Goal: Task Accomplishment & Management: Use online tool/utility

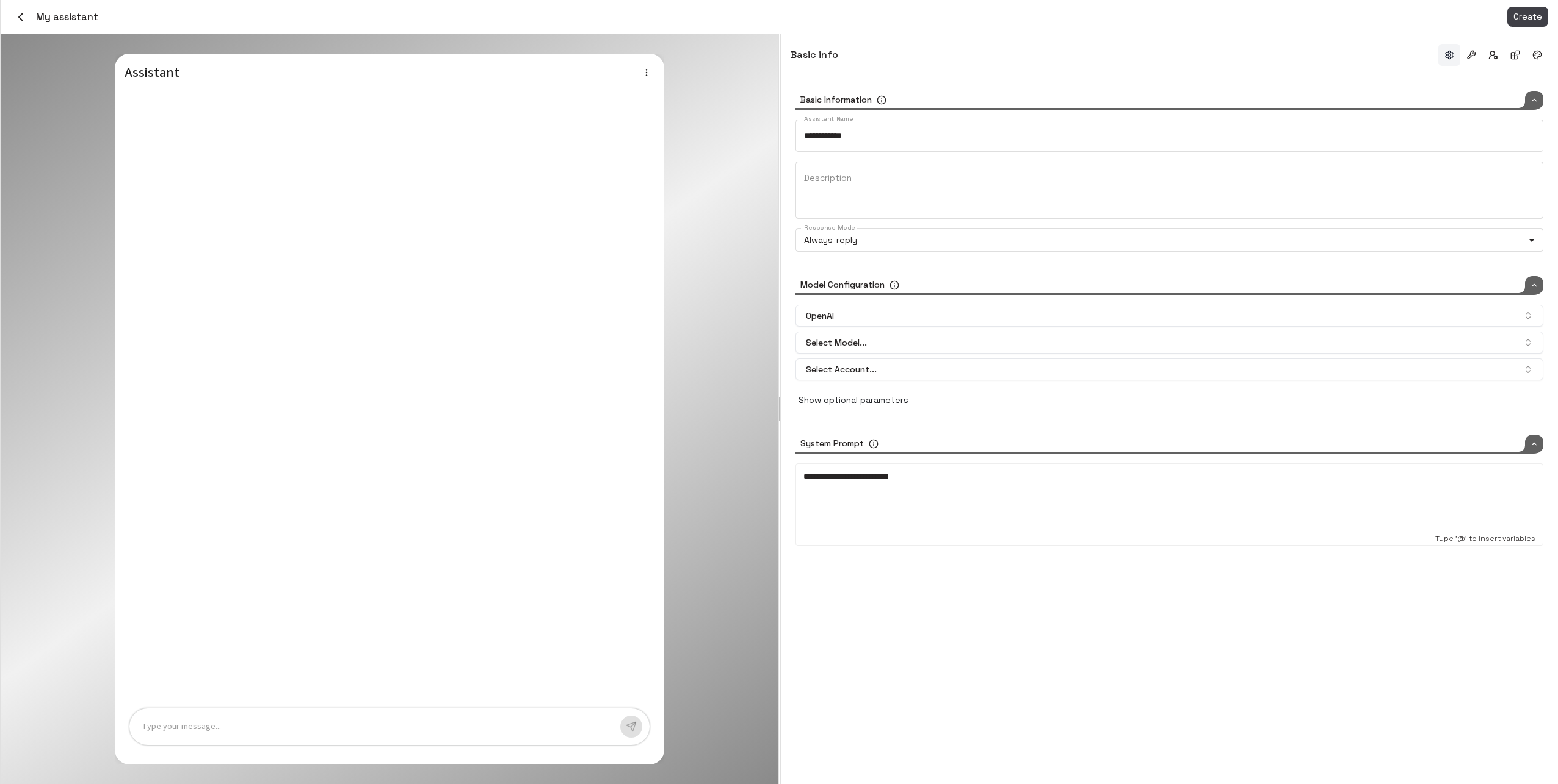
type input "*****"
click at [18, 15] on icon "button" at bounding box center [20, 17] width 15 height 15
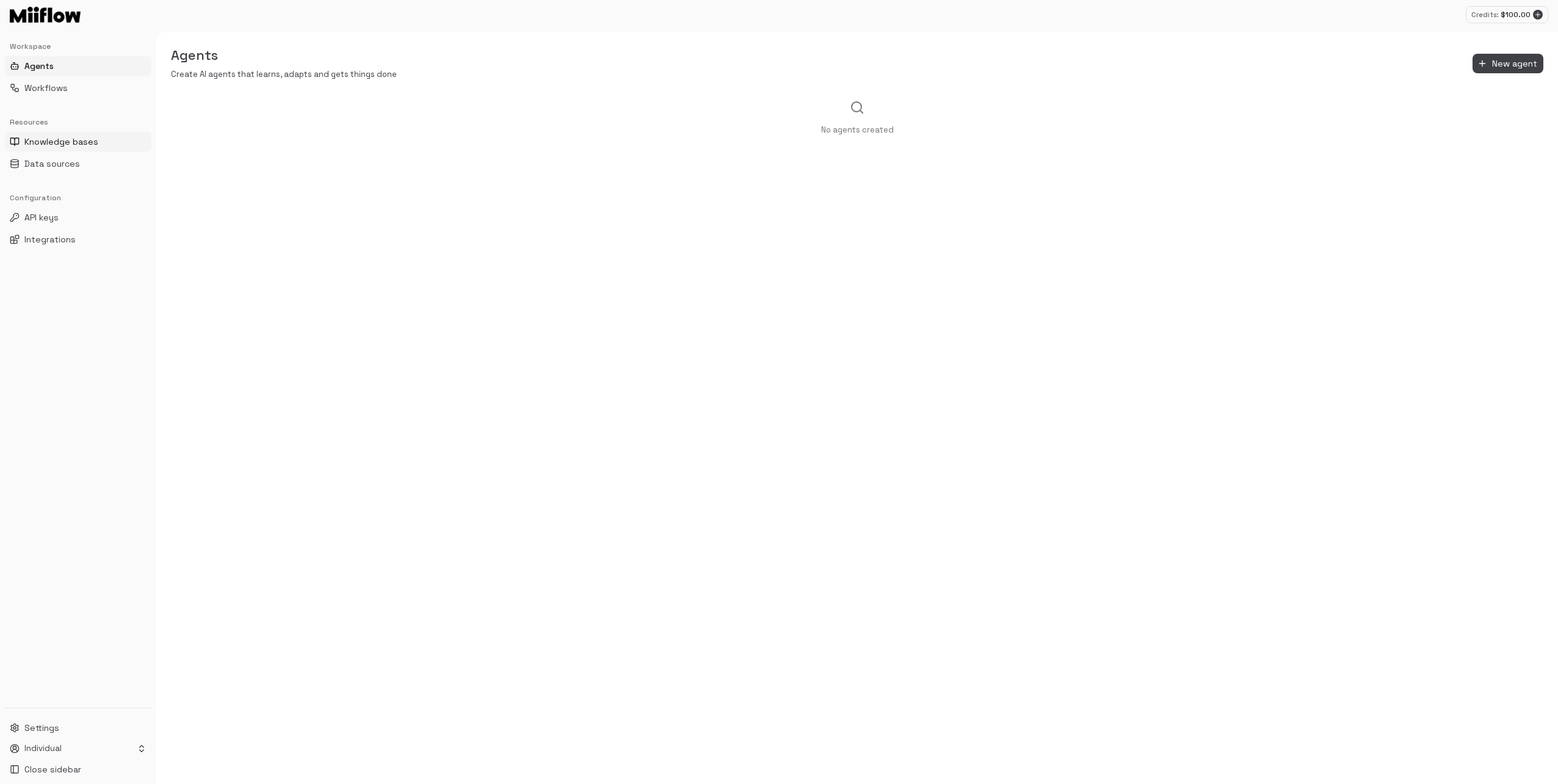
click at [77, 140] on span "Knowledge bases" at bounding box center [61, 141] width 74 height 12
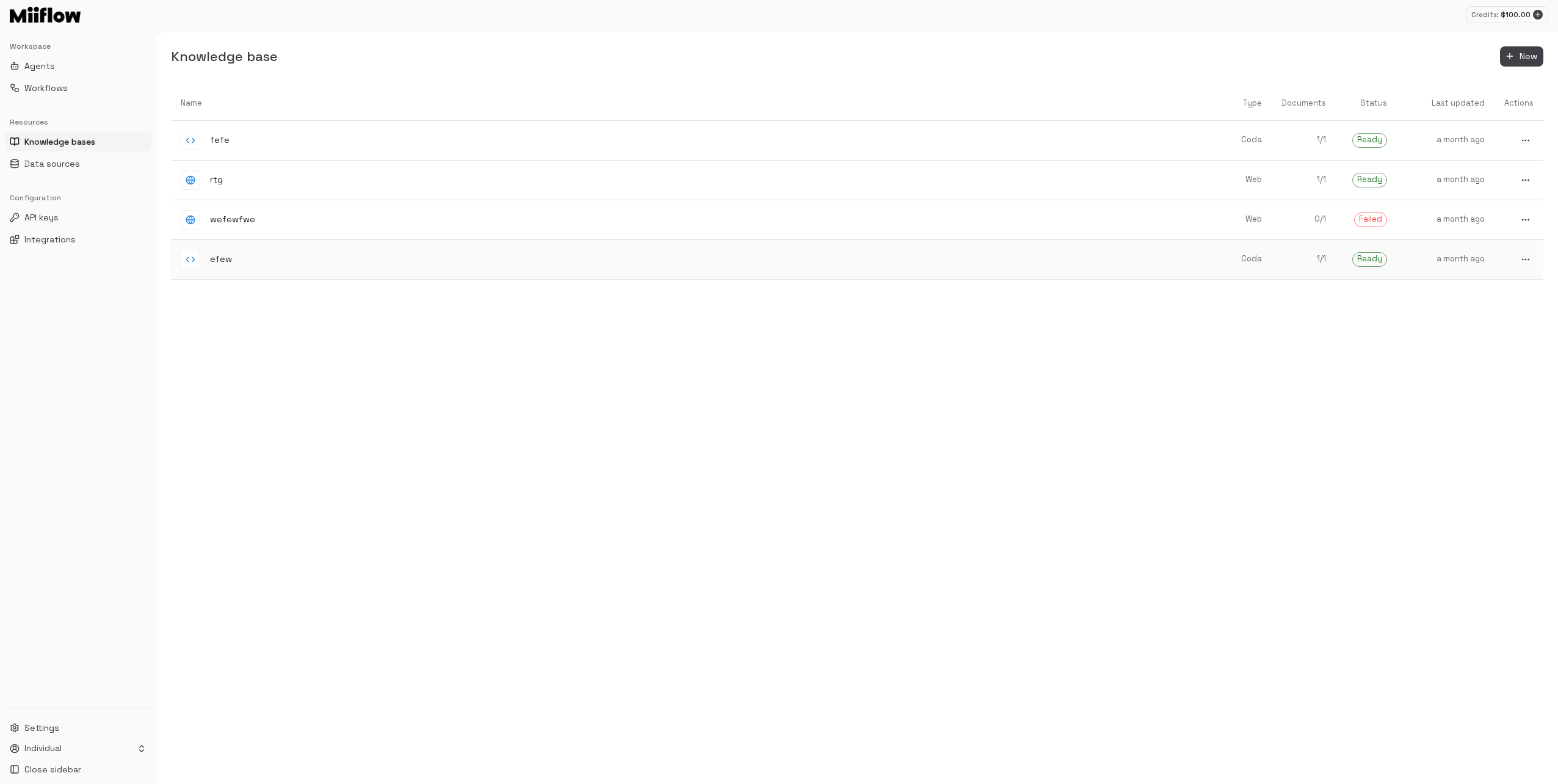
click at [1522, 148] on button "more" at bounding box center [1524, 140] width 16 height 16
click at [1497, 300] on icon at bounding box center [1490, 301] width 15 height 15
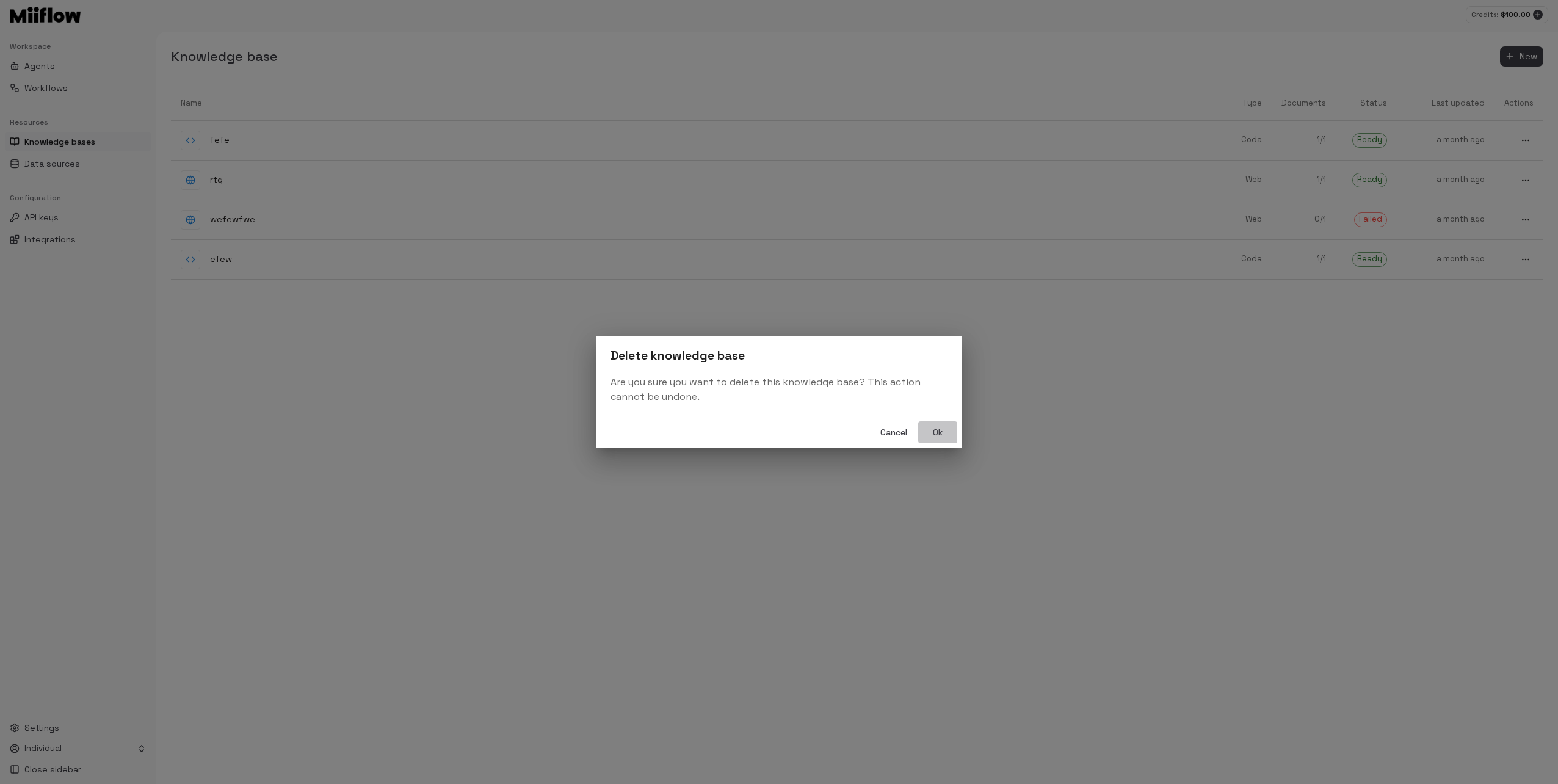
click at [936, 433] on button "Ok" at bounding box center [938, 432] width 39 height 22
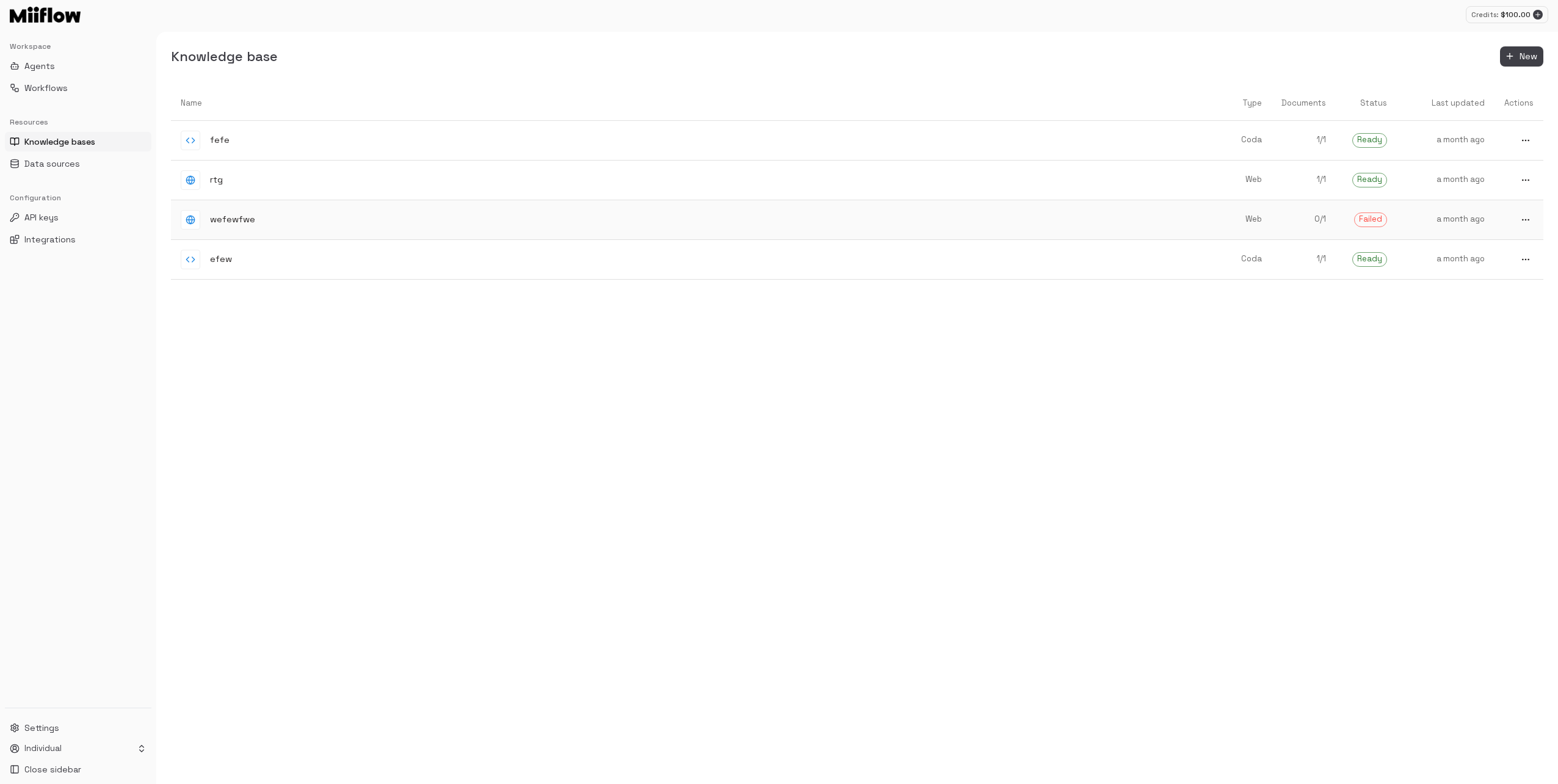
click at [1531, 224] on link at bounding box center [1518, 220] width 48 height 35
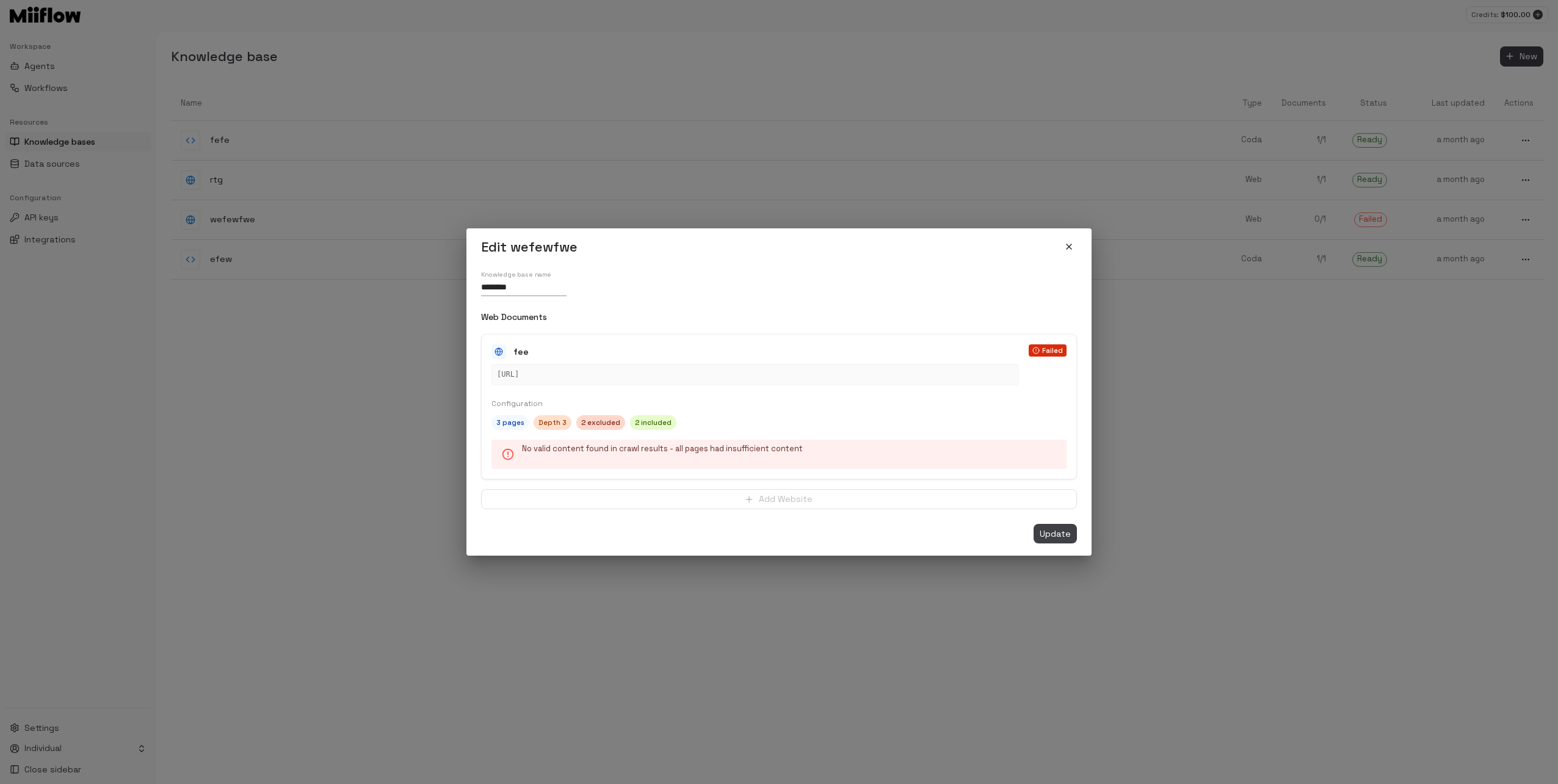
click at [1060, 256] on div "Edit wefewfwe" at bounding box center [779, 247] width 596 height 18
click at [1069, 253] on button "close" at bounding box center [1068, 246] width 16 height 16
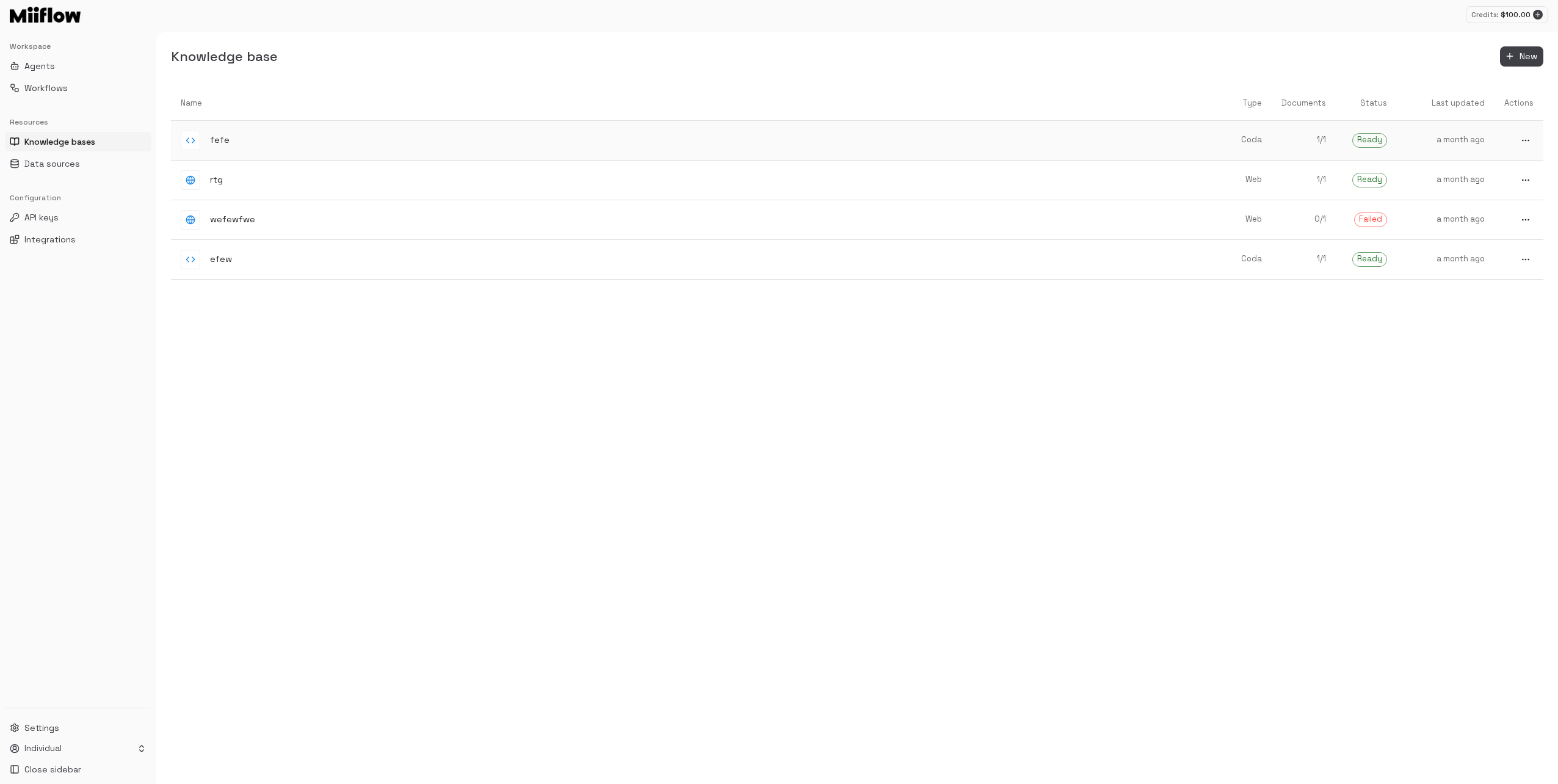
click at [1524, 140] on circle "more" at bounding box center [1524, 140] width 1 height 1
click at [1514, 189] on li "Delete" at bounding box center [1509, 182] width 74 height 20
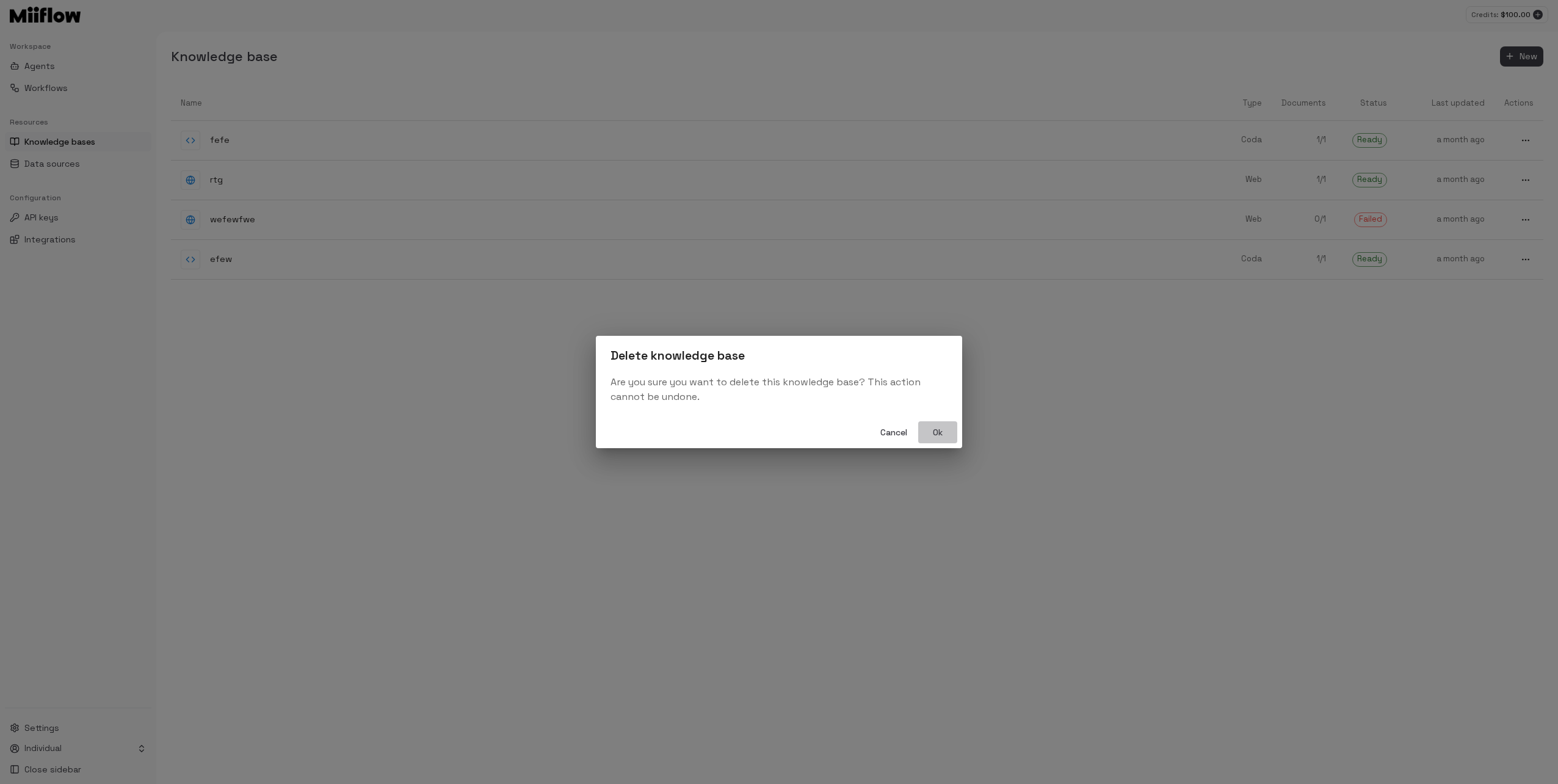
click at [939, 431] on button "Ok" at bounding box center [938, 432] width 39 height 22
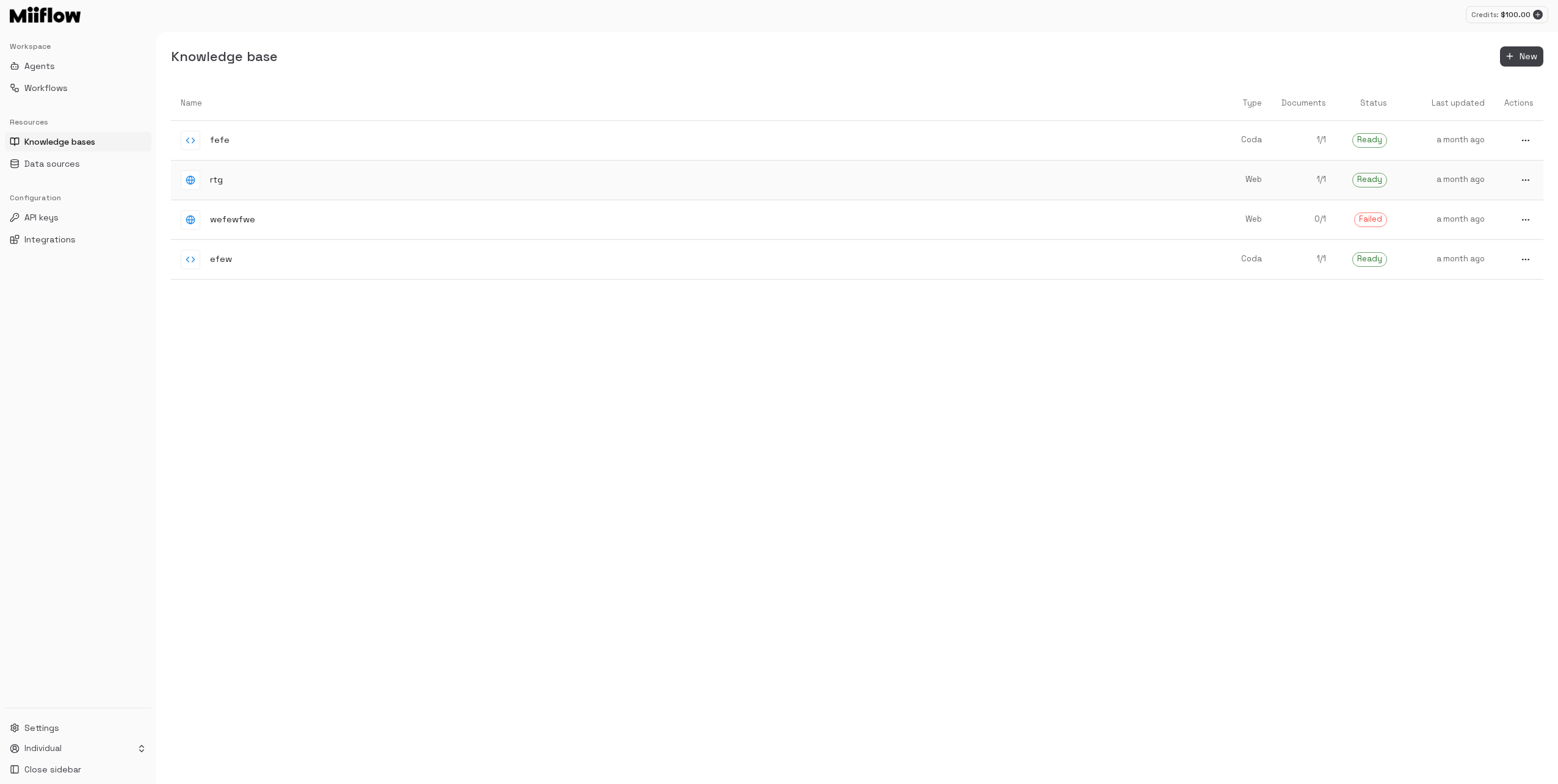
click at [1526, 148] on button "more" at bounding box center [1524, 140] width 16 height 16
click at [1516, 223] on span "Delete" at bounding box center [1521, 222] width 32 height 11
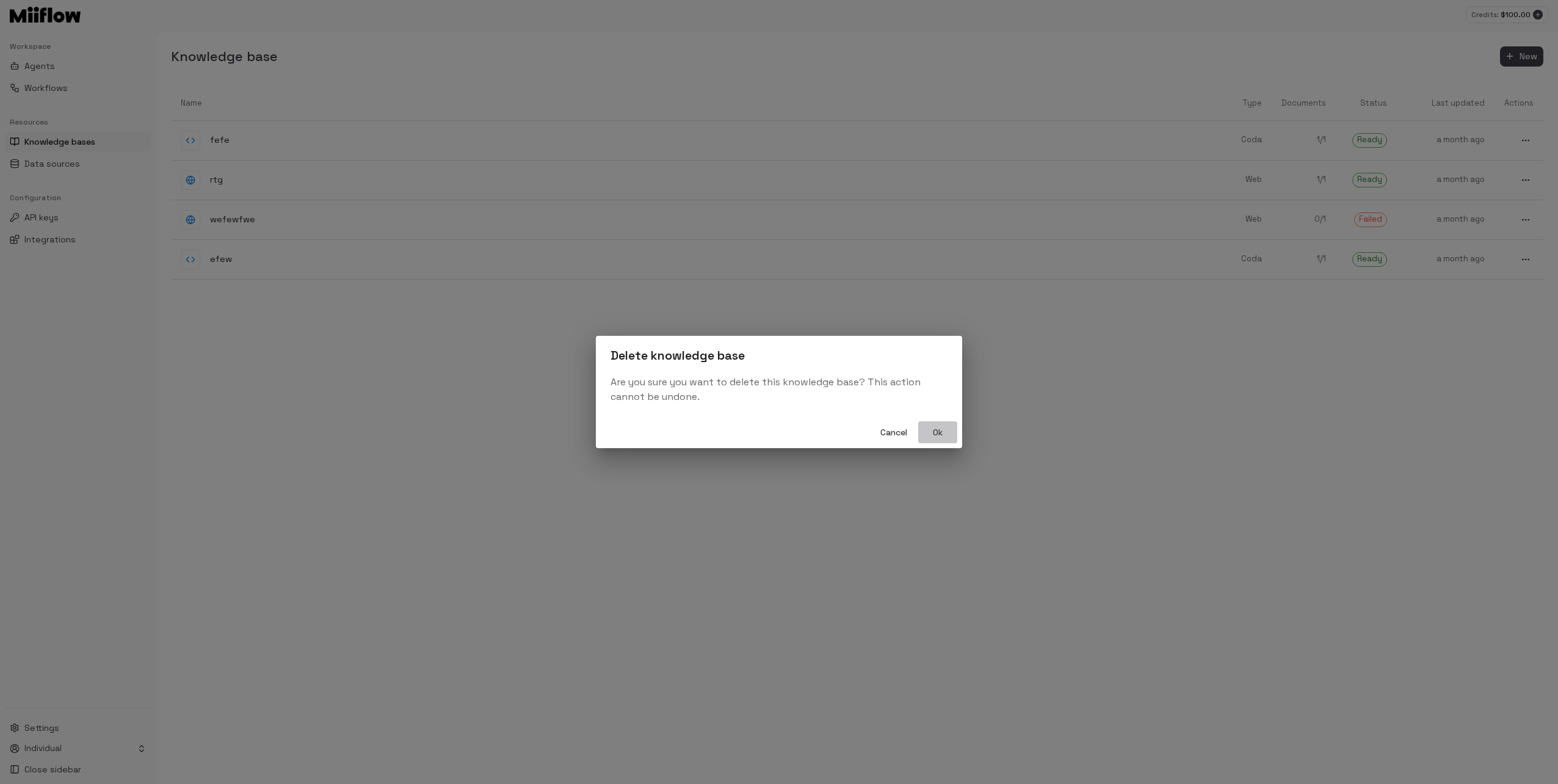
click at [946, 432] on button "Ok" at bounding box center [938, 432] width 39 height 22
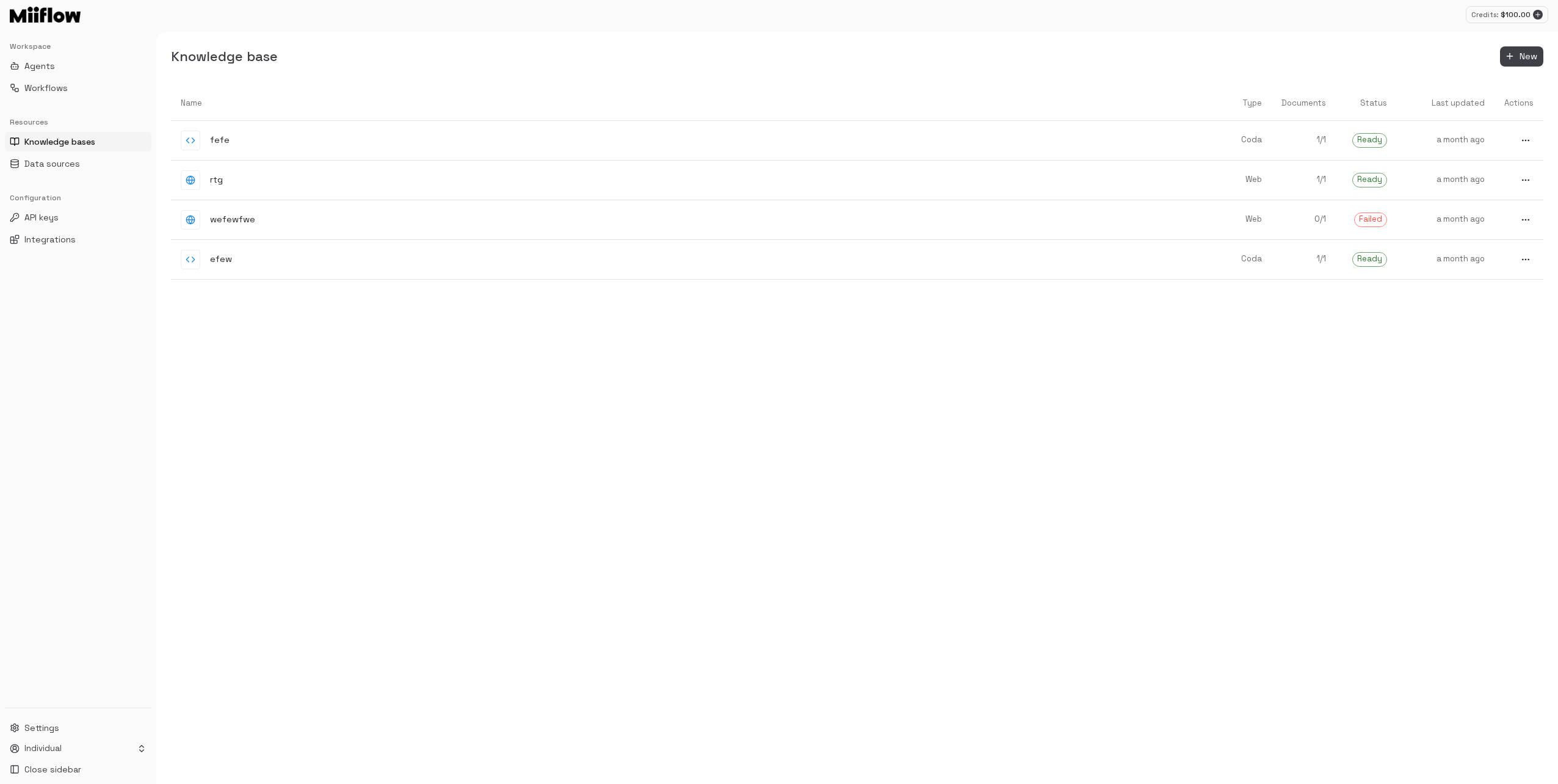
click at [885, 363] on div "Name Type Documents Status Last updated Actions fefe Coda 1 / 1 Ready a month a…" at bounding box center [857, 435] width 1372 height 698
click at [44, 81] on button "Workflows" at bounding box center [77, 88] width 146 height 20
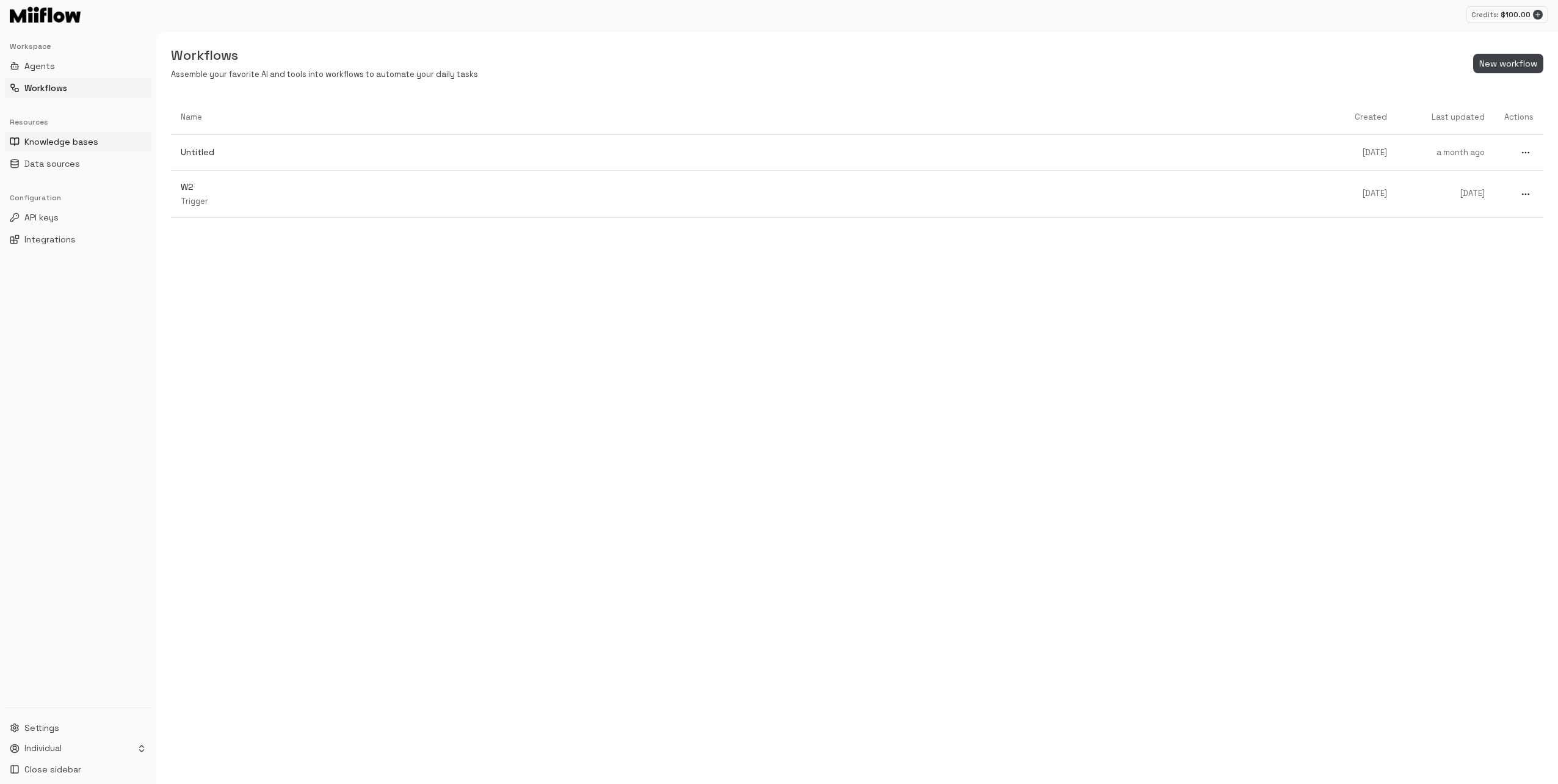
click at [99, 148] on button "Knowledge bases" at bounding box center [77, 142] width 146 height 20
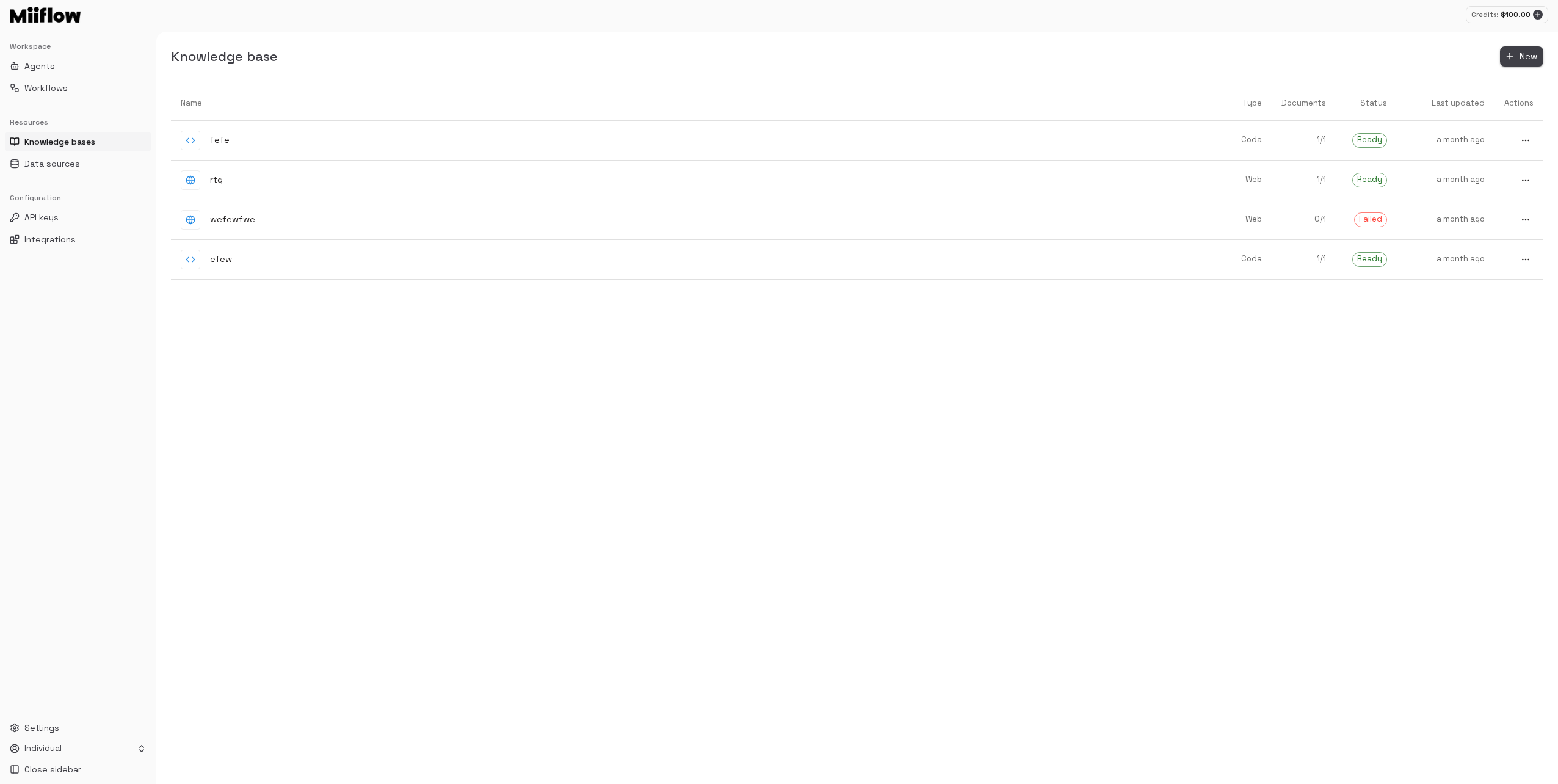
click at [1521, 60] on span "New" at bounding box center [1527, 56] width 18 height 15
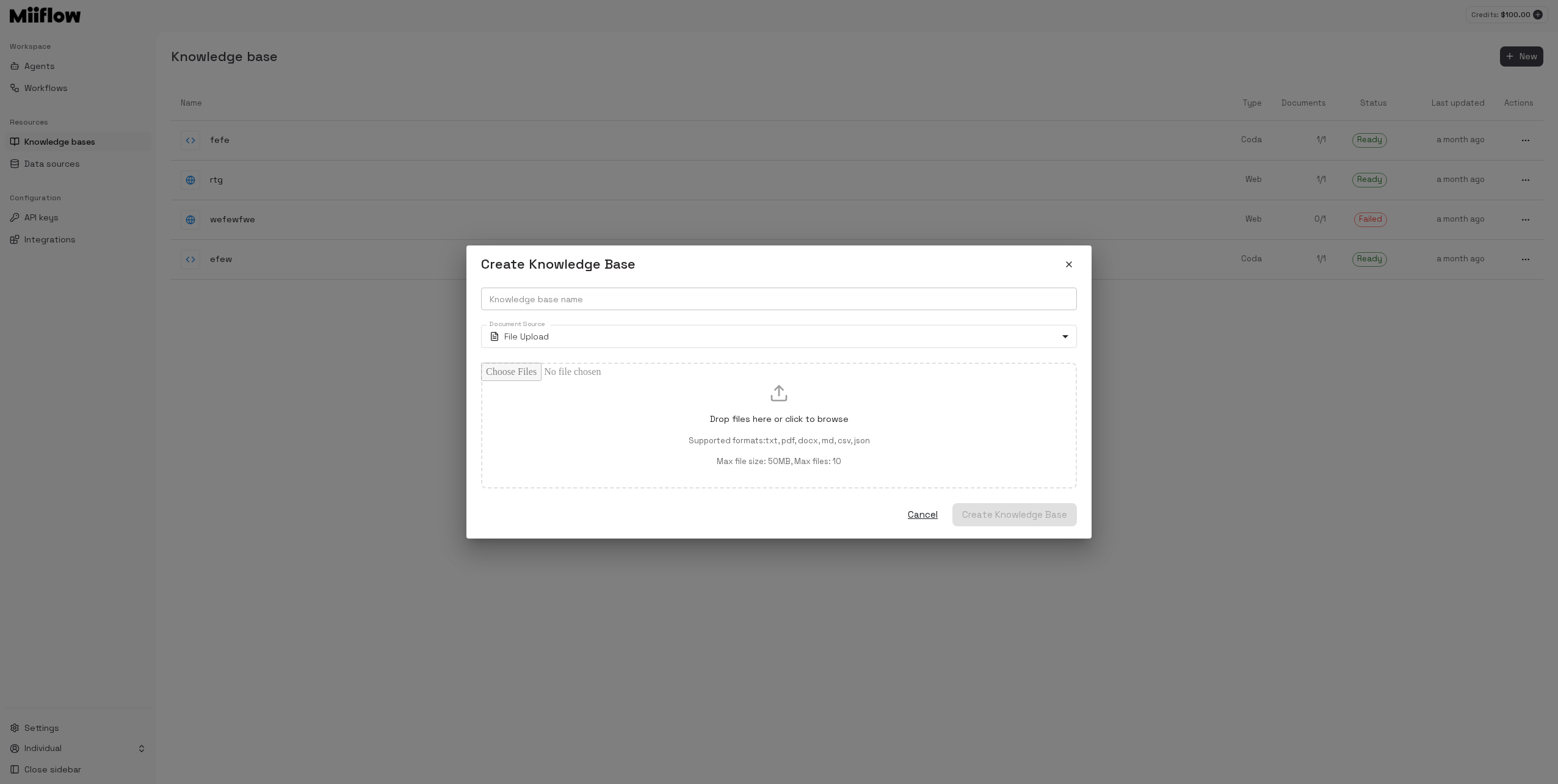
click at [603, 296] on input "Knowledge base name" at bounding box center [779, 299] width 596 height 22
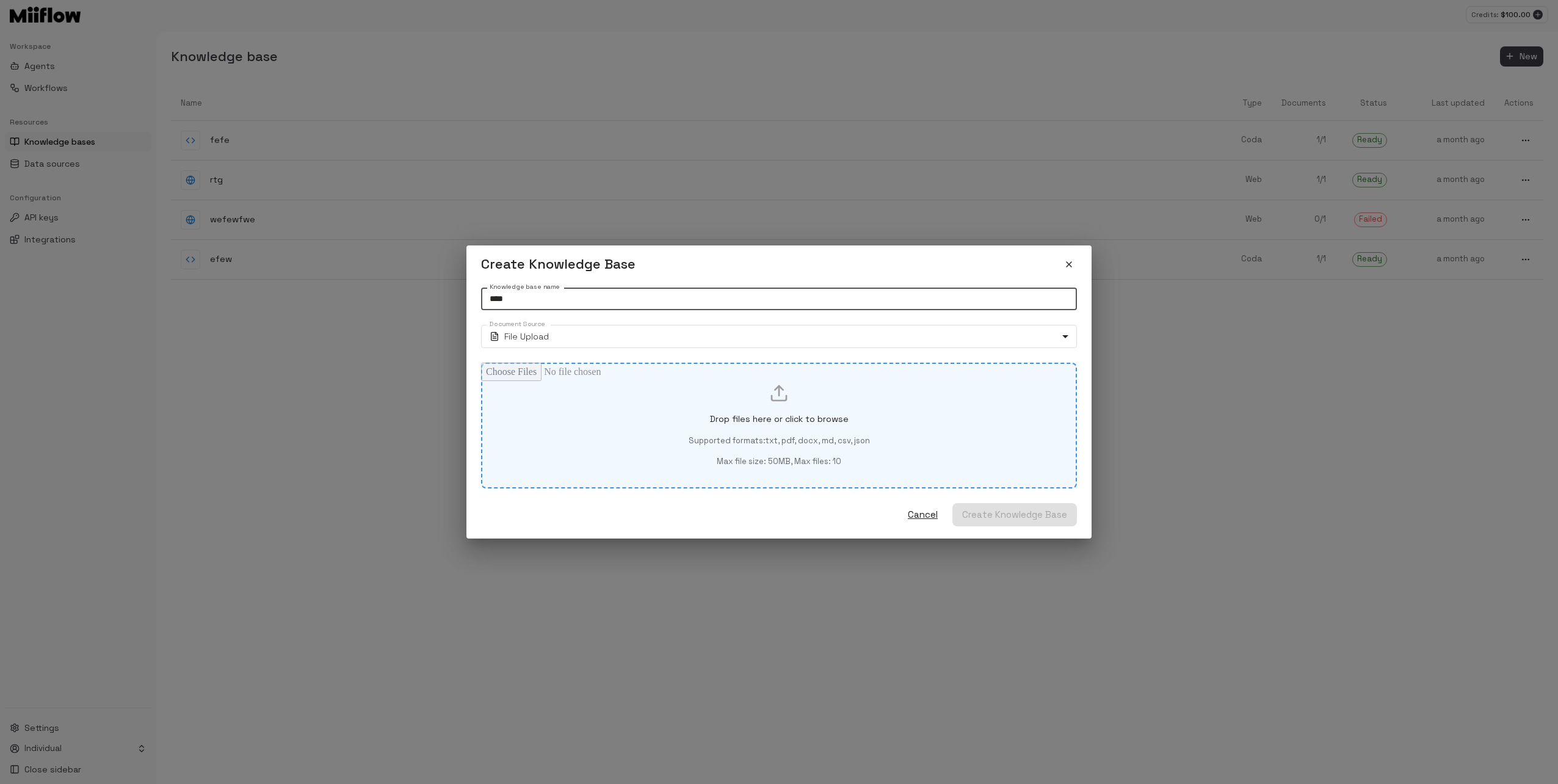
type input "****"
click at [597, 399] on div "Drop files here or click to browse Supported formats: txt, pdf, docx, md, csv, …" at bounding box center [779, 426] width 554 height 84
type input "**********"
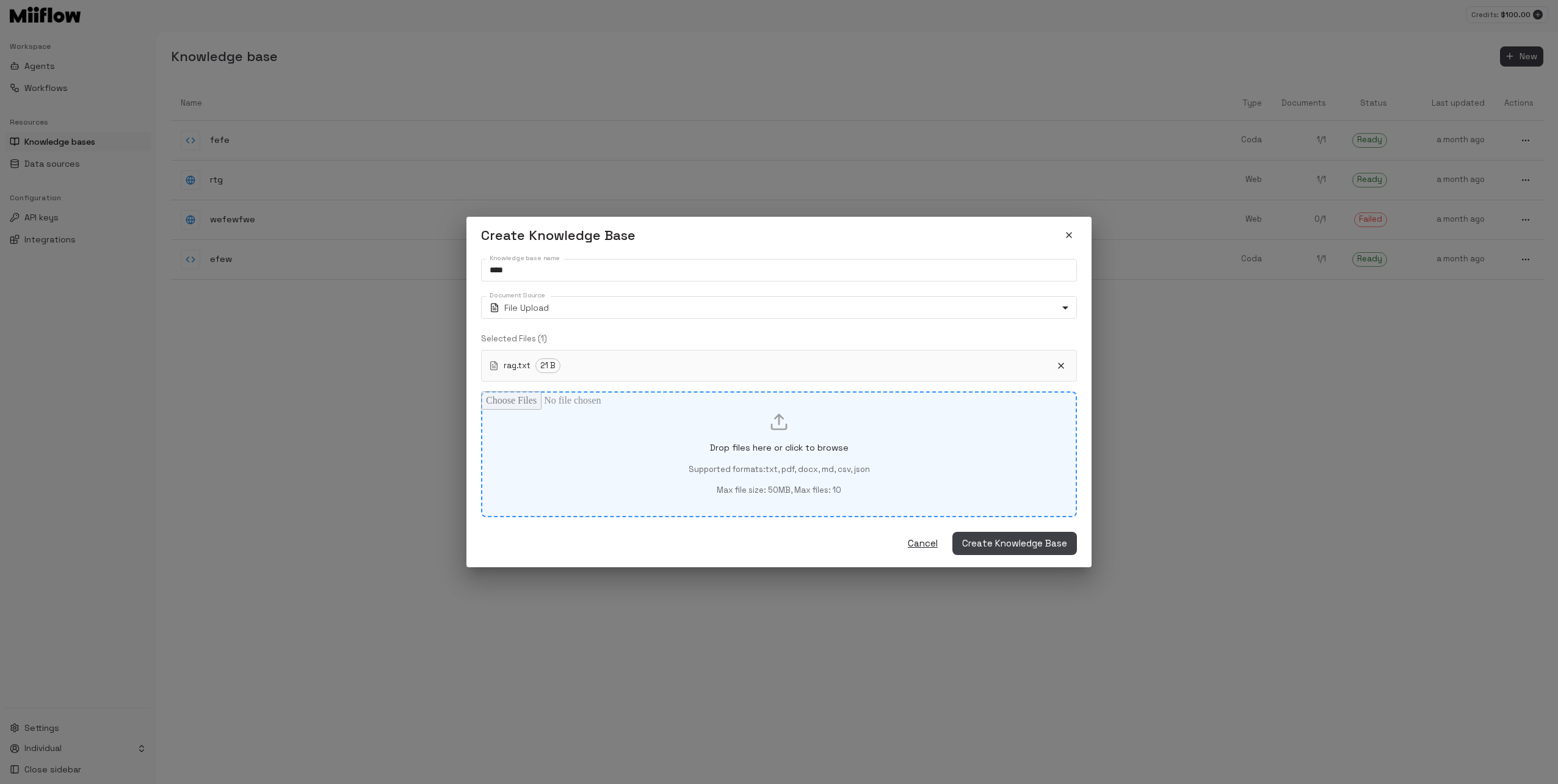
click at [716, 454] on div "Drop files here or click to browse Supported formats: txt, pdf, docx, md, csv, …" at bounding box center [779, 453] width 554 height 84
type input "**********"
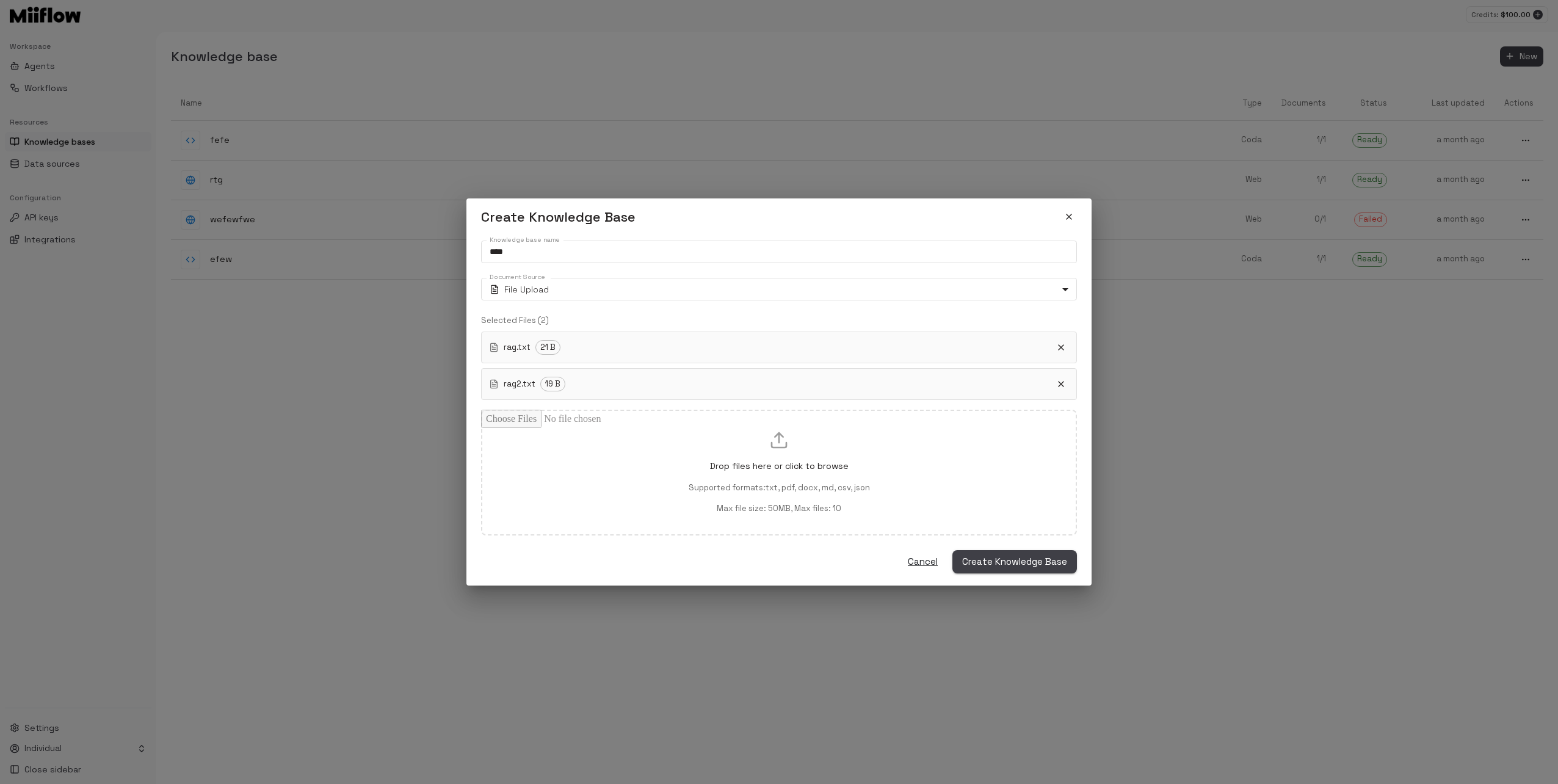
click at [995, 557] on span "Create Knowledge Base" at bounding box center [1014, 561] width 105 height 16
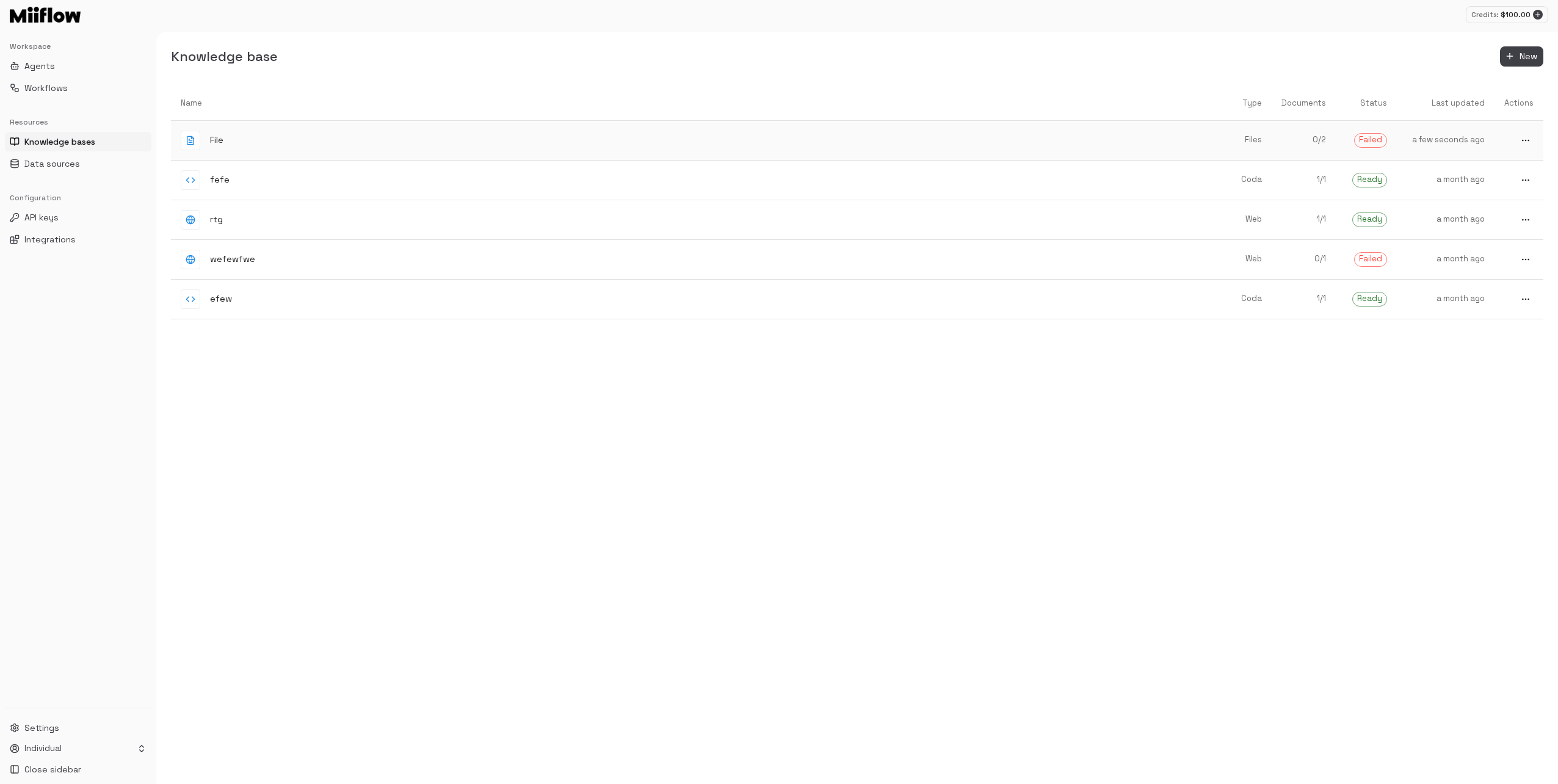
click at [991, 138] on div "File" at bounding box center [690, 140] width 1020 height 20
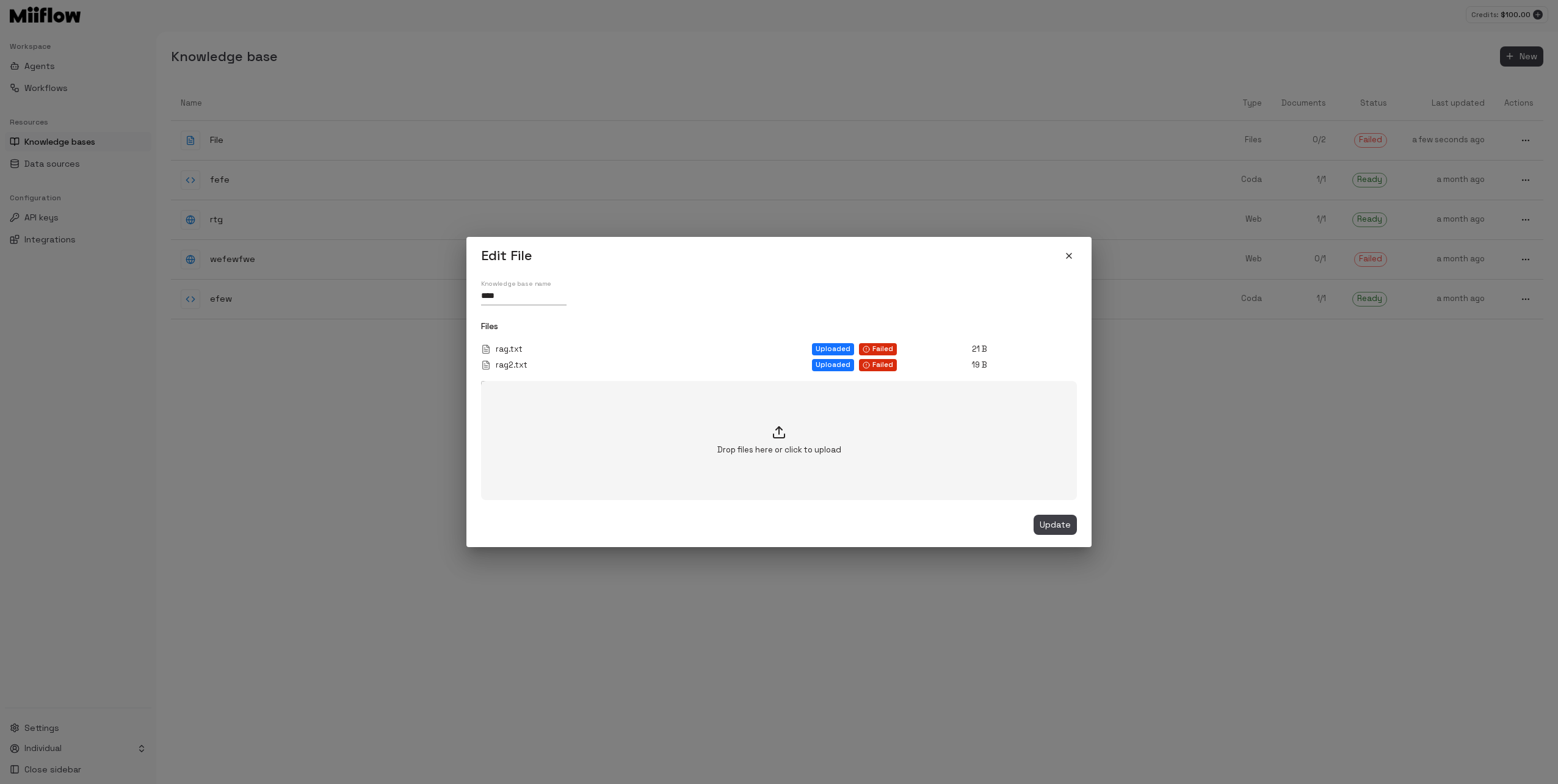
click at [1067, 254] on icon "close" at bounding box center [1068, 255] width 5 height 5
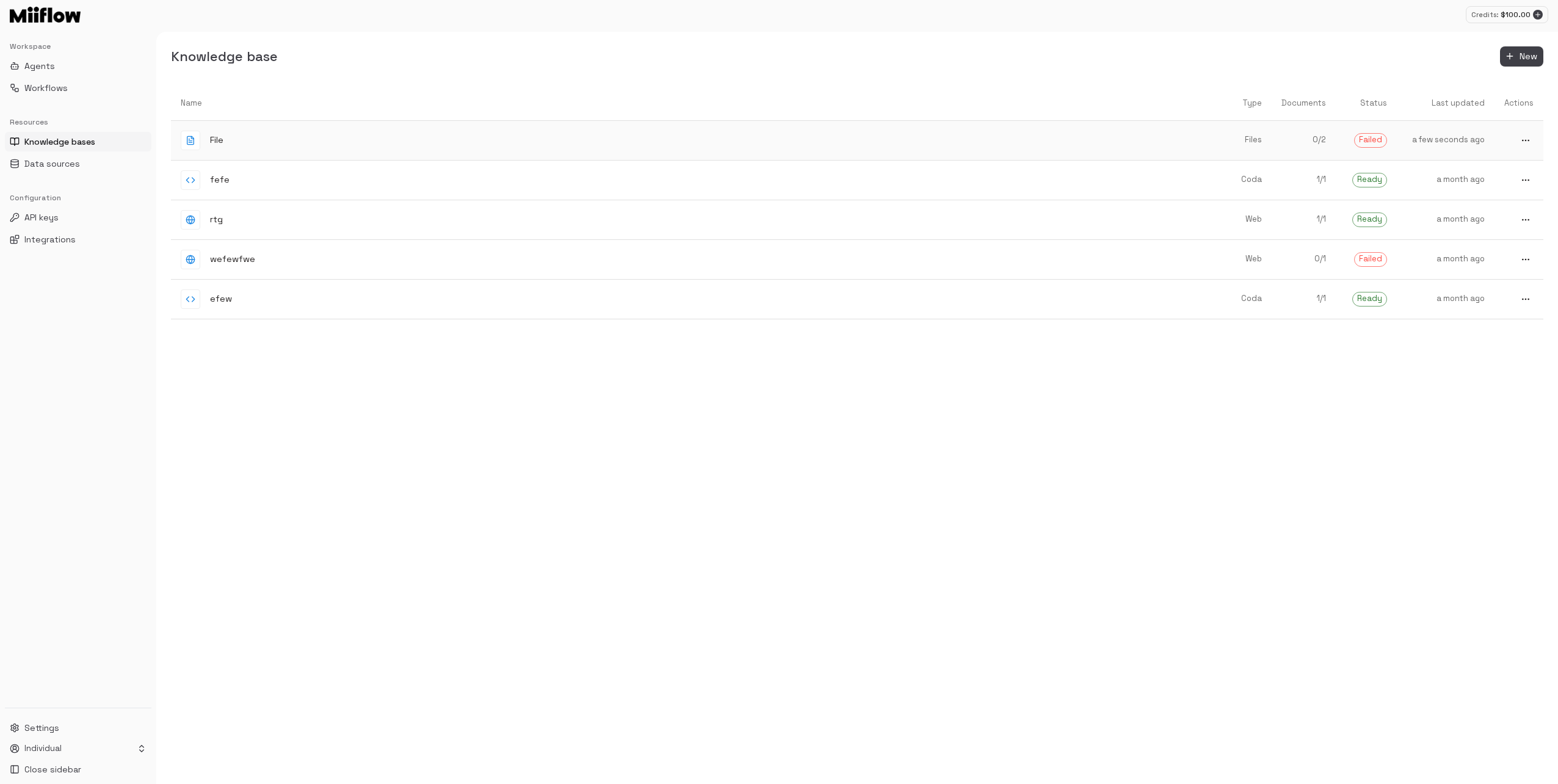
click at [1524, 140] on circle "more" at bounding box center [1524, 140] width 1 height 1
click at [1511, 156] on span "Edit" at bounding box center [1521, 162] width 32 height 11
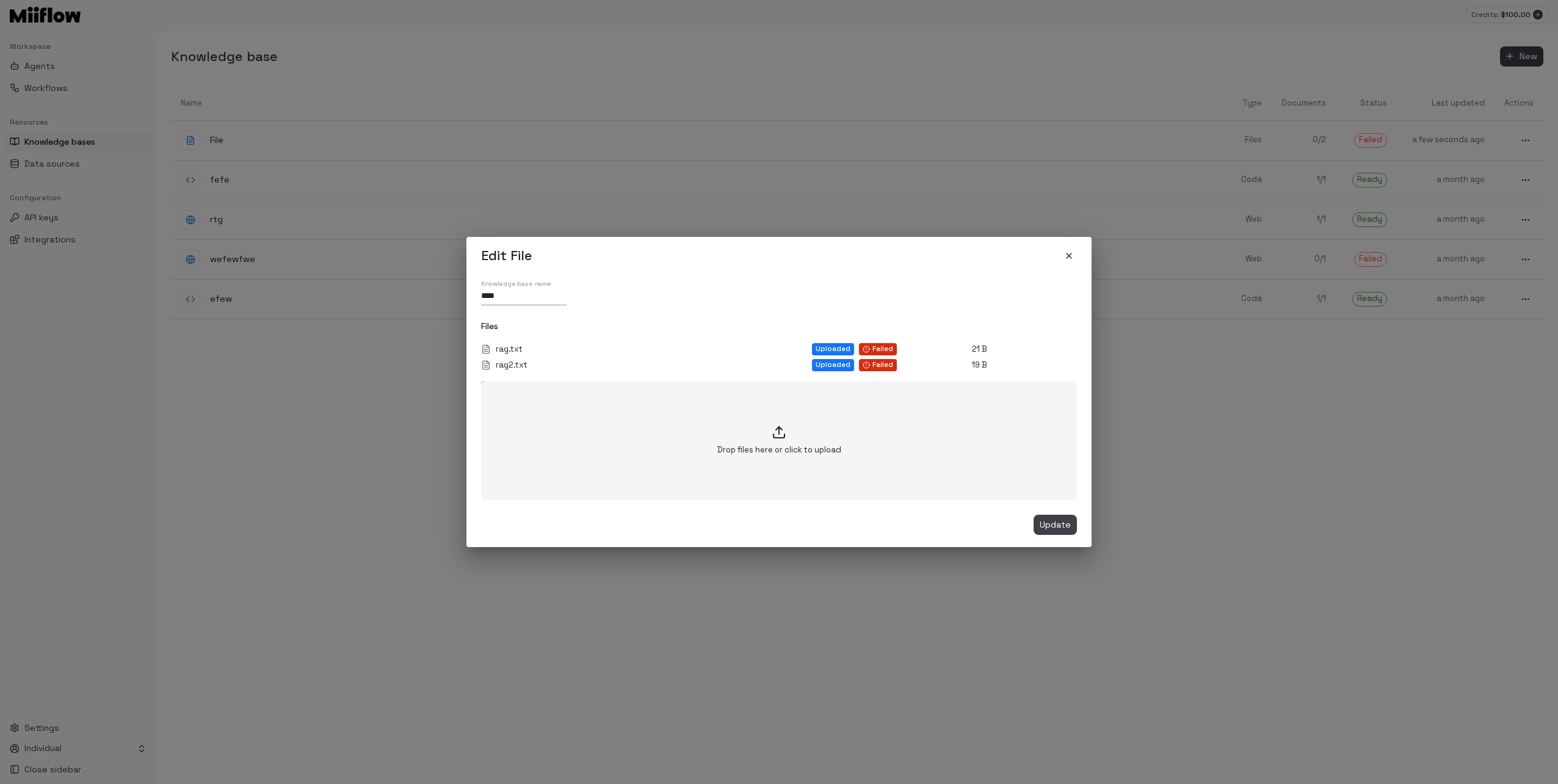
click at [877, 350] on span "Failed" at bounding box center [883, 348] width 20 height 7
copy span "Failed"
click at [882, 368] on span "Failed" at bounding box center [883, 364] width 20 height 7
drag, startPoint x: 790, startPoint y: 335, endPoint x: 871, endPoint y: 345, distance: 81.6
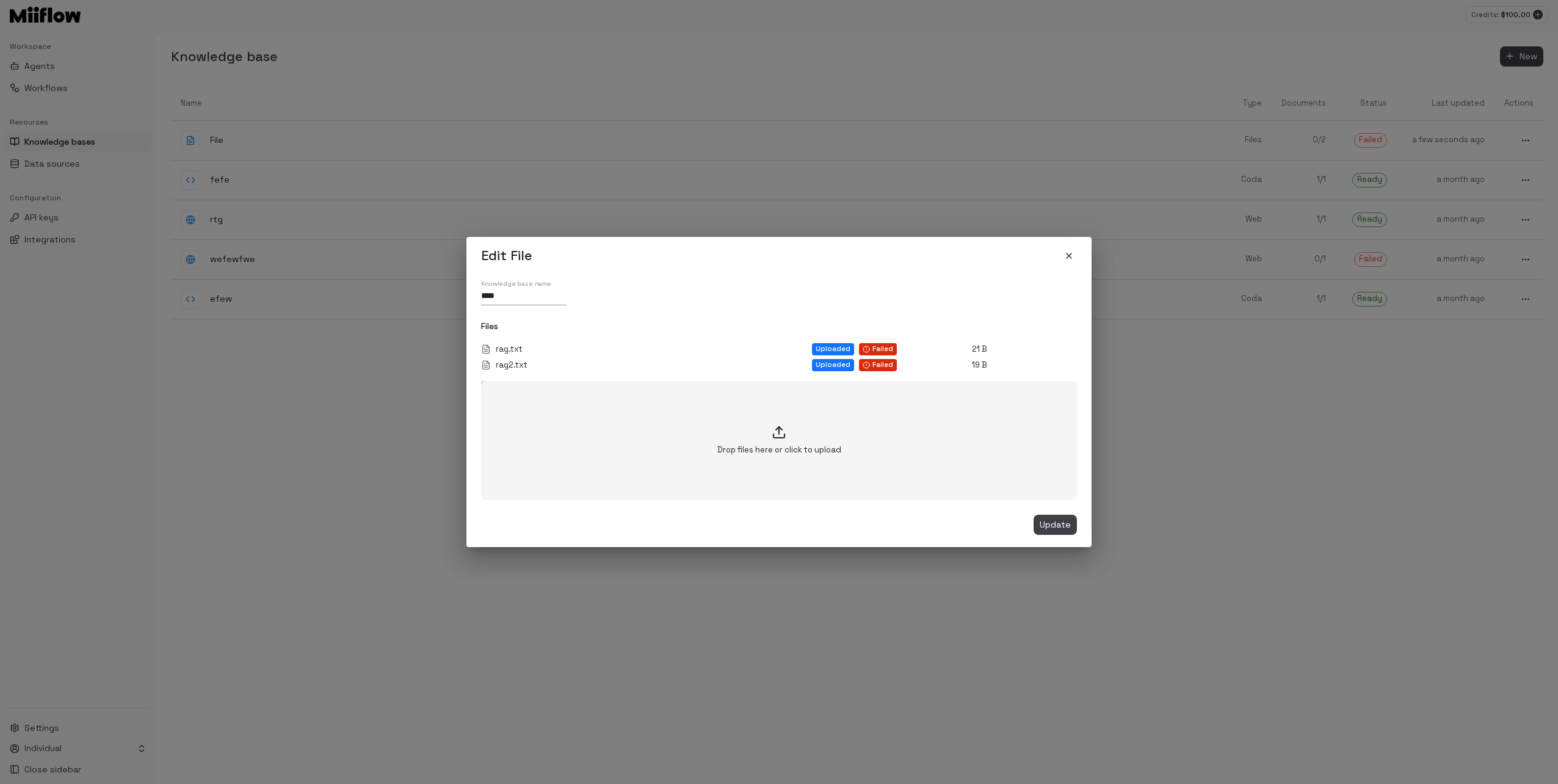
click at [790, 334] on div "Files rag.txt Uploaded Failed 21 B rag2.txt Uploaded Failed 19 B Drop files her…" at bounding box center [779, 409] width 596 height 180
click at [877, 365] on span "Failed" at bounding box center [883, 364] width 20 height 7
copy span "Failed"
click at [829, 279] on div "Knowledge base name ****" at bounding box center [779, 292] width 596 height 26
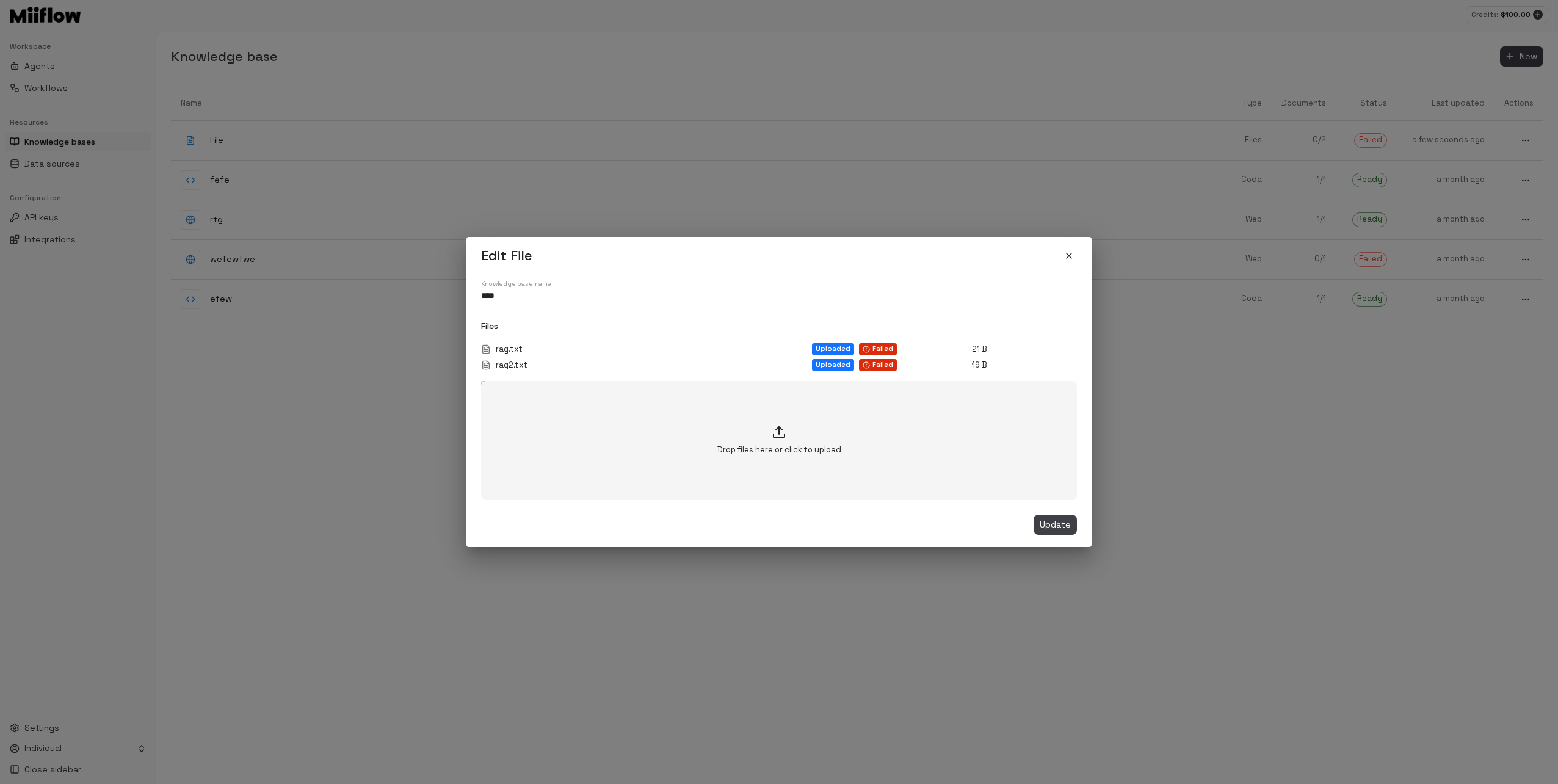
click at [1065, 258] on icon "close" at bounding box center [1068, 255] width 9 height 9
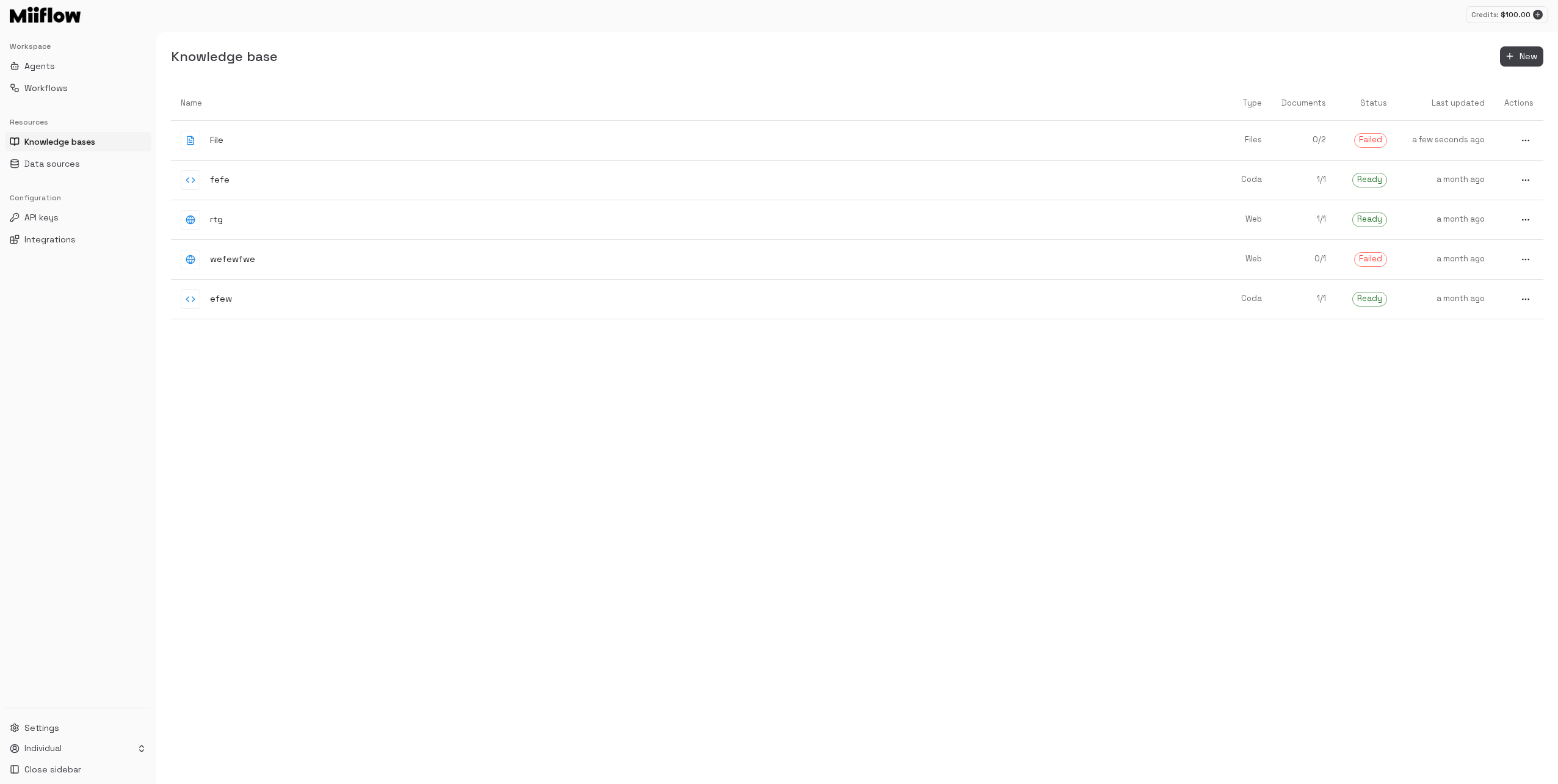
drag, startPoint x: 623, startPoint y: 70, endPoint x: 1476, endPoint y: 58, distance: 853.1
click at [1475, 54] on div "Knowledge base New" at bounding box center [857, 57] width 1402 height 20
click at [1512, 137] on link at bounding box center [1518, 141] width 48 height 35
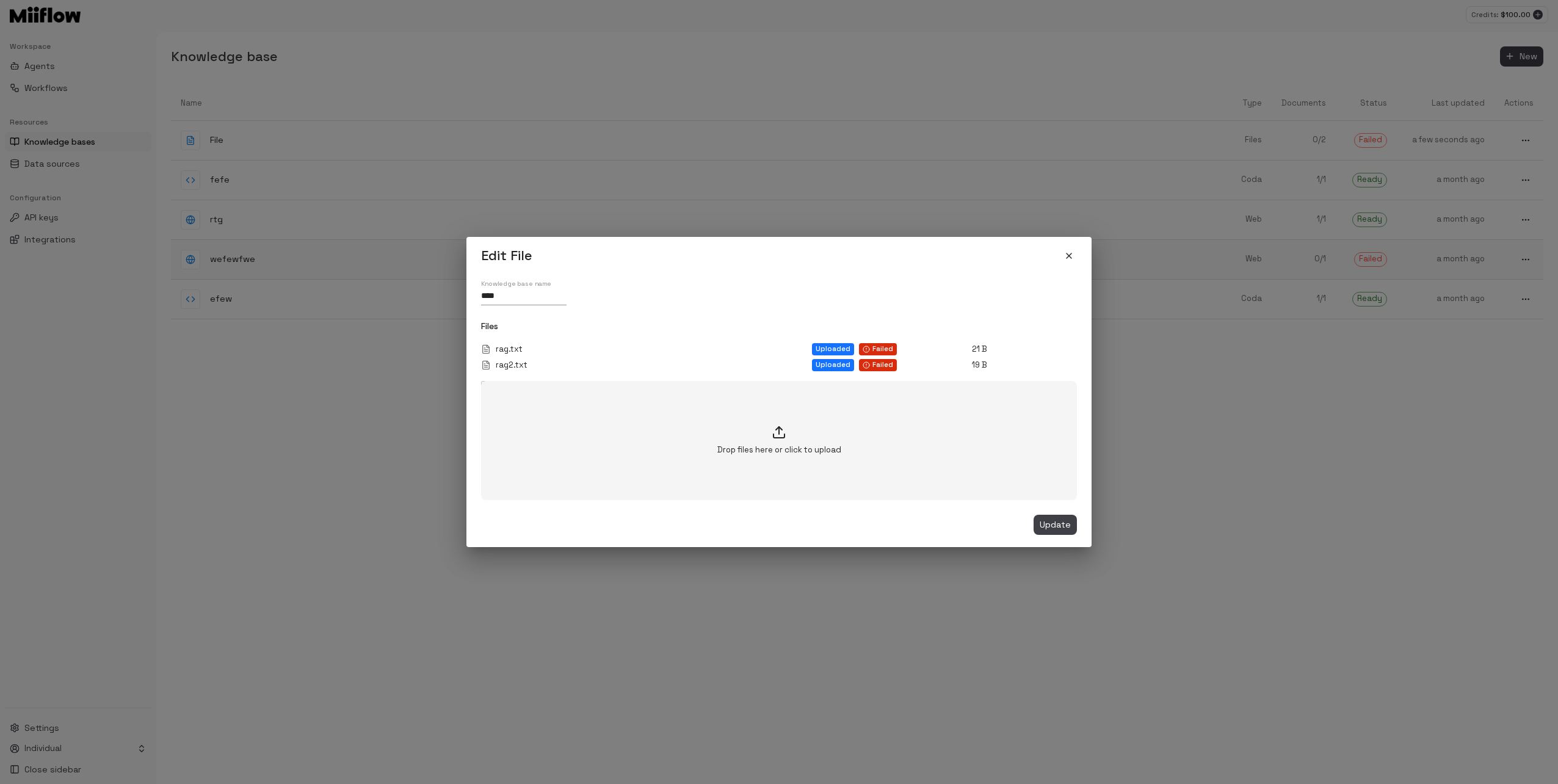
click at [1069, 252] on icon "close" at bounding box center [1068, 255] width 9 height 9
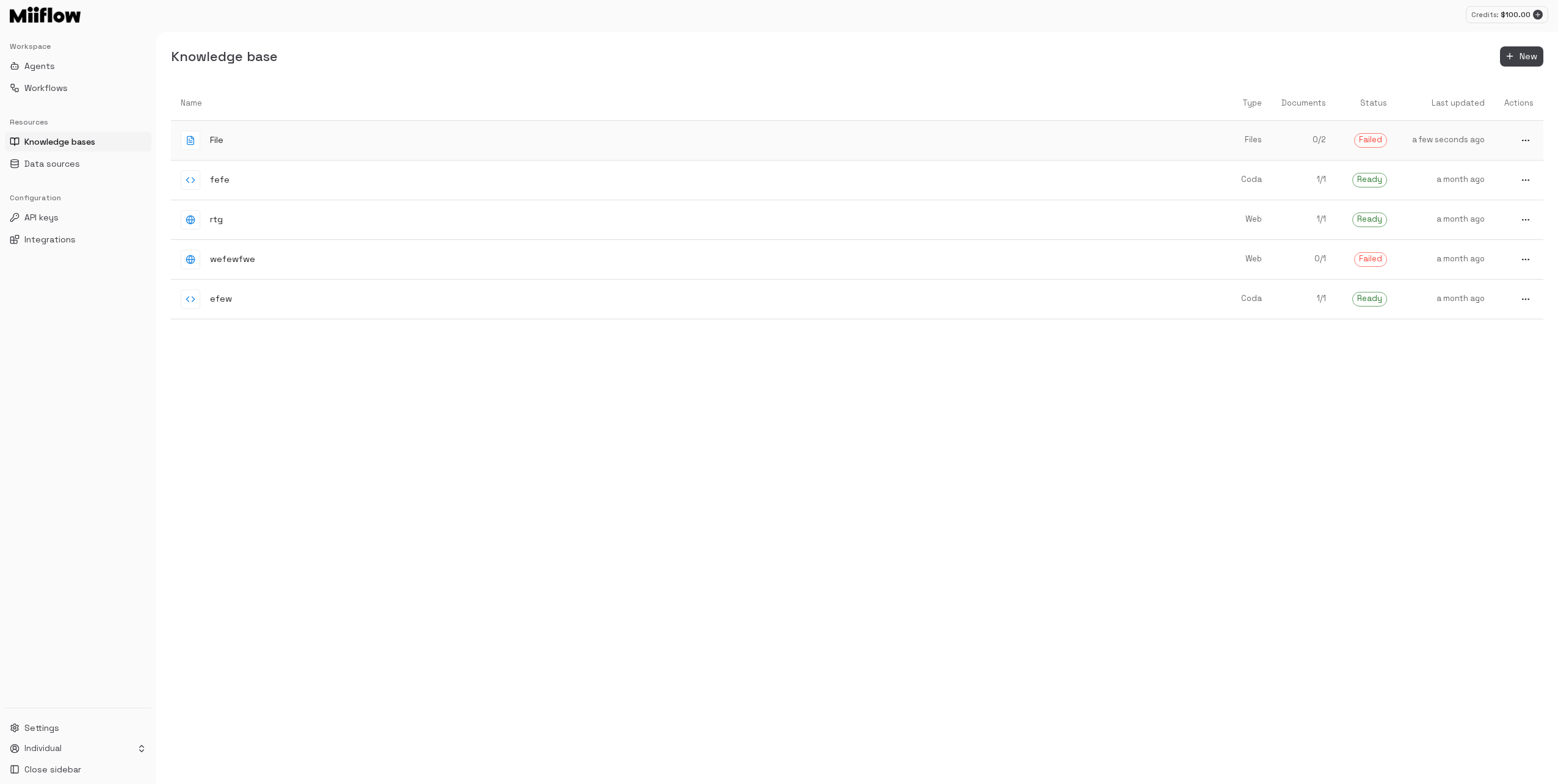
click at [232, 137] on div "File" at bounding box center [690, 140] width 1020 height 20
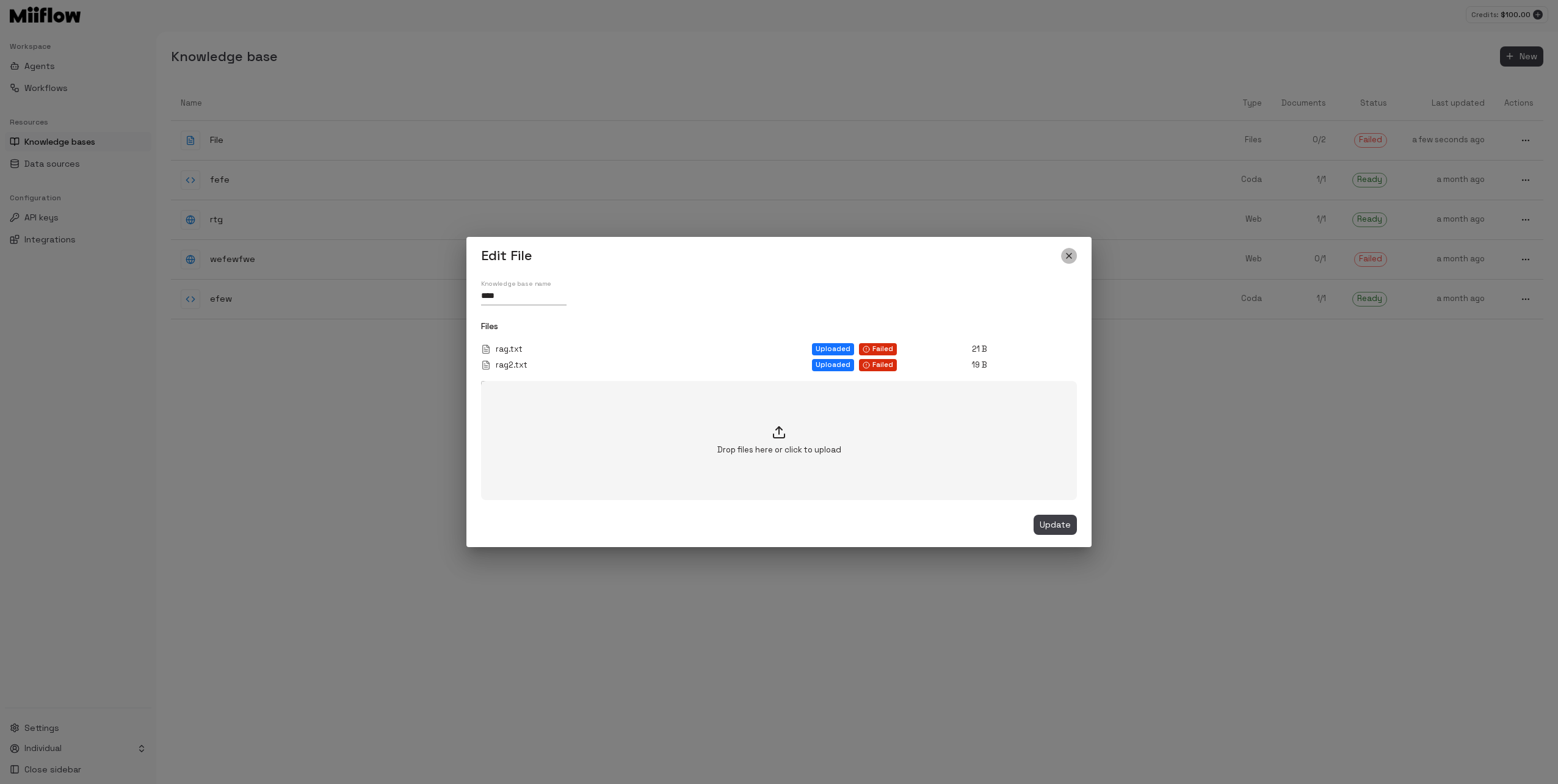
click at [1064, 256] on icon "close" at bounding box center [1068, 255] width 9 height 9
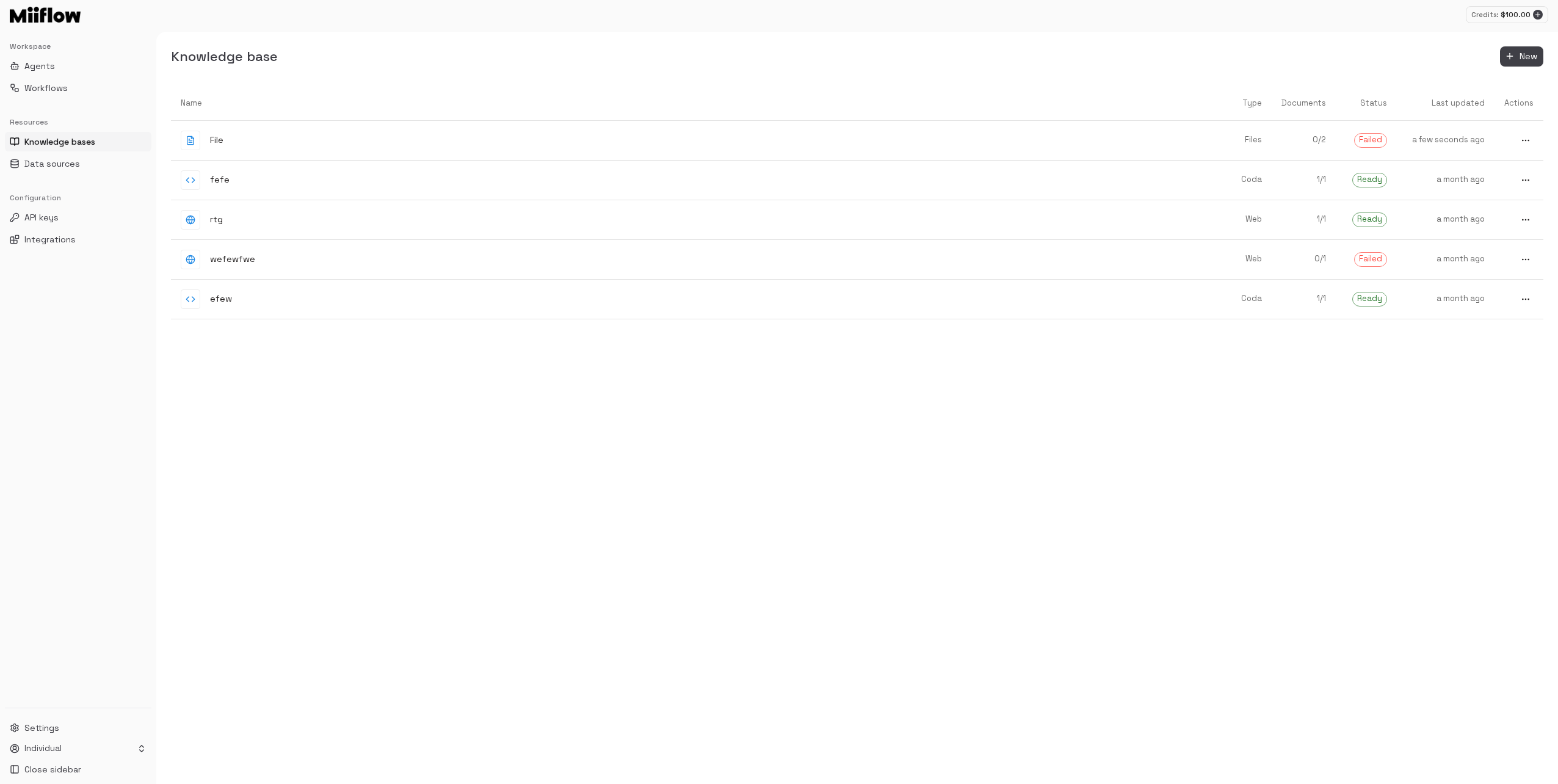
click at [1232, 402] on div "Name Type Documents Status Last updated Actions File Files 0 / 2 Failed a few s…" at bounding box center [857, 435] width 1372 height 698
click at [1517, 51] on button "New" at bounding box center [1521, 57] width 44 height 20
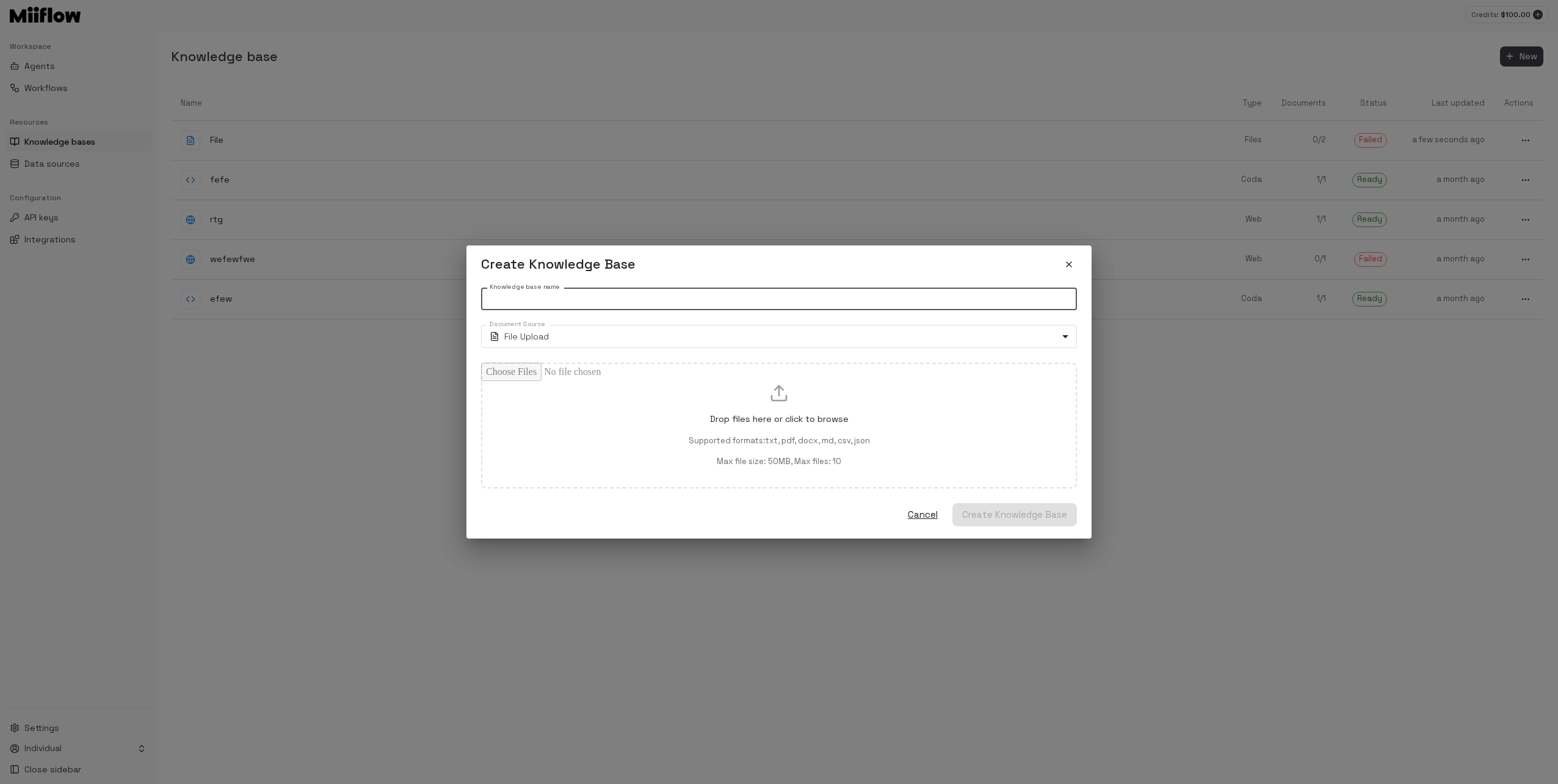
click at [621, 300] on input "Knowledge base name" at bounding box center [779, 299] width 596 height 22
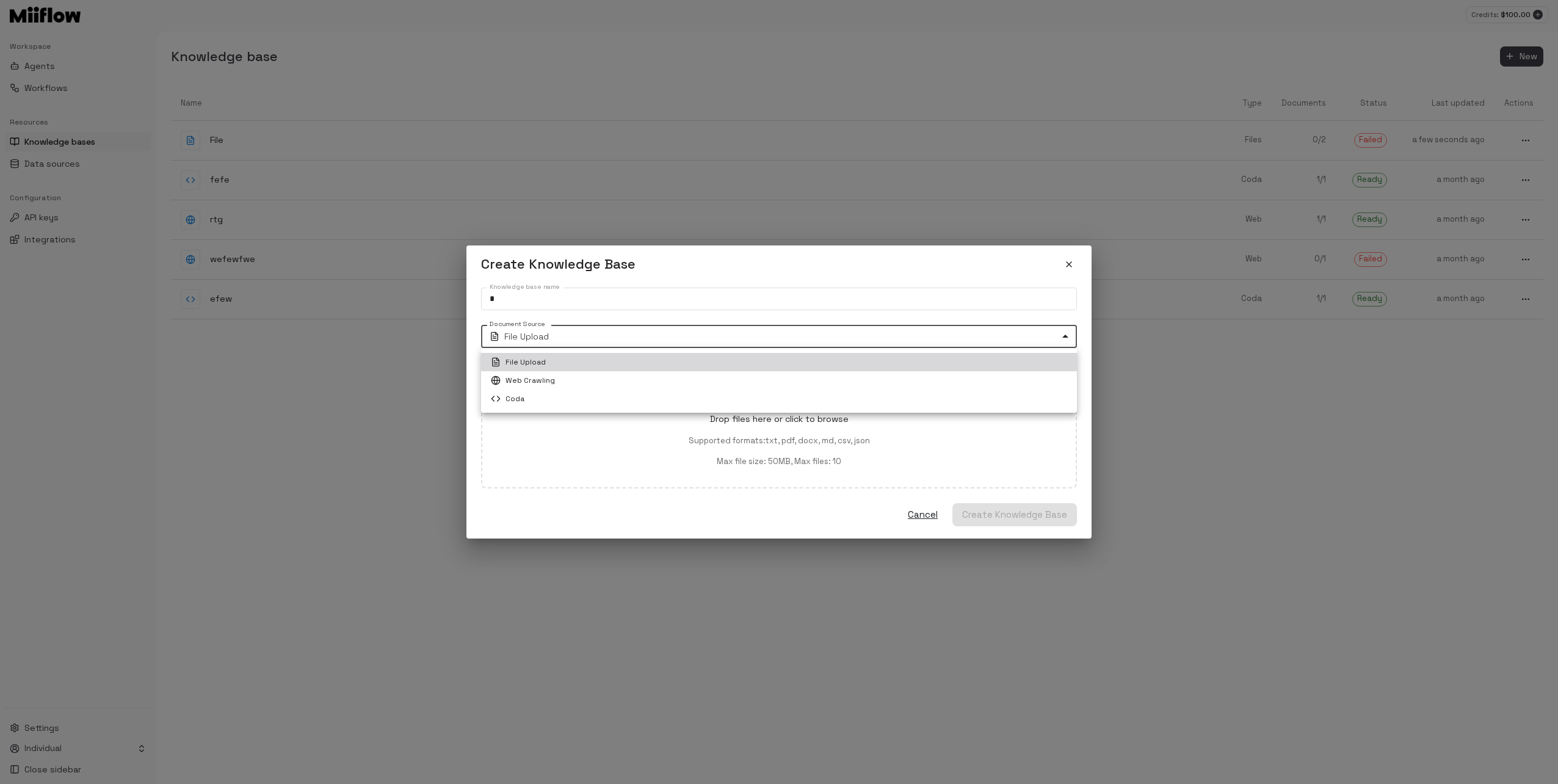
click at [602, 330] on body "Credits: $ 100.00 Workspace Agents Workflows Resources Knowledge bases Data sou…" at bounding box center [779, 392] width 1558 height 784
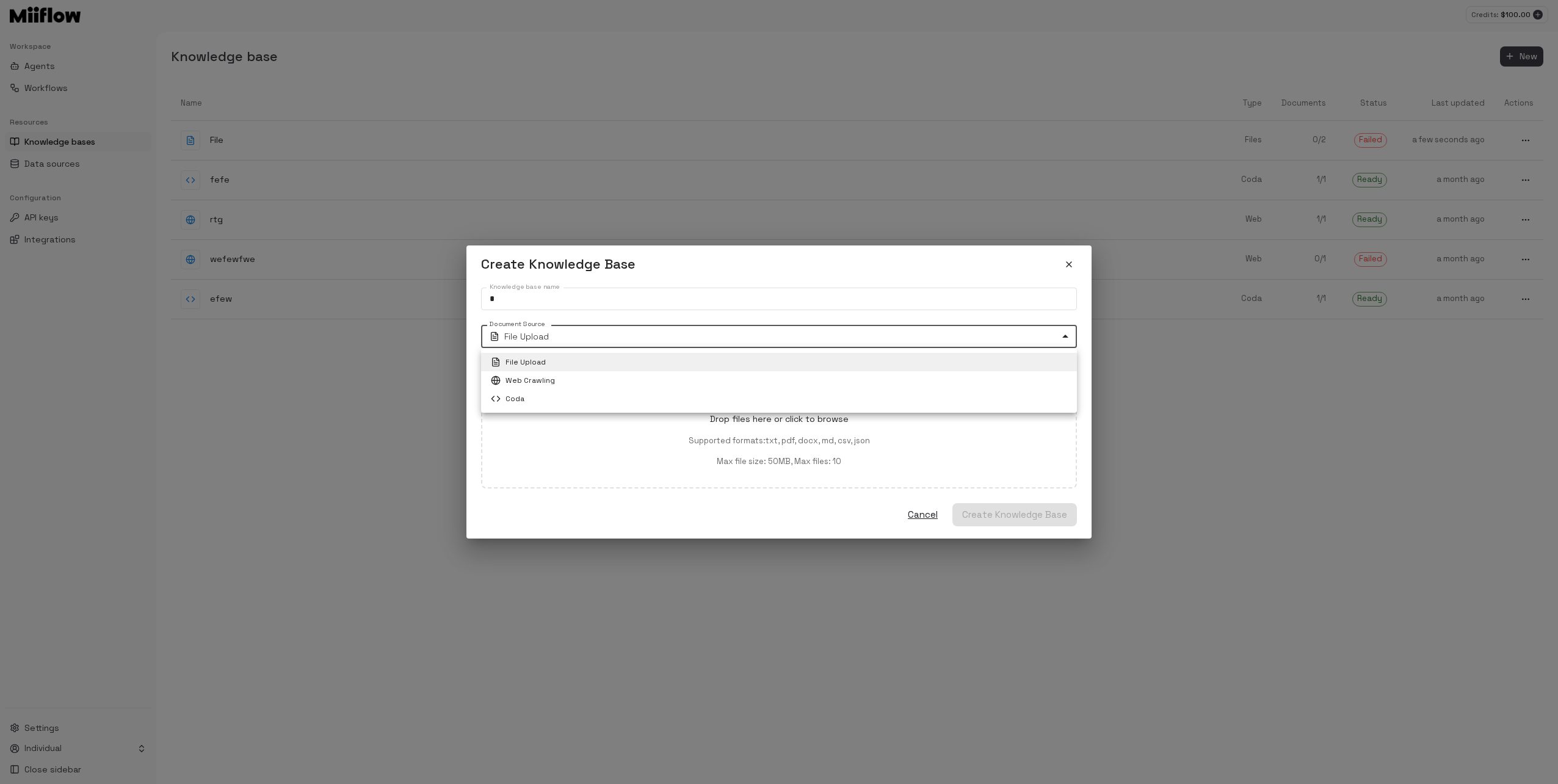
click at [561, 353] on li "File Upload" at bounding box center [779, 362] width 596 height 19
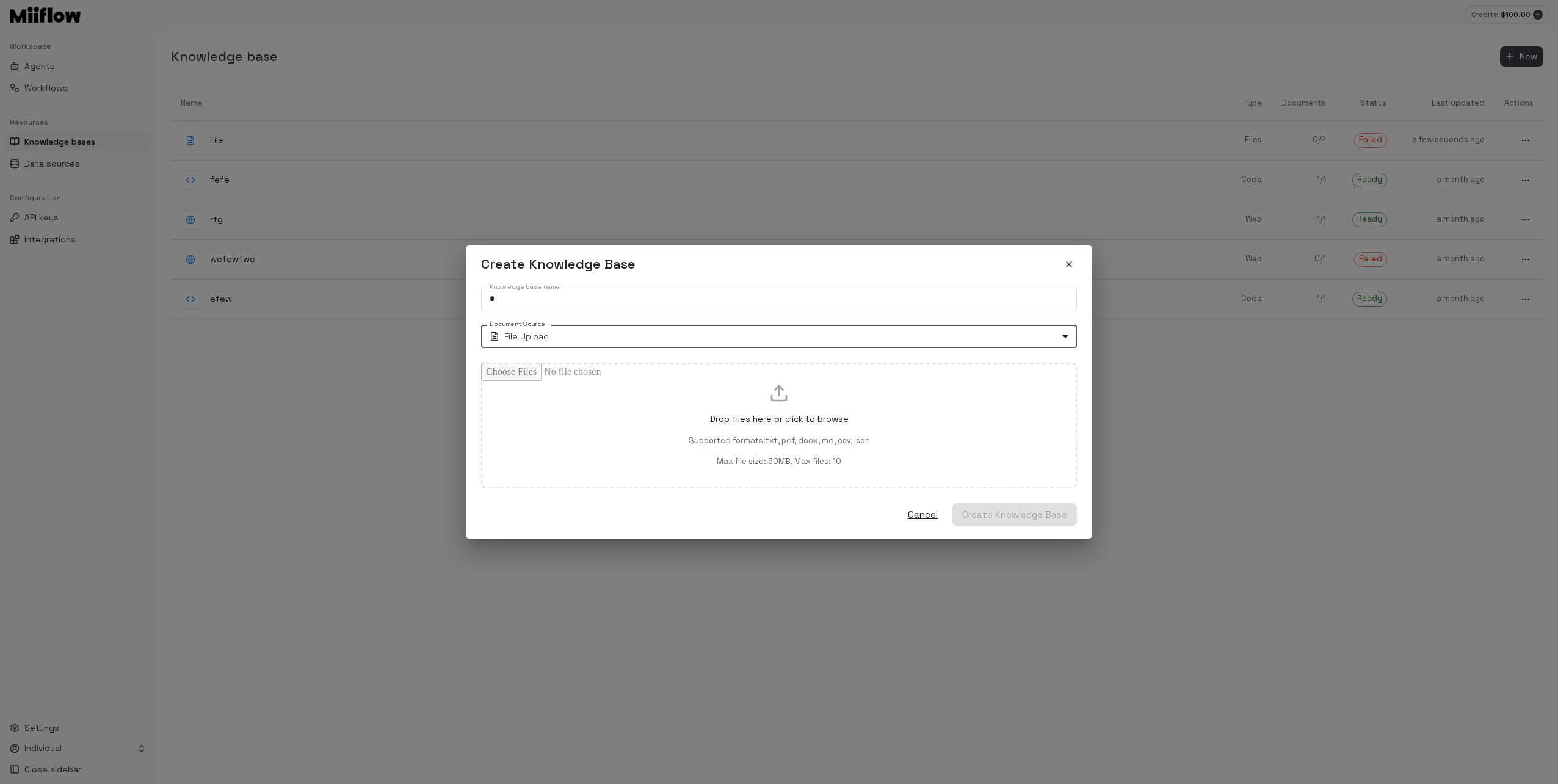
click at [554, 336] on body "Credits: $ 100.00 Workspace Agents Workflows Resources Knowledge bases Data sou…" at bounding box center [779, 392] width 1558 height 784
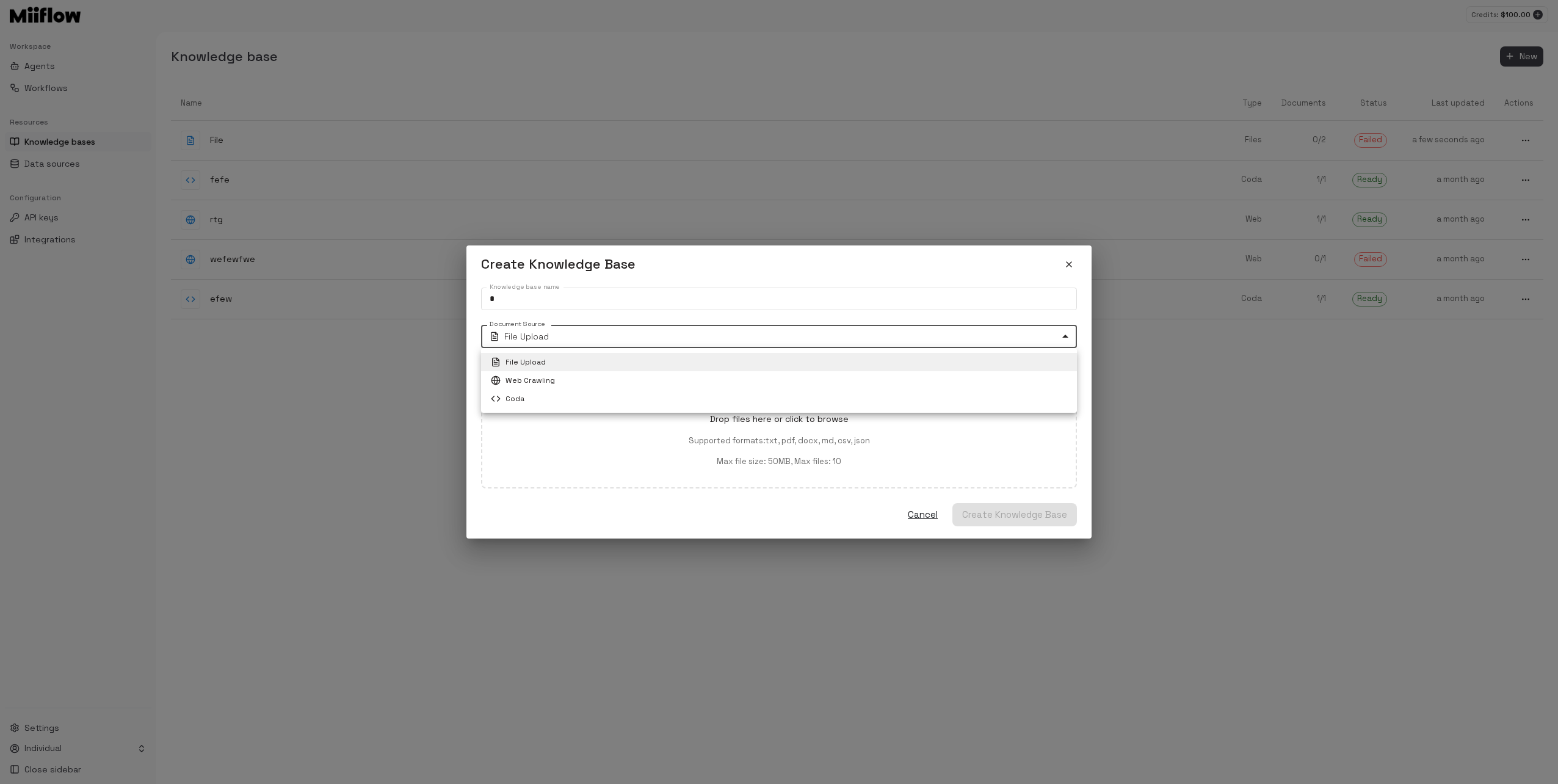
click at [568, 358] on li "File Upload" at bounding box center [779, 362] width 596 height 19
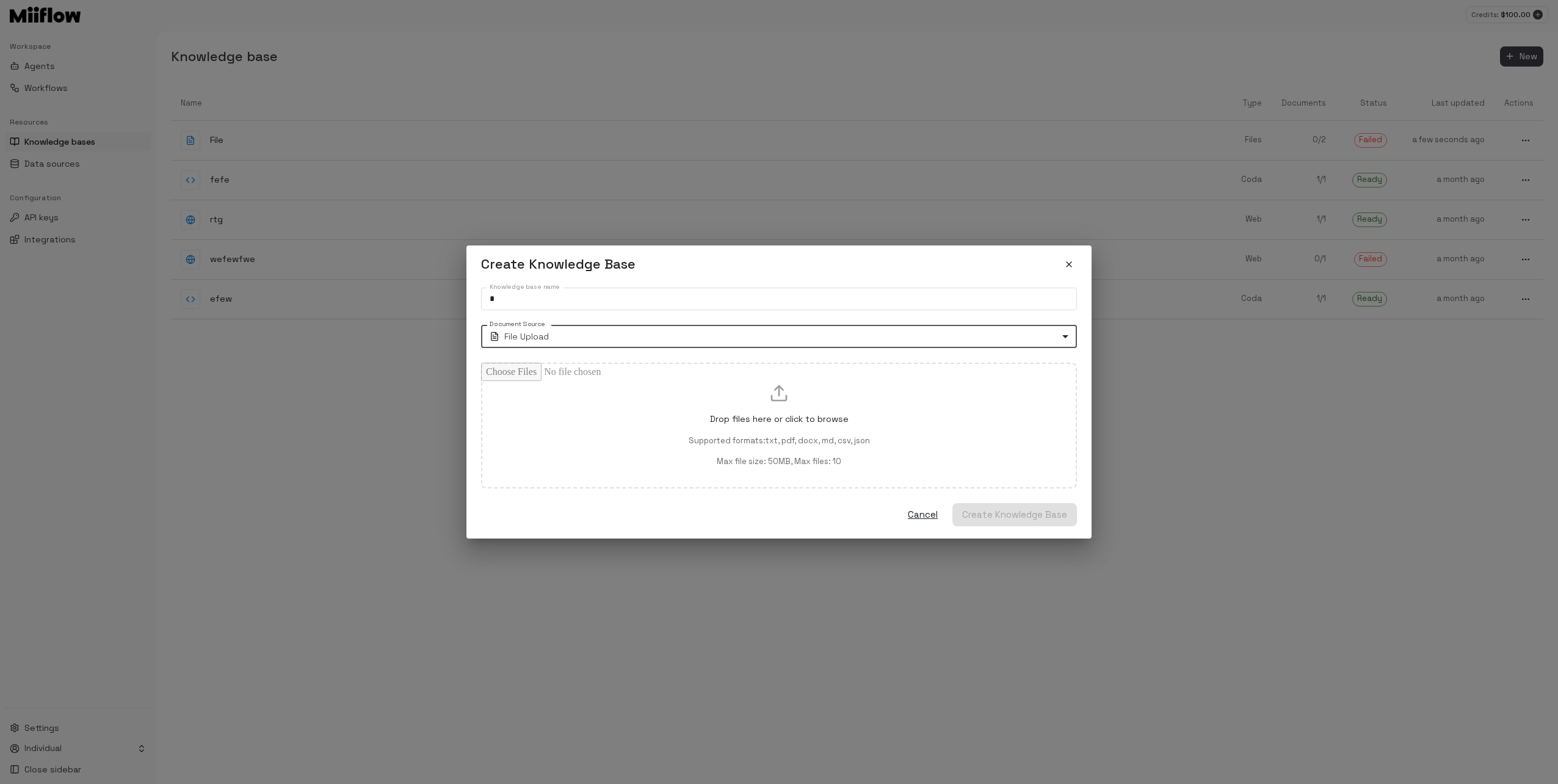
click at [522, 290] on label "Knowledge base name" at bounding box center [524, 287] width 70 height 9
click at [522, 290] on input "*" at bounding box center [779, 299] width 596 height 22
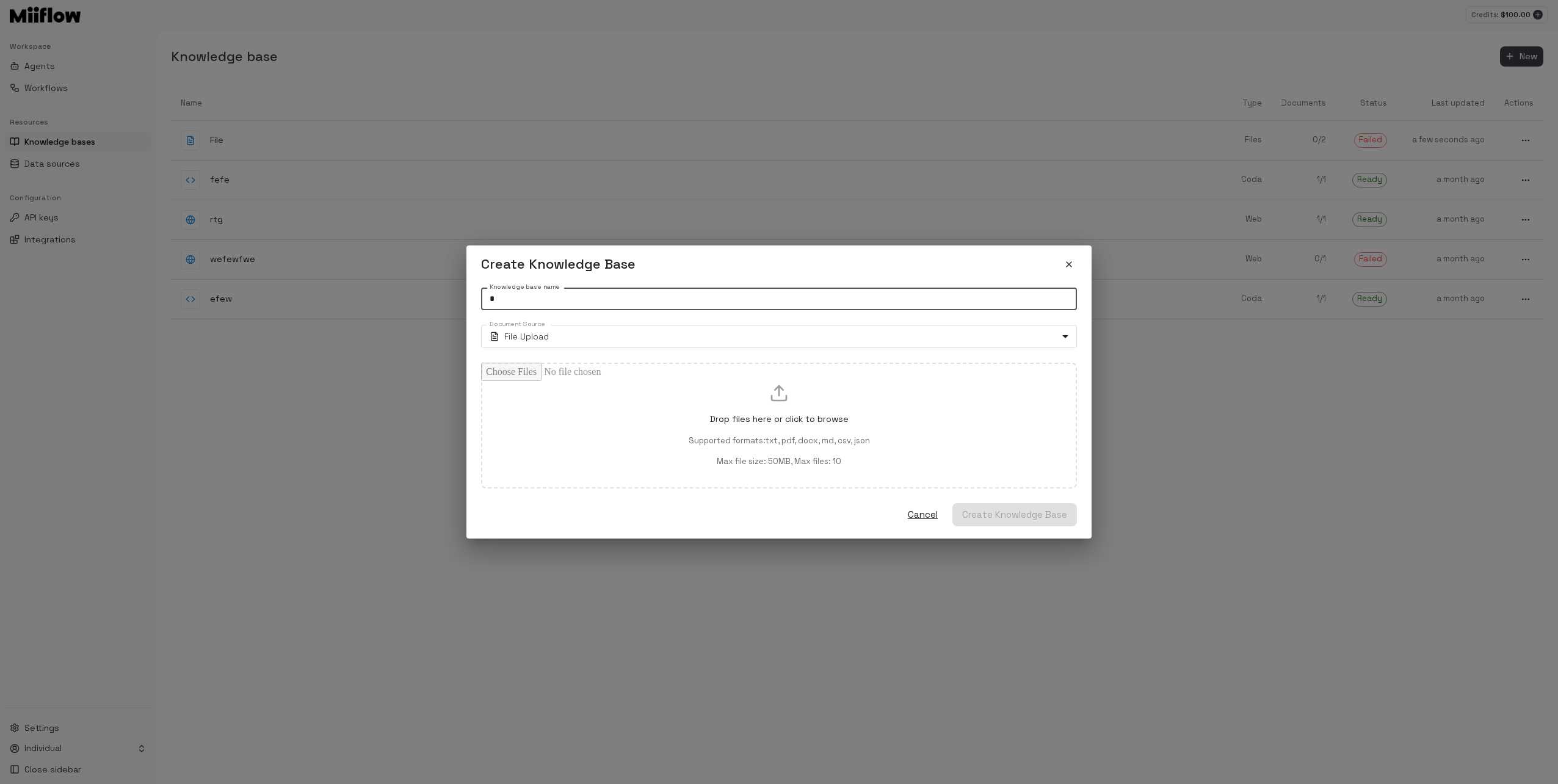
drag, startPoint x: 522, startPoint y: 298, endPoint x: 375, endPoint y: 294, distance: 147.1
click at [404, 297] on div "Create Knowledge Base Knowledge base name * Knowledge base name Document Source…" at bounding box center [779, 392] width 1558 height 784
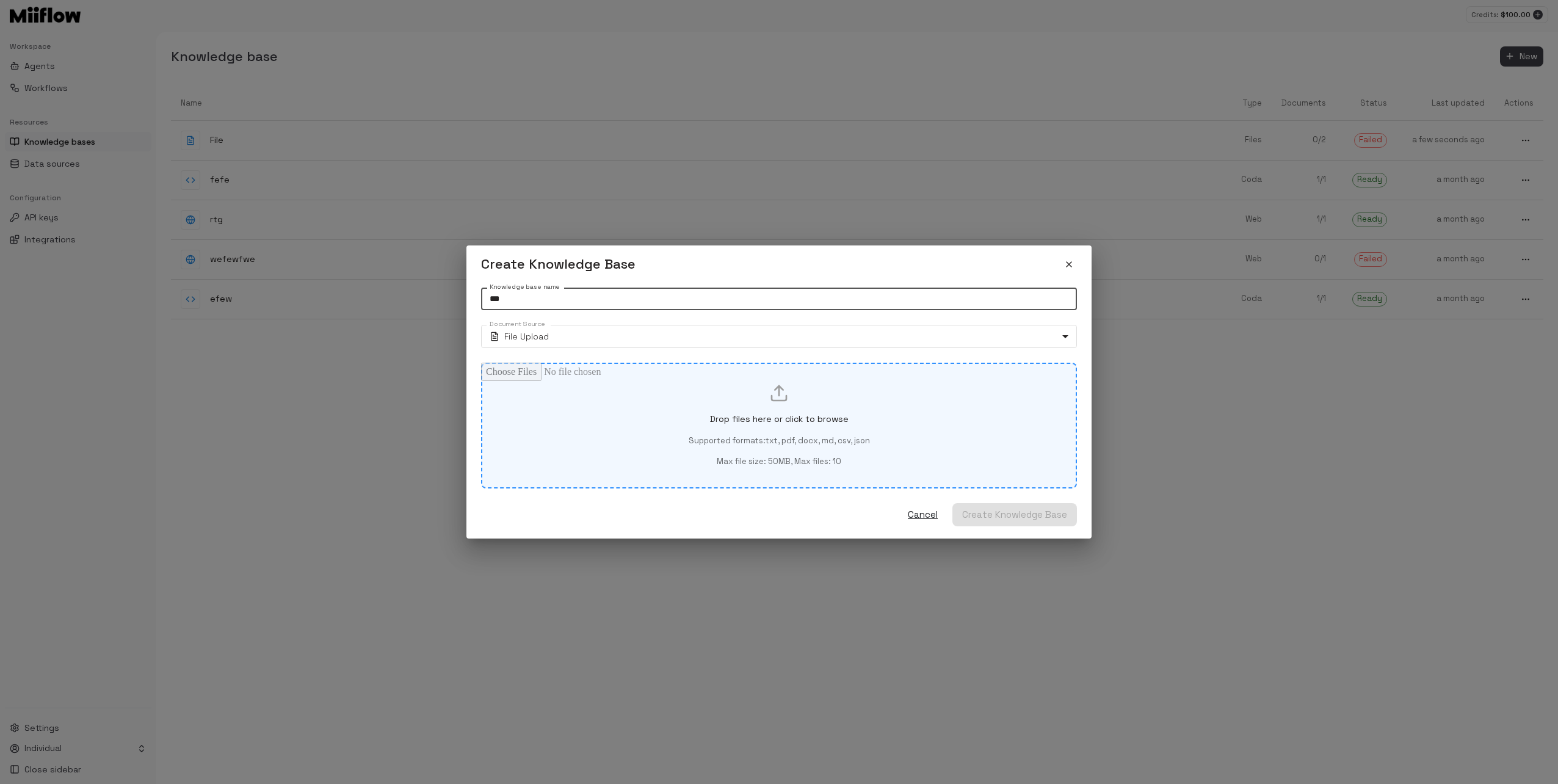
click at [675, 404] on div "Drop files here or click to browse Supported formats: txt, pdf, docx, md, csv, …" at bounding box center [779, 426] width 554 height 84
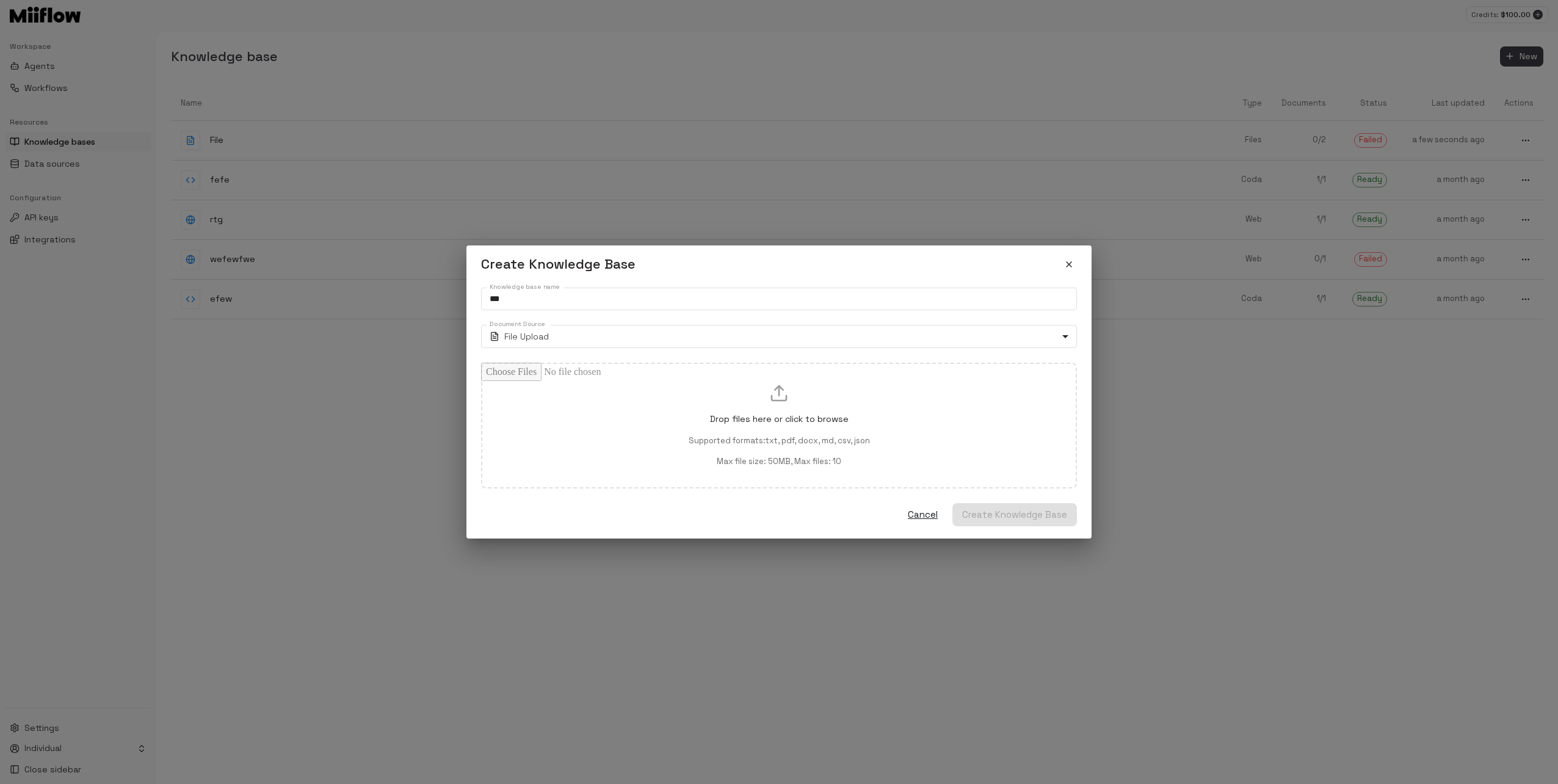
drag, startPoint x: 553, startPoint y: 290, endPoint x: 345, endPoint y: 293, distance: 208.0
click at [362, 294] on div "Create Knowledge Base Knowledge base name *** Knowledge base name Document Sour…" at bounding box center [779, 392] width 1558 height 784
drag, startPoint x: 557, startPoint y: 303, endPoint x: 358, endPoint y: 286, distance: 199.7
click at [361, 287] on div "Create Knowledge Base Knowledge base name *** Knowledge base name Document Sour…" at bounding box center [779, 392] width 1558 height 784
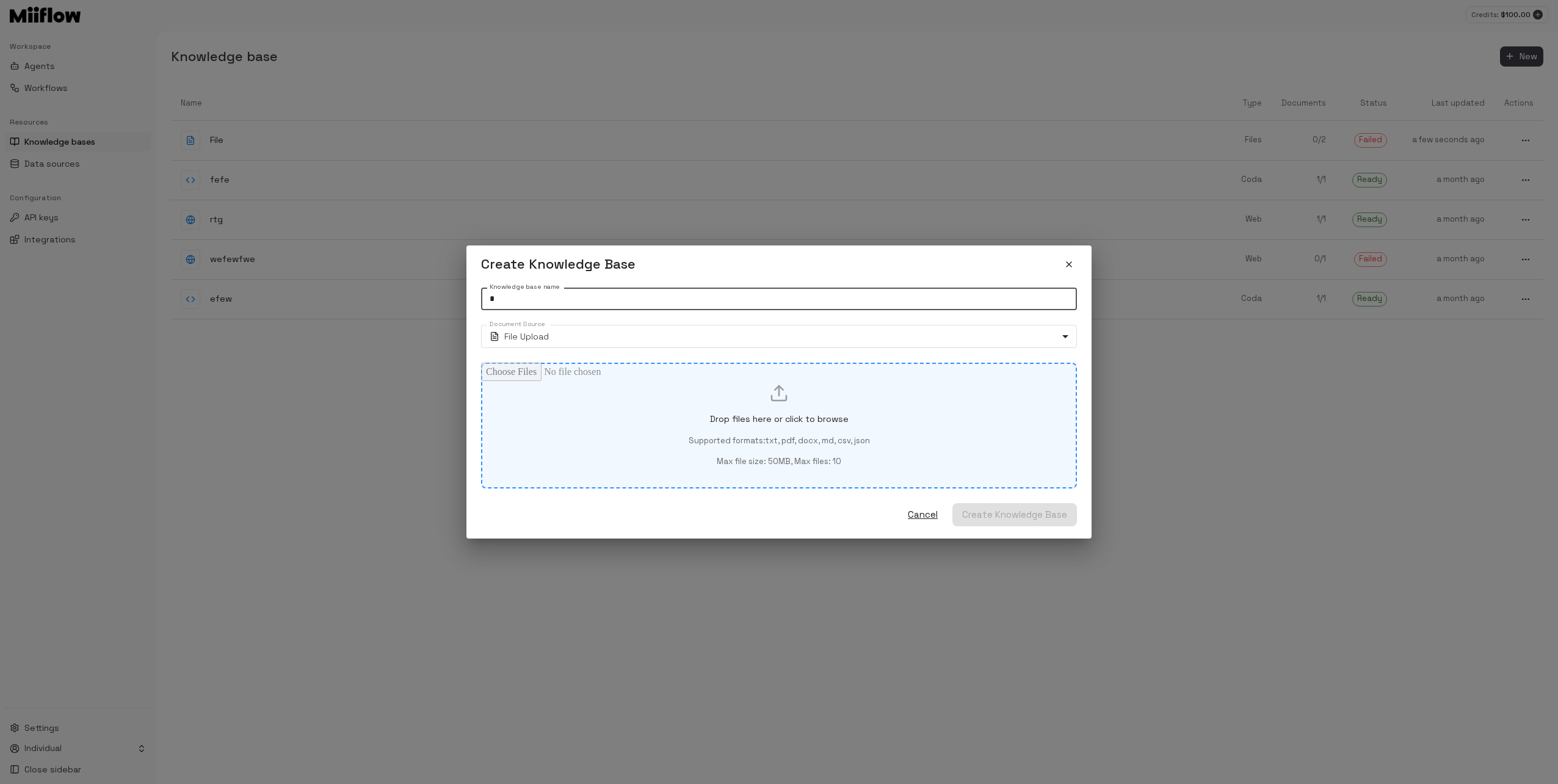
type input "*"
click at [584, 392] on div "Drop files here or click to browse Supported formats: txt, pdf, docx, md, csv, …" at bounding box center [779, 426] width 554 height 84
type input "**********"
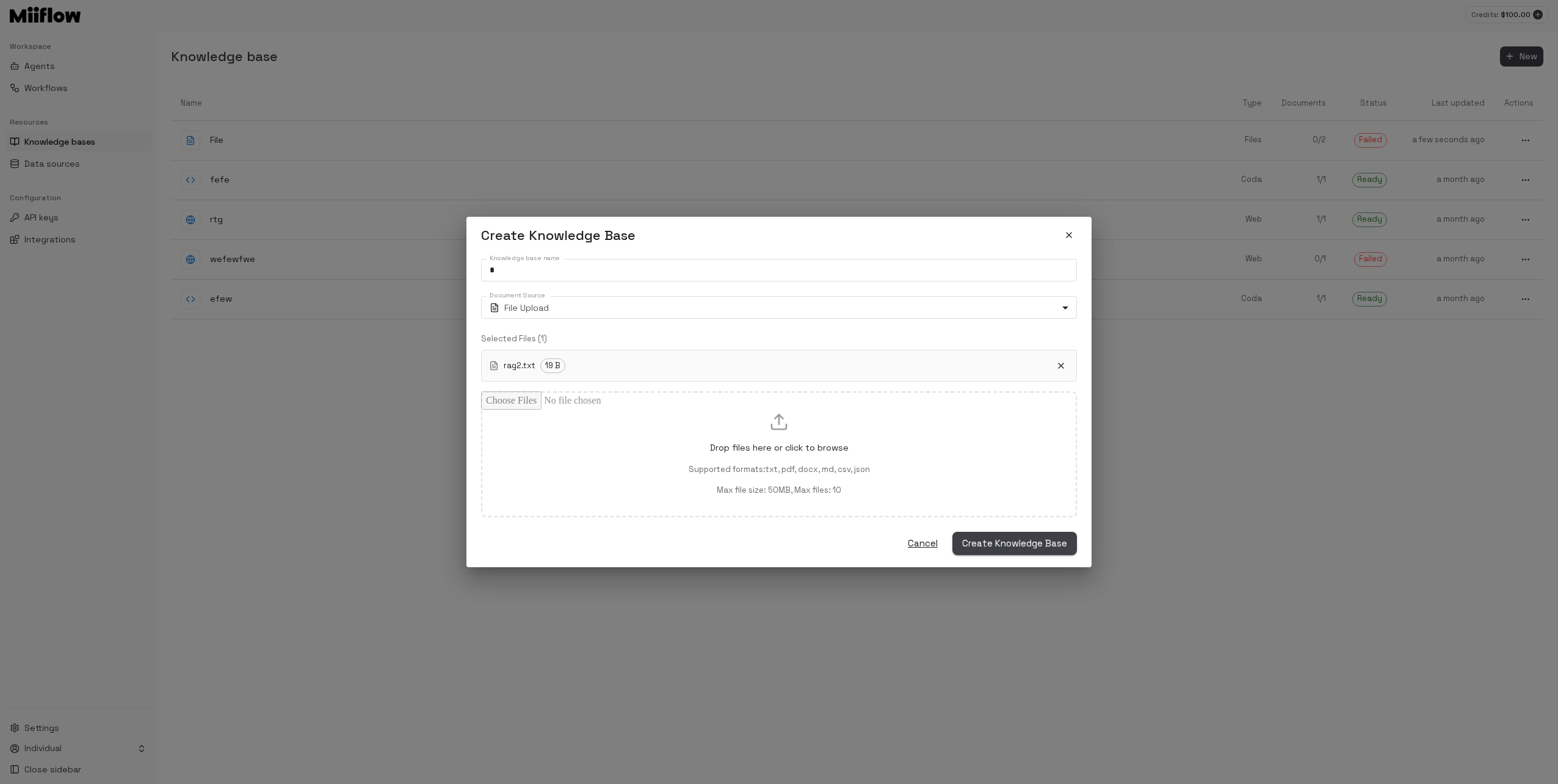
click at [1007, 539] on span "Create Knowledge Base" at bounding box center [1014, 543] width 105 height 16
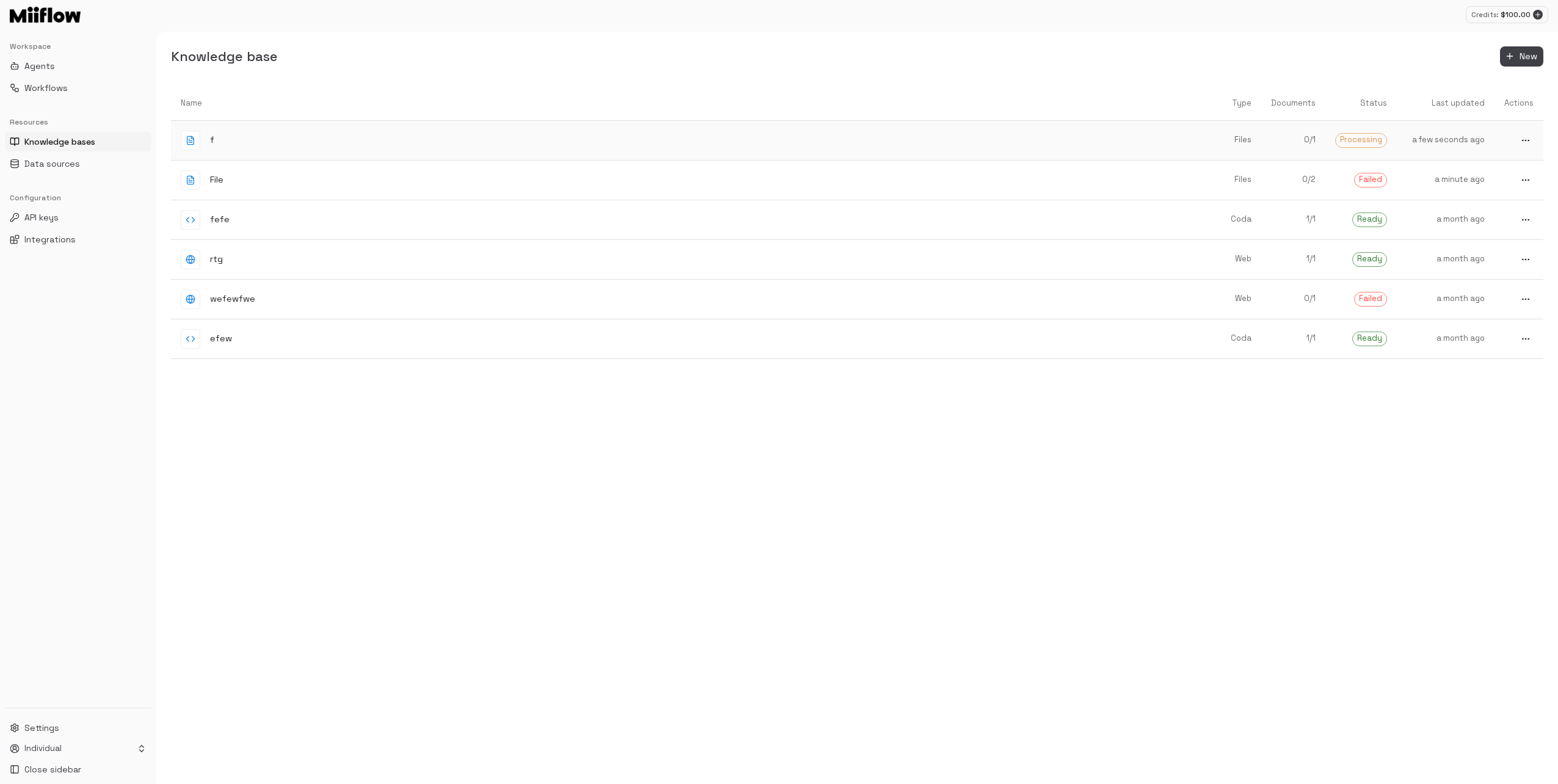
click at [1082, 141] on div "f" at bounding box center [685, 140] width 1009 height 20
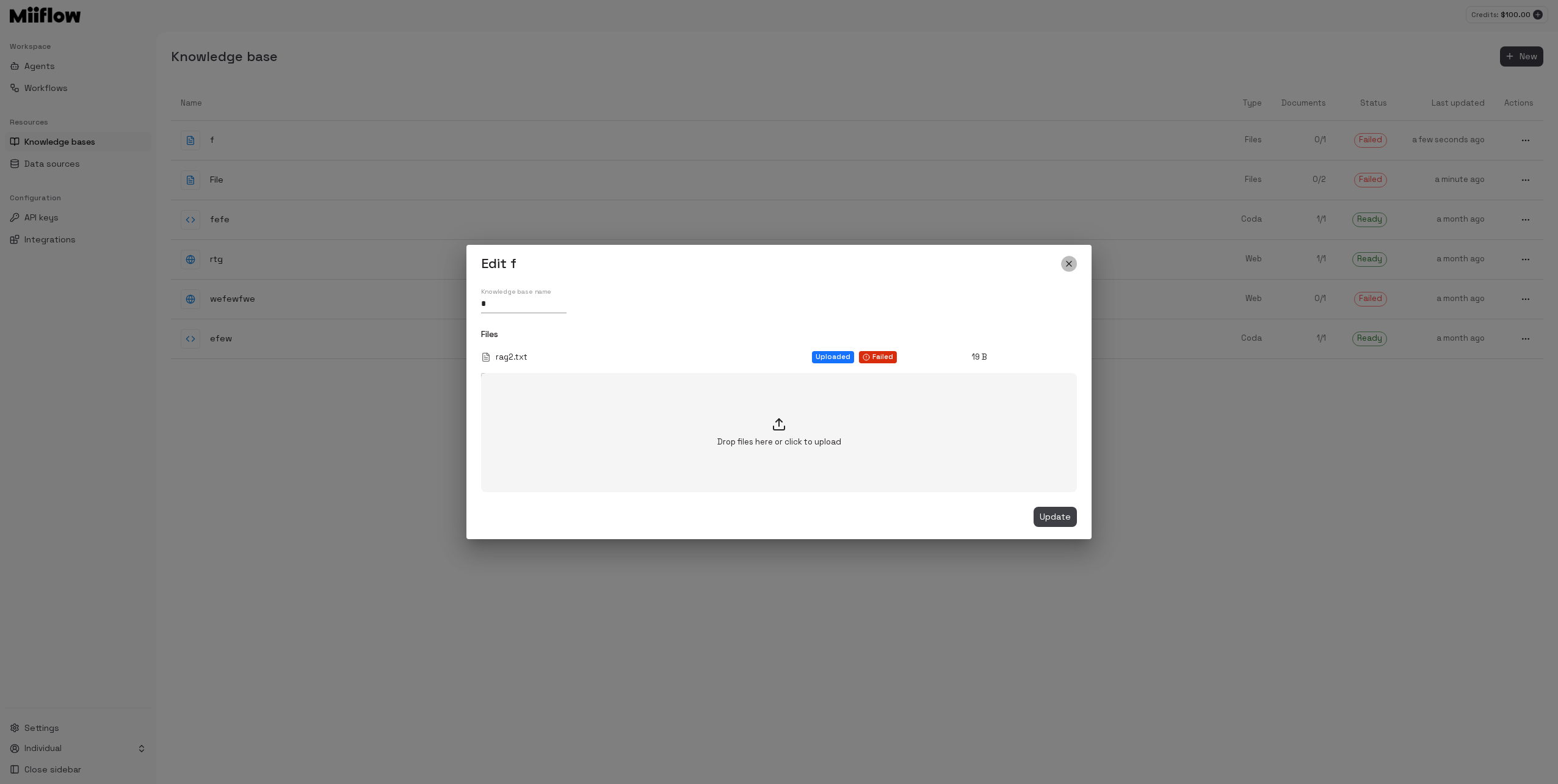
click at [1071, 267] on icon "close" at bounding box center [1068, 264] width 9 height 9
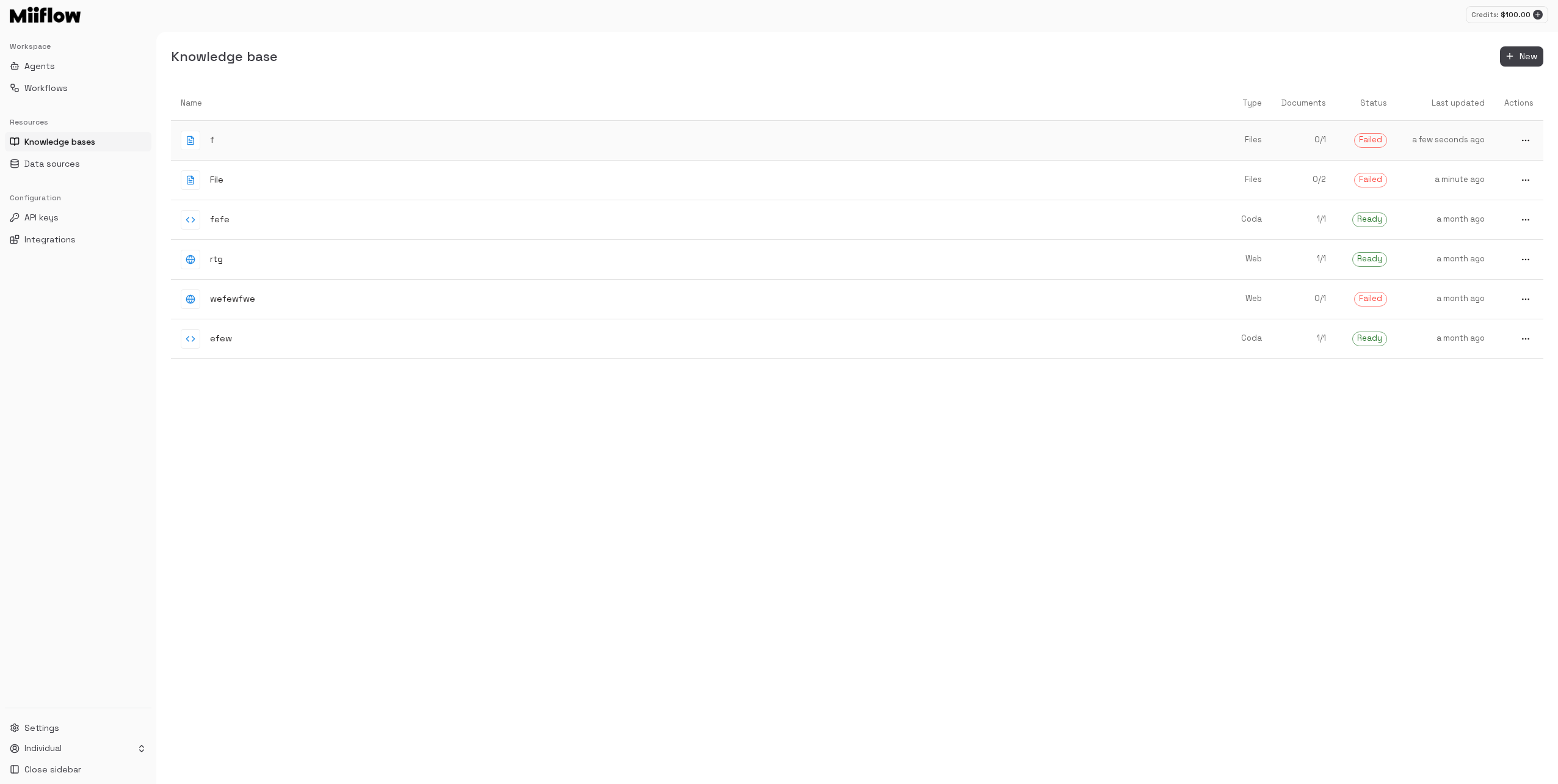
click at [1516, 135] on link at bounding box center [1518, 141] width 48 height 35
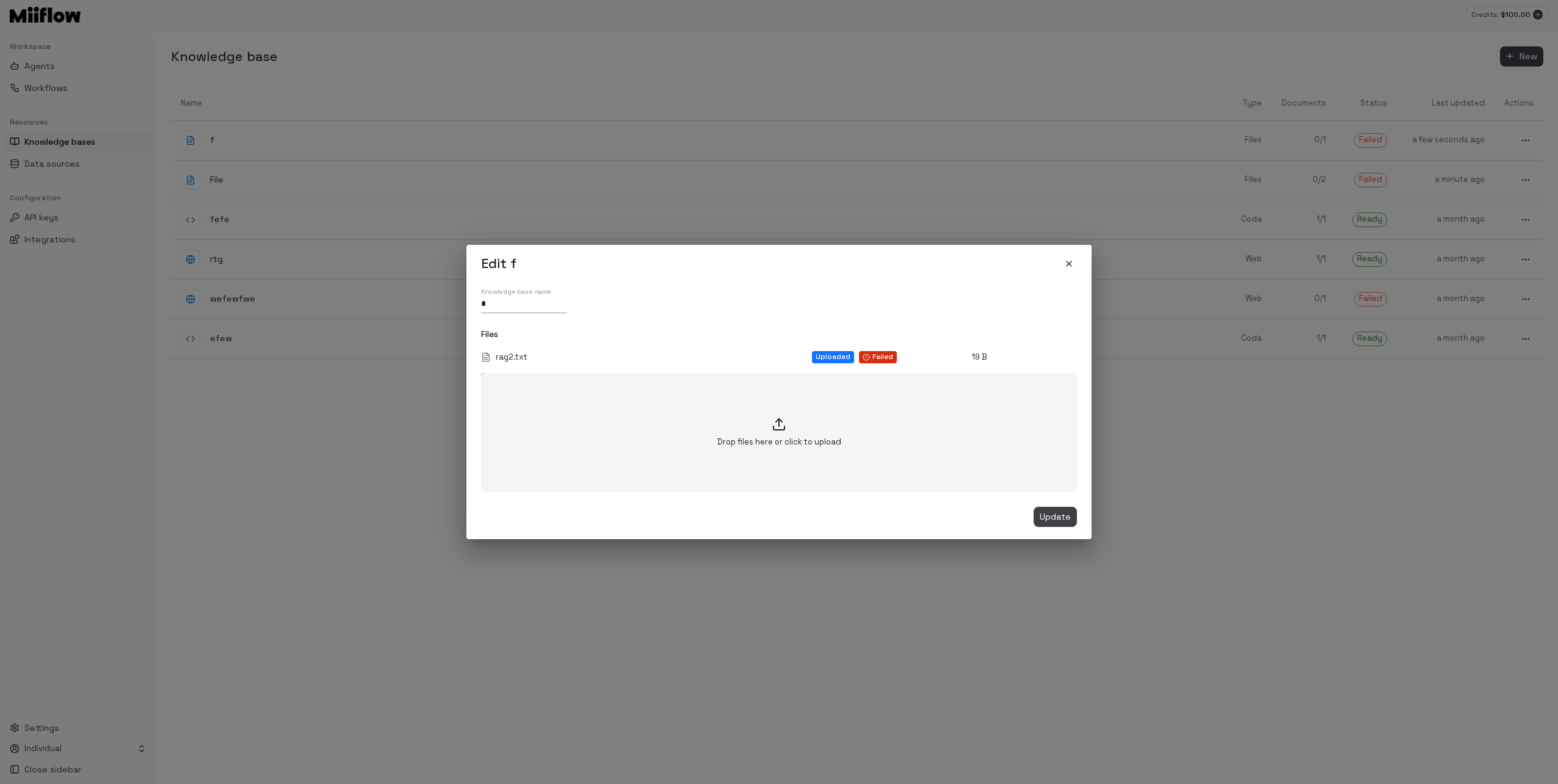
click at [1081, 260] on h2 "Edit f" at bounding box center [779, 264] width 625 height 37
click at [1073, 258] on button "close" at bounding box center [1068, 264] width 16 height 16
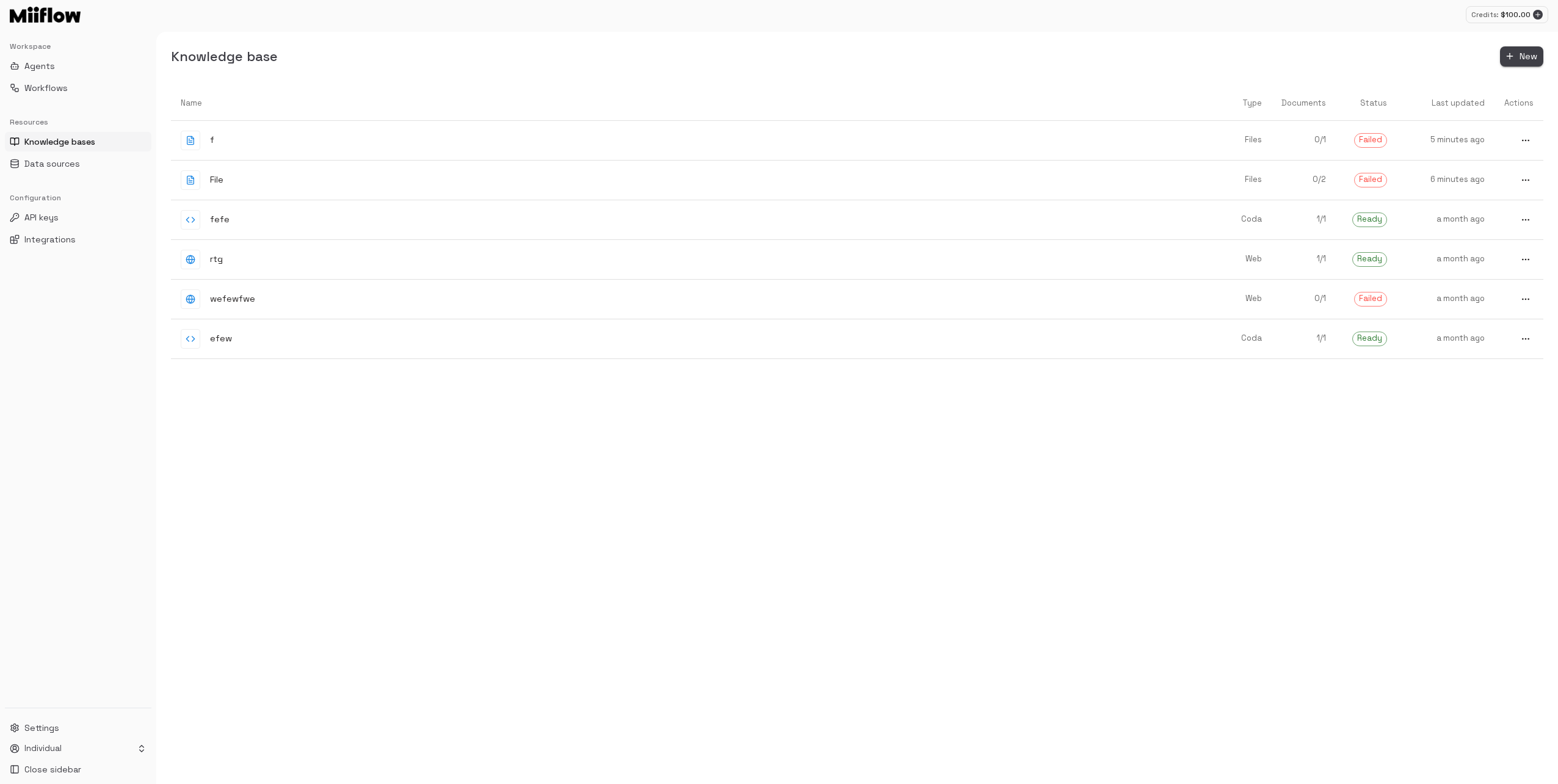
click at [1511, 61] on button "New" at bounding box center [1521, 57] width 44 height 20
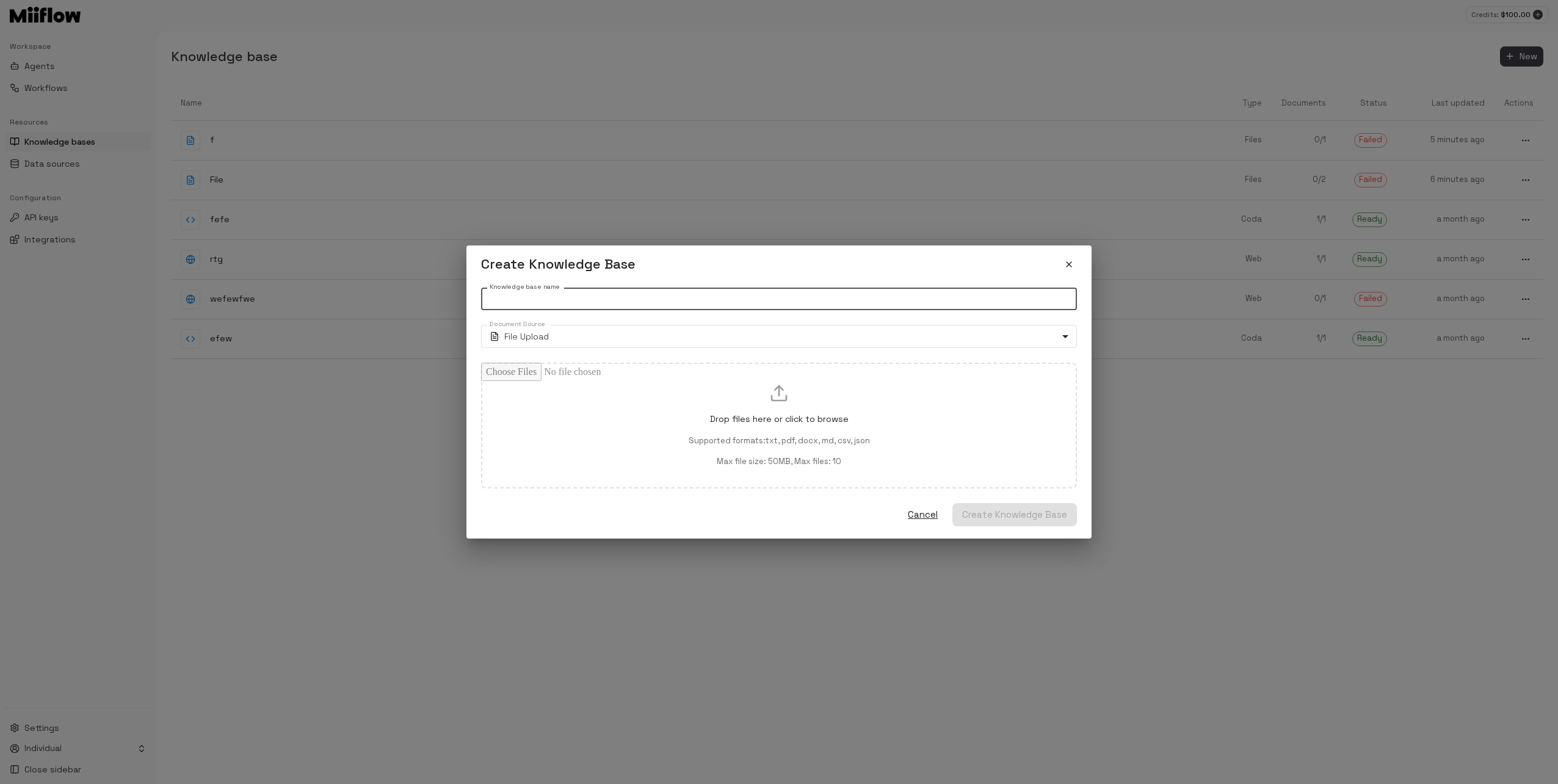
click at [581, 307] on input "Knowledge base name" at bounding box center [779, 299] width 596 height 22
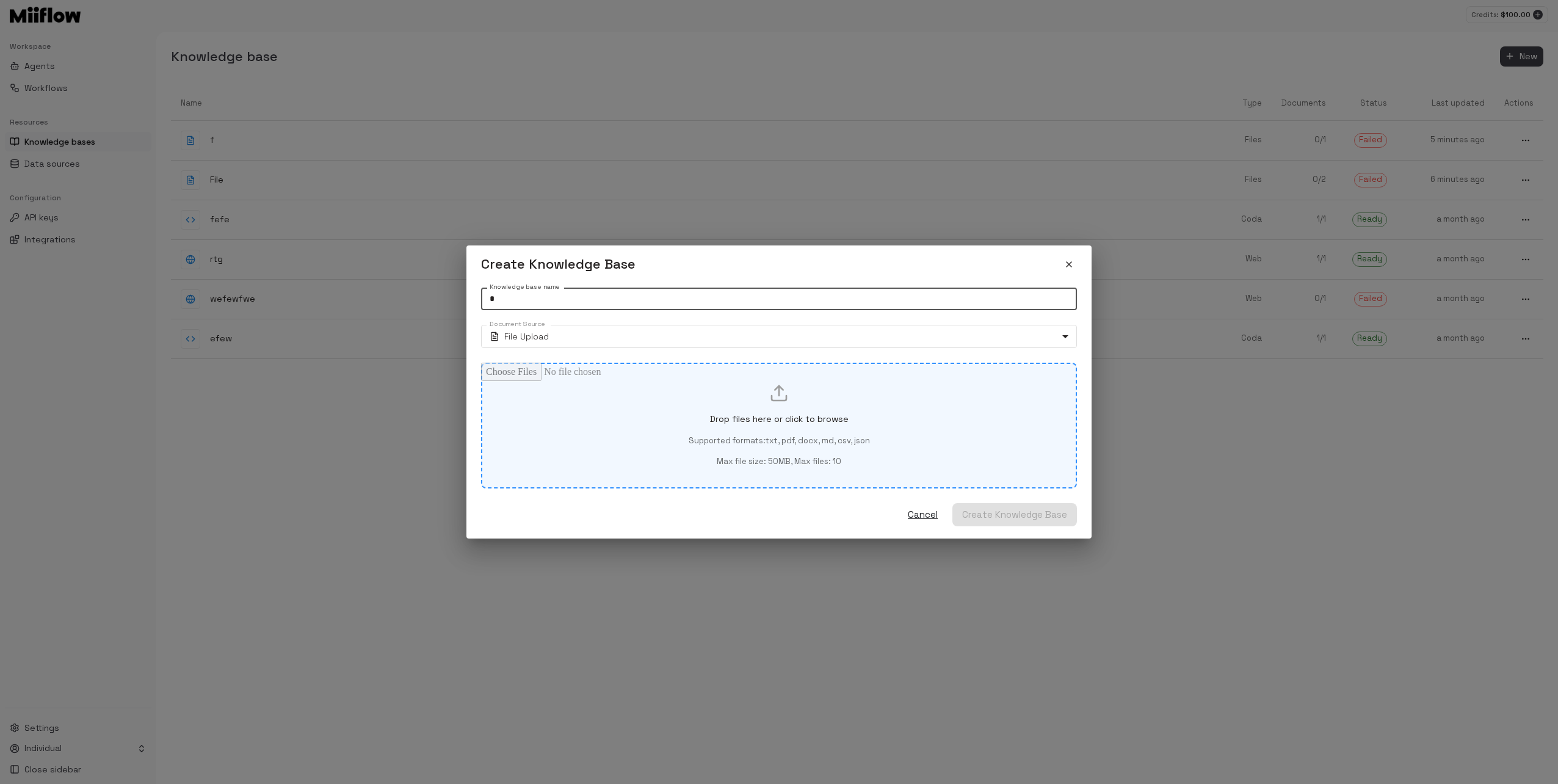
type input "*"
click at [636, 388] on div "Drop files here or click to browse Supported formats: txt, pdf, docx, md, csv, …" at bounding box center [779, 426] width 554 height 84
type input "**********"
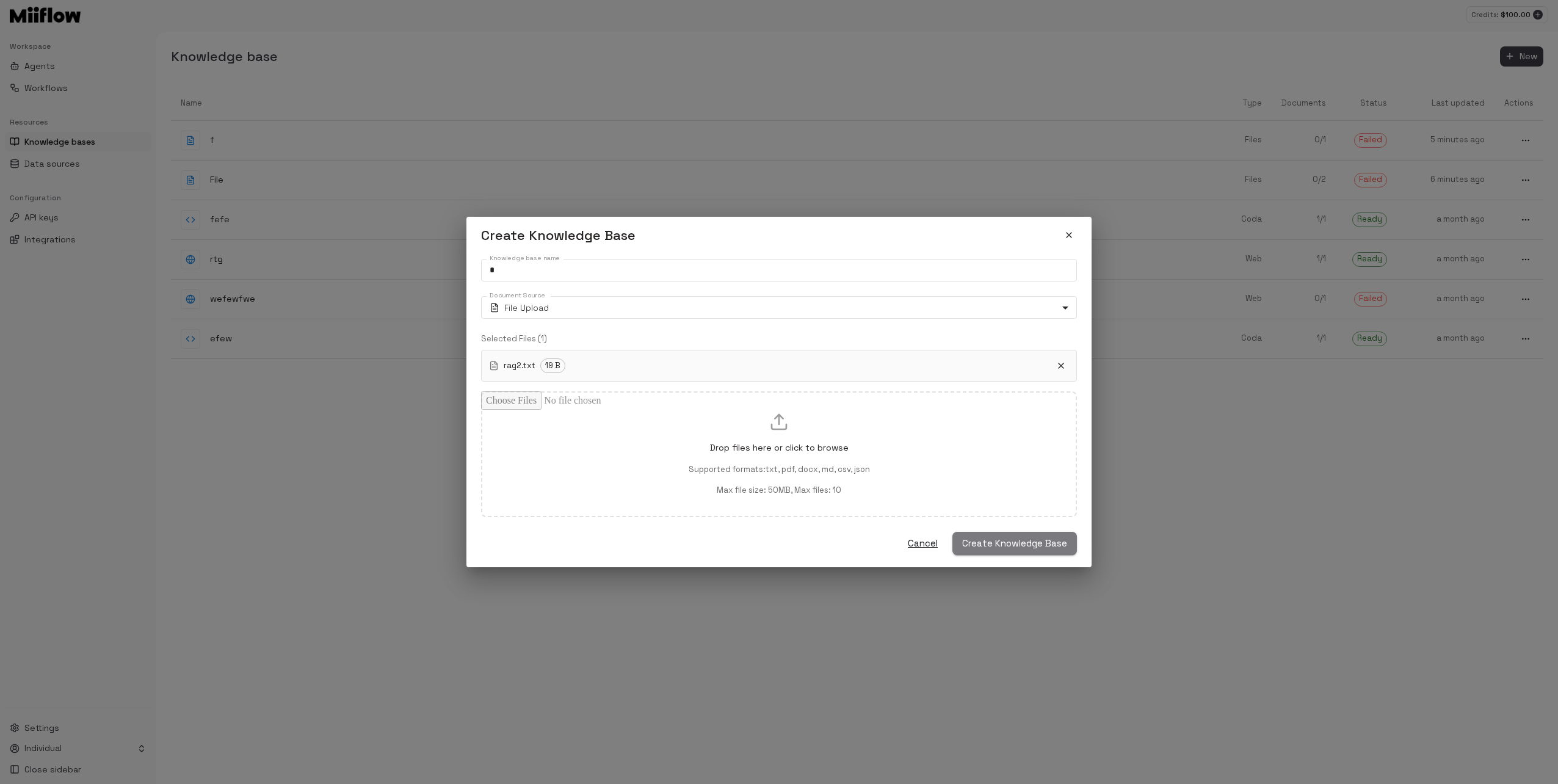
click at [1014, 541] on span "Create Knowledge Base" at bounding box center [1014, 543] width 105 height 16
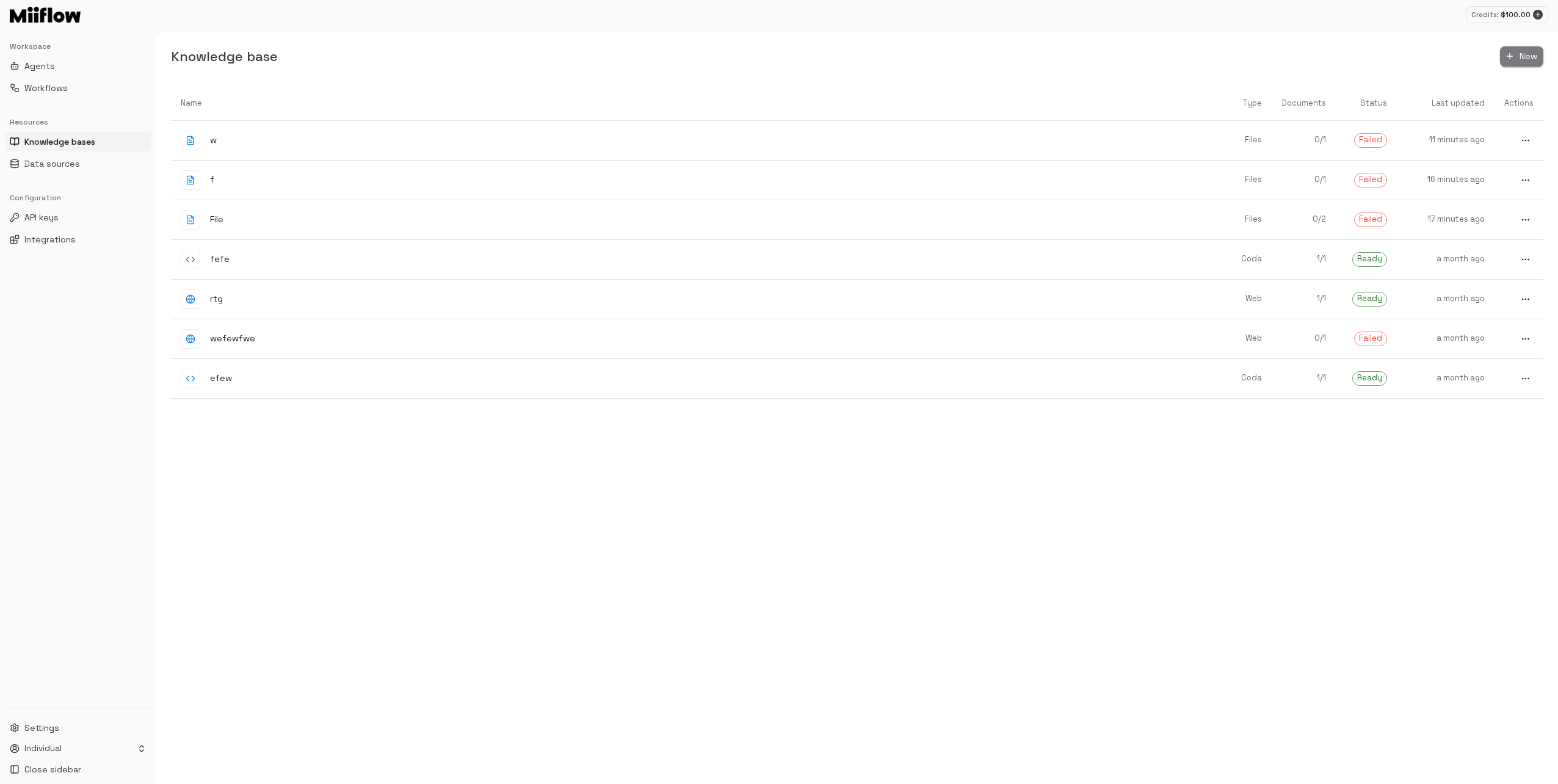
click at [1523, 58] on span "New" at bounding box center [1527, 56] width 18 height 15
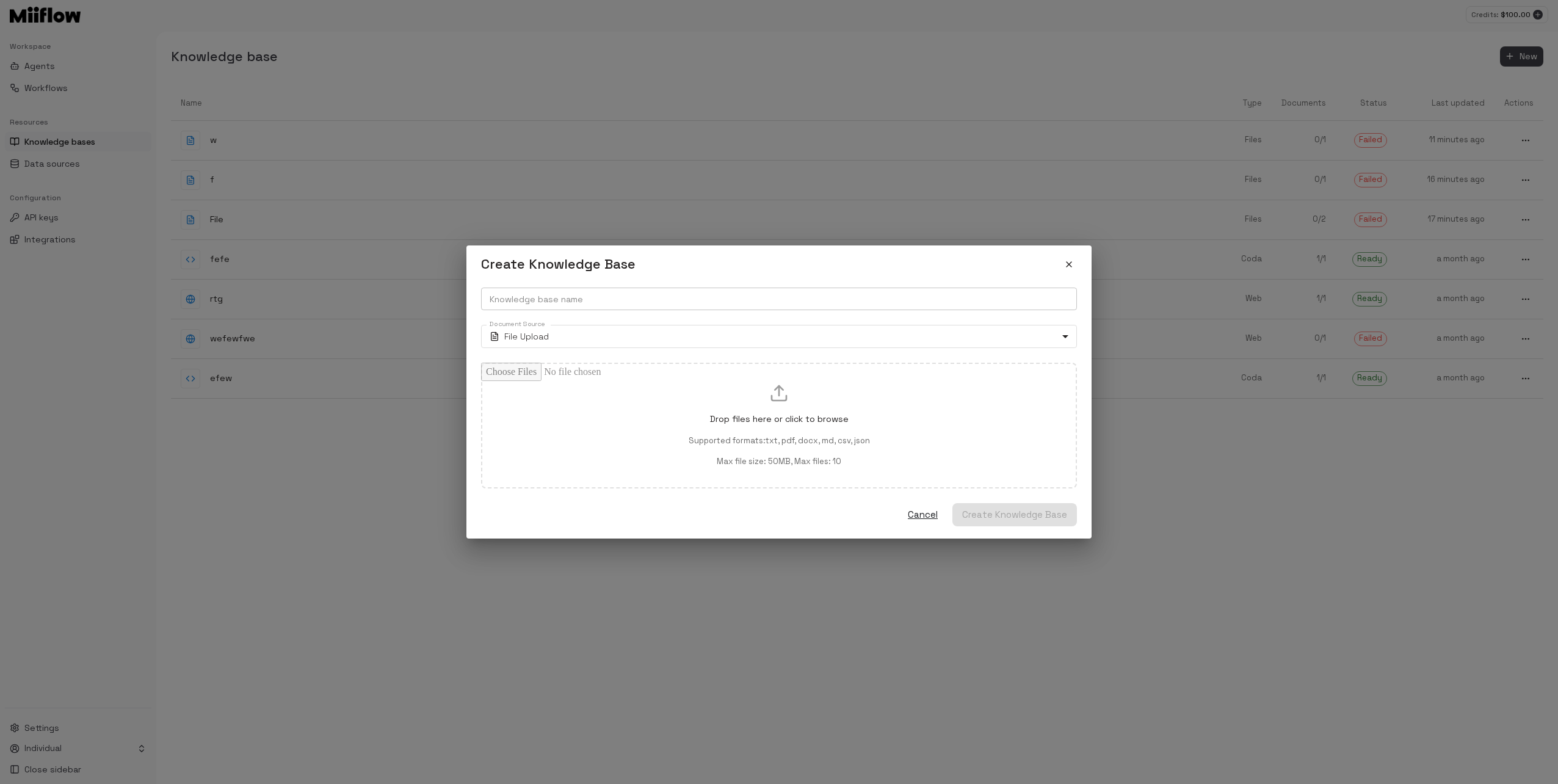
click at [640, 303] on input "Knowledge base name" at bounding box center [779, 299] width 596 height 22
type input "**"
click at [623, 332] on body "Credits: $ 100.00 Workspace Agents Workflows Resources Knowledge bases Data sou…" at bounding box center [779, 392] width 1558 height 784
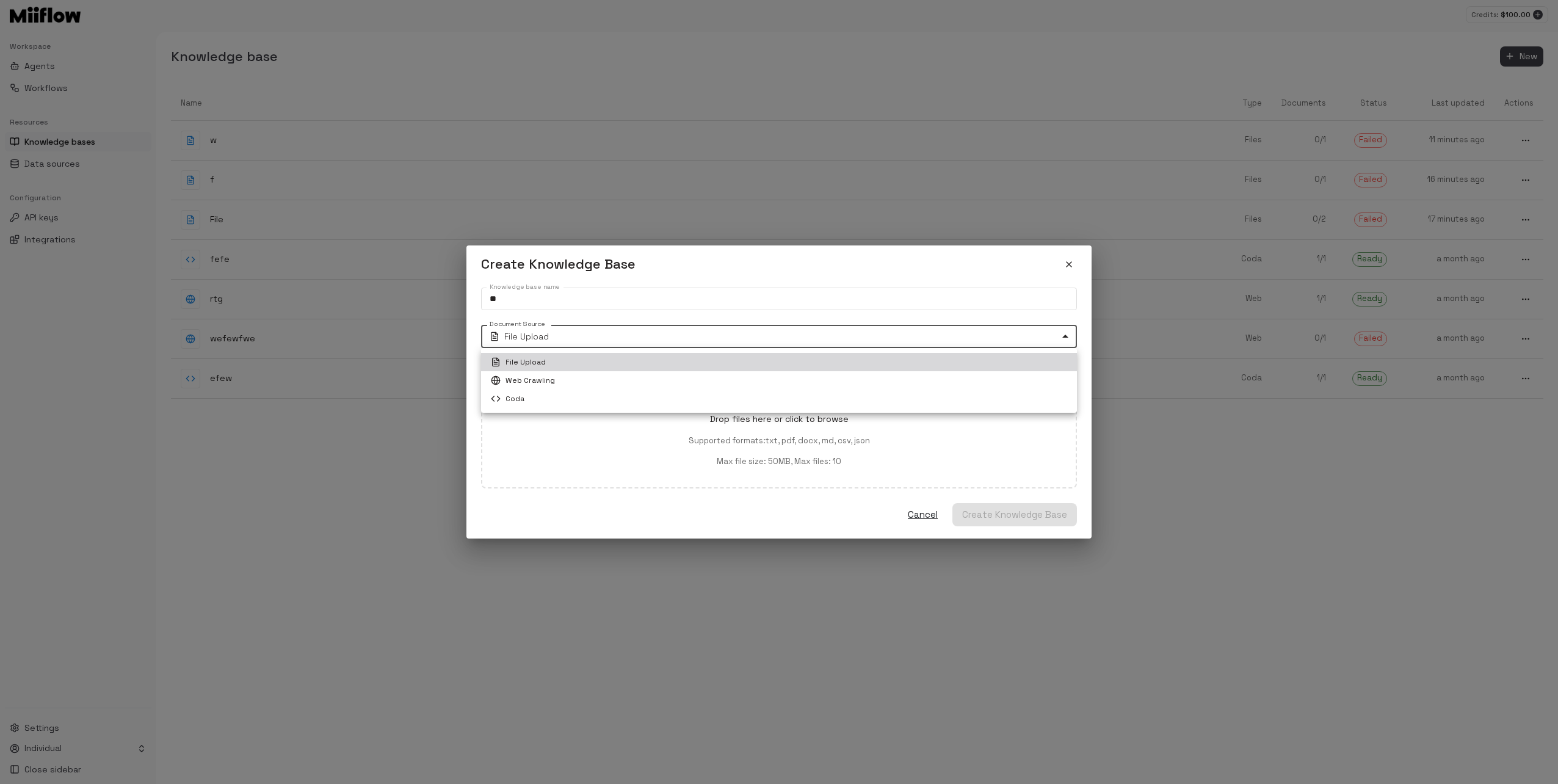
click at [590, 465] on div at bounding box center [779, 392] width 1558 height 784
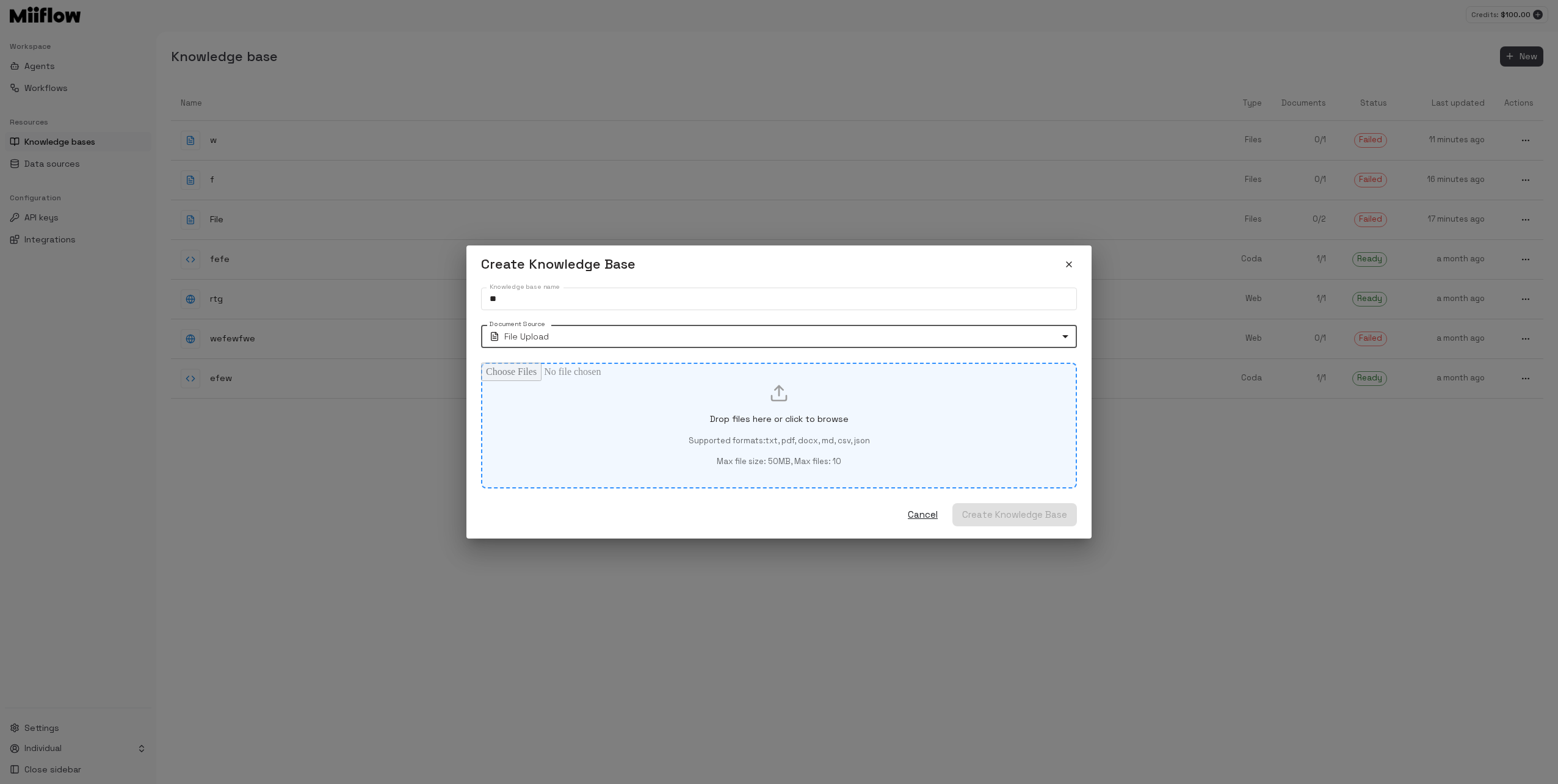
click at [613, 410] on div "Drop files here or click to browse Supported formats: txt, pdf, docx, md, csv, …" at bounding box center [779, 426] width 554 height 84
type input "**********"
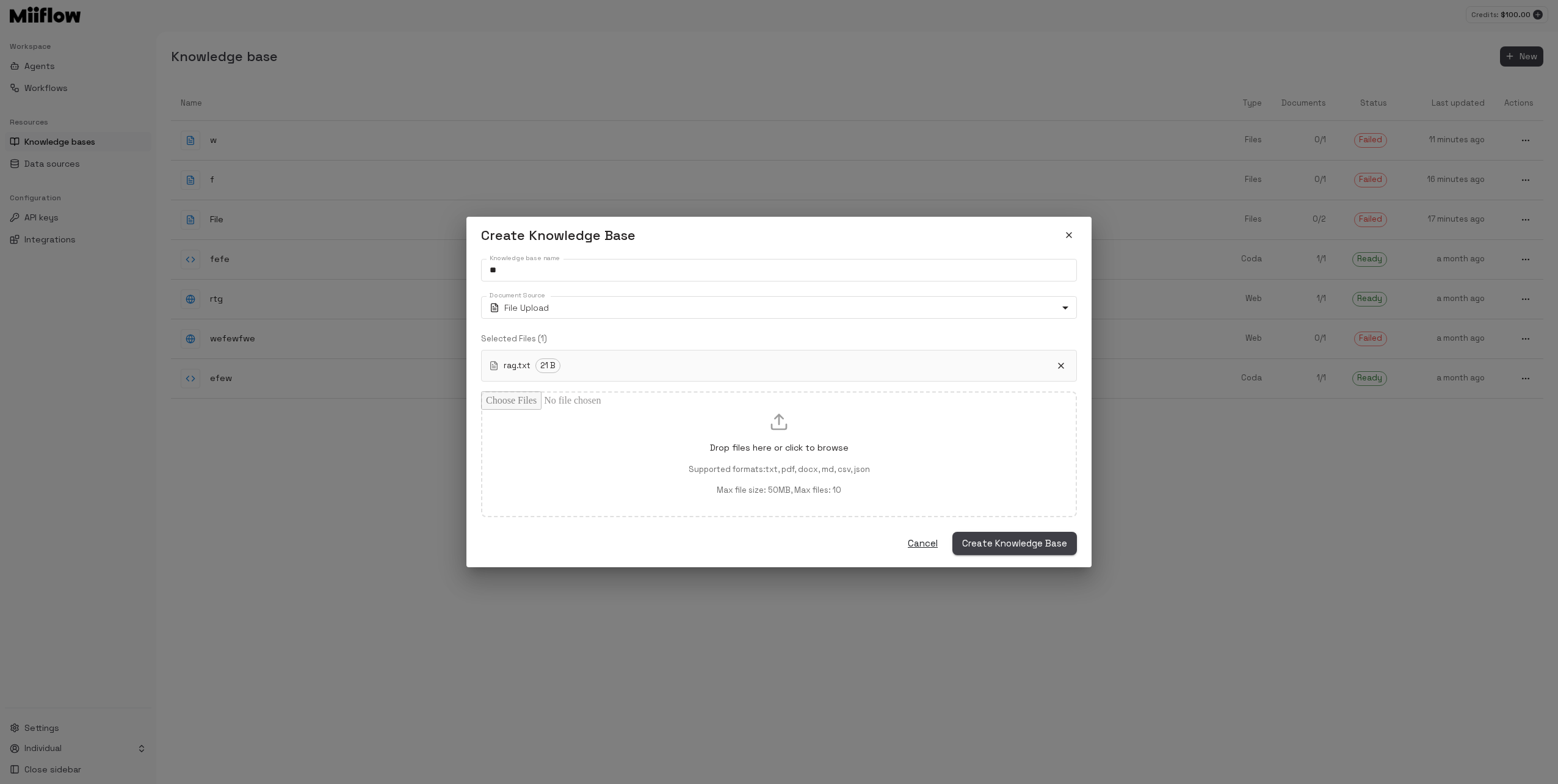
click at [1024, 541] on span "Create Knowledge Base" at bounding box center [1014, 543] width 105 height 16
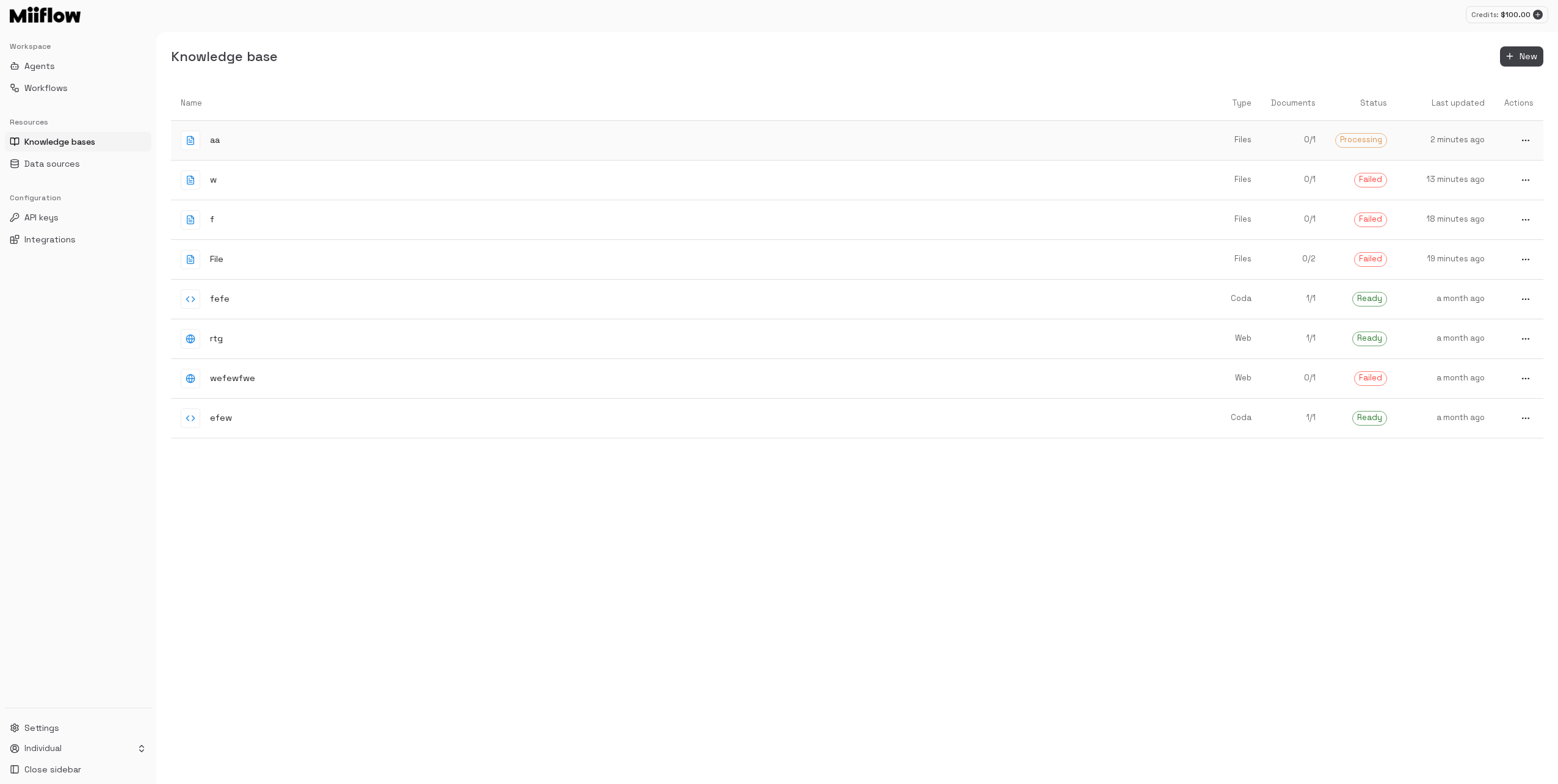
click at [1525, 135] on icon "more" at bounding box center [1525, 140] width 9 height 9
click at [1508, 177] on span "Delete" at bounding box center [1521, 182] width 32 height 11
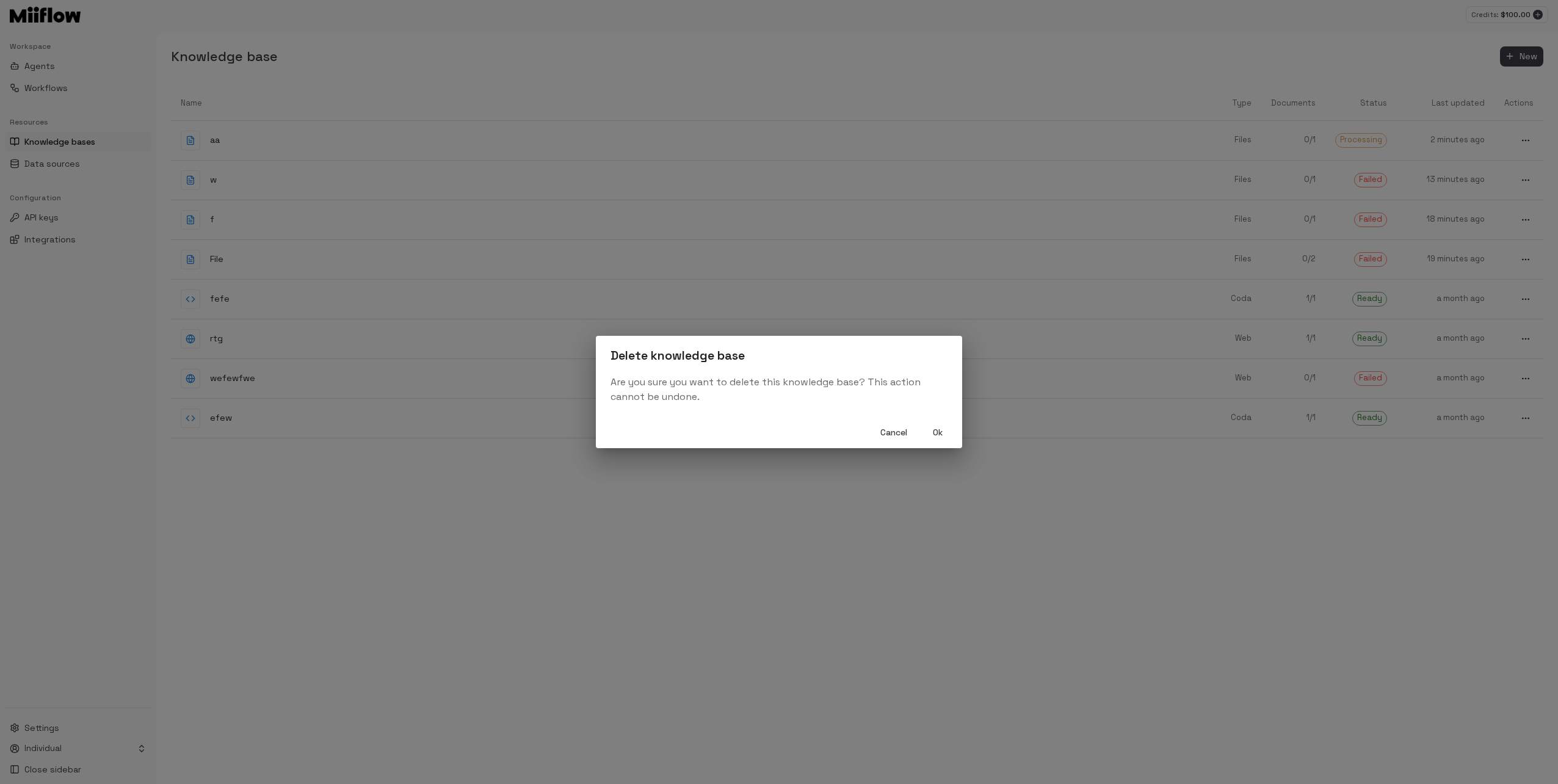
click at [940, 435] on button "Ok" at bounding box center [938, 432] width 39 height 22
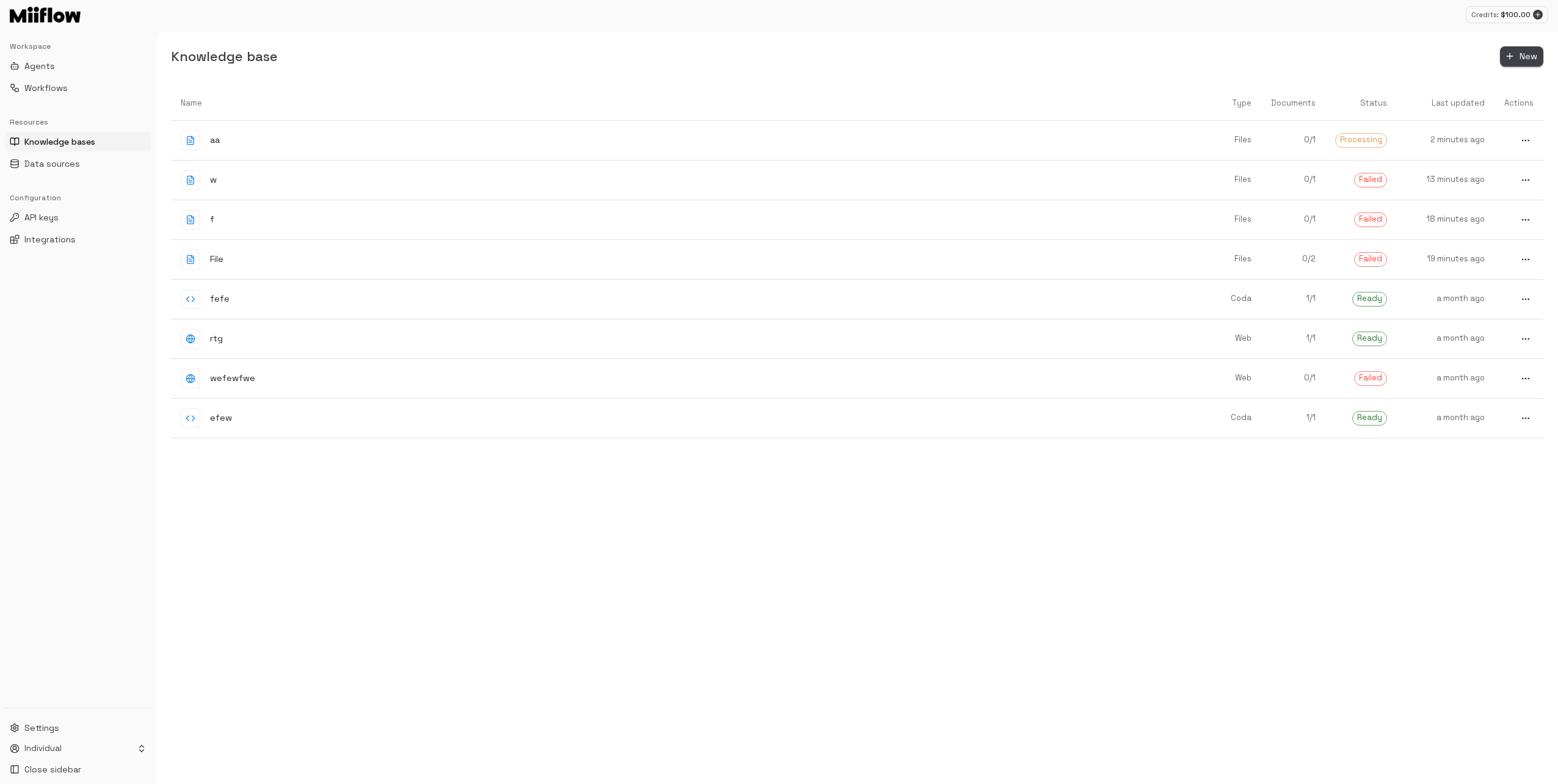
click at [1524, 53] on span "New" at bounding box center [1527, 56] width 18 height 15
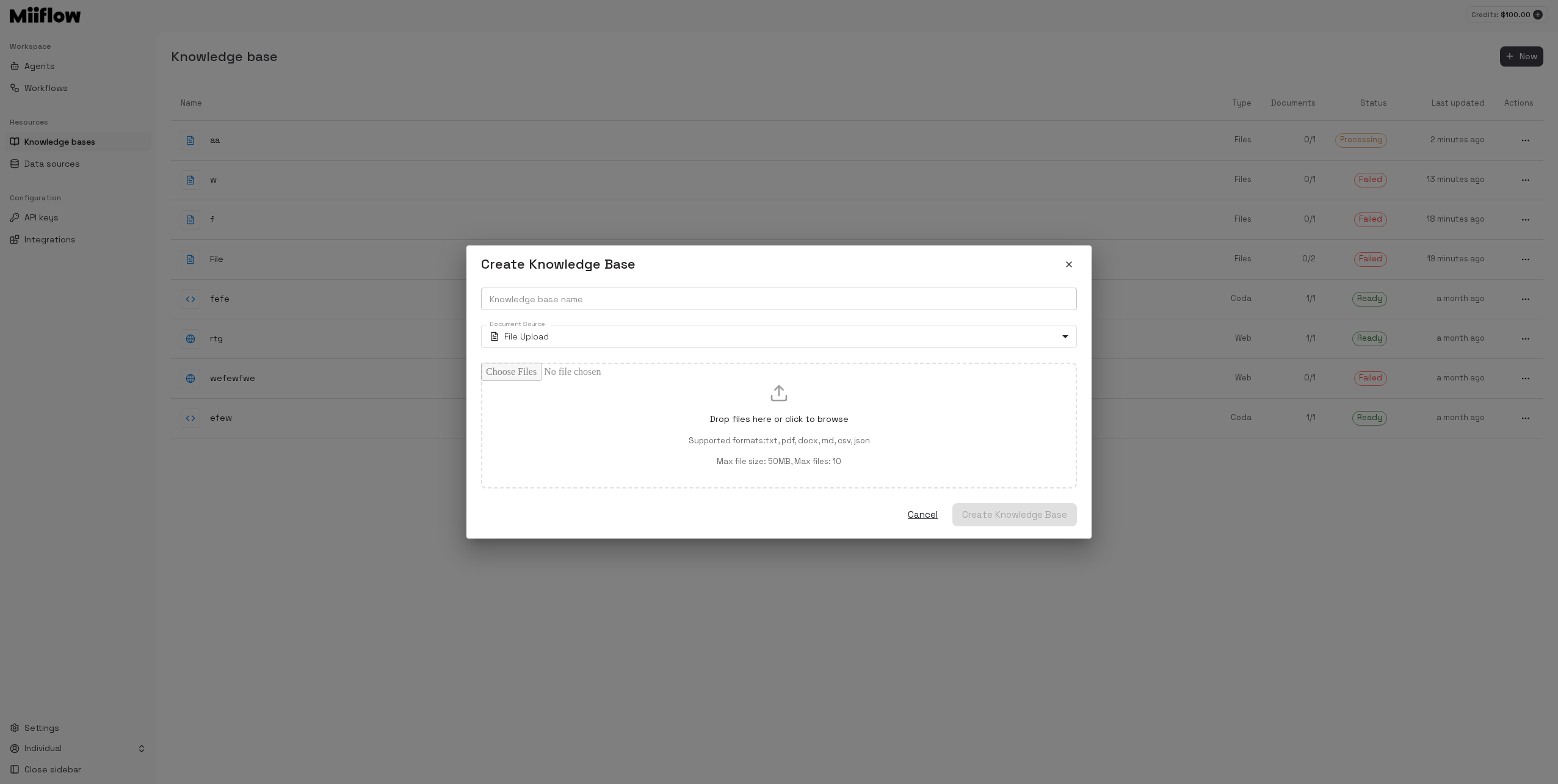
click at [589, 305] on input "Knowledge base name" at bounding box center [779, 299] width 596 height 22
type input "*"
click at [1067, 264] on icon "close" at bounding box center [1068, 264] width 9 height 9
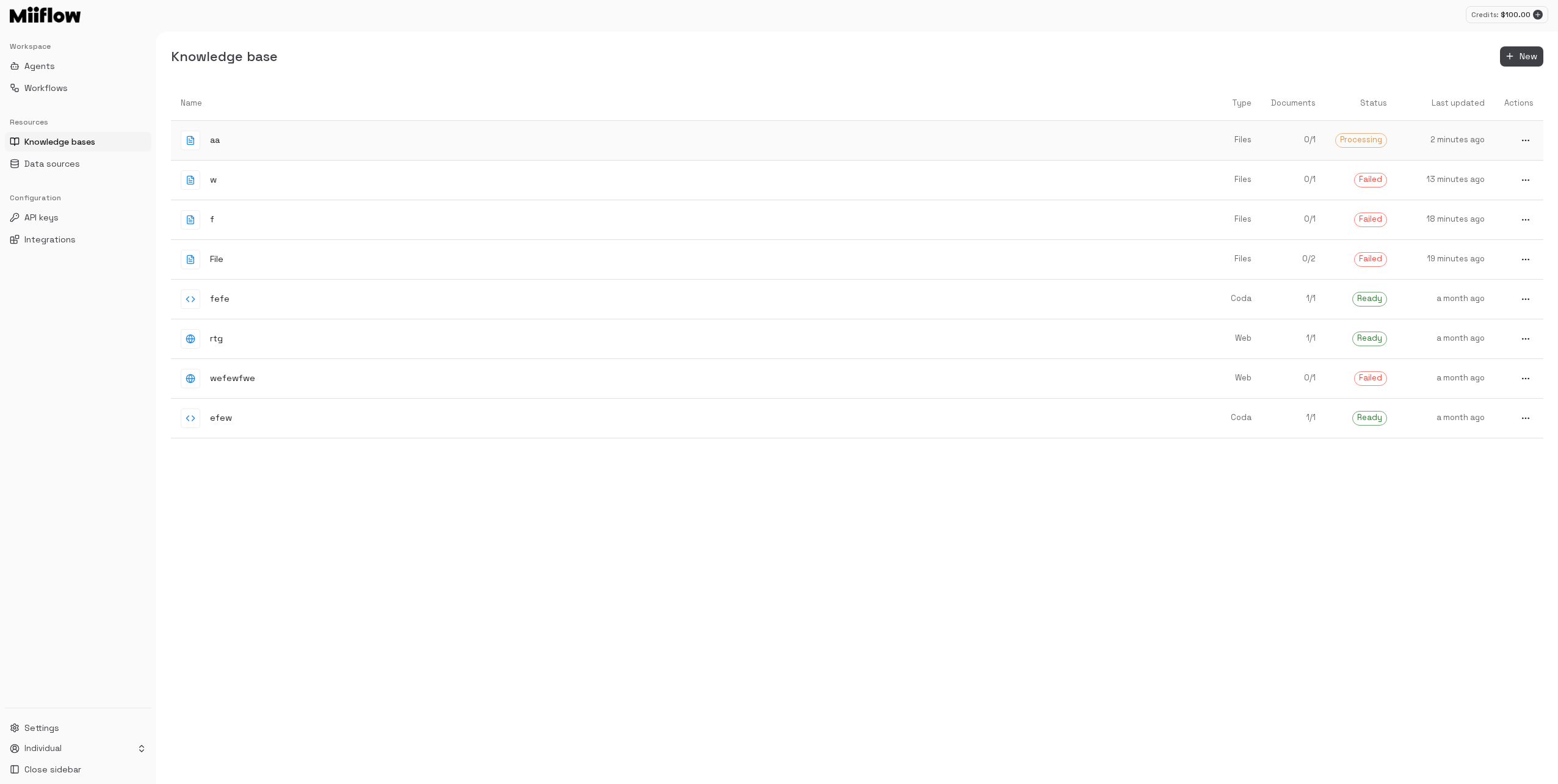
click at [982, 144] on div "aa" at bounding box center [685, 140] width 1009 height 20
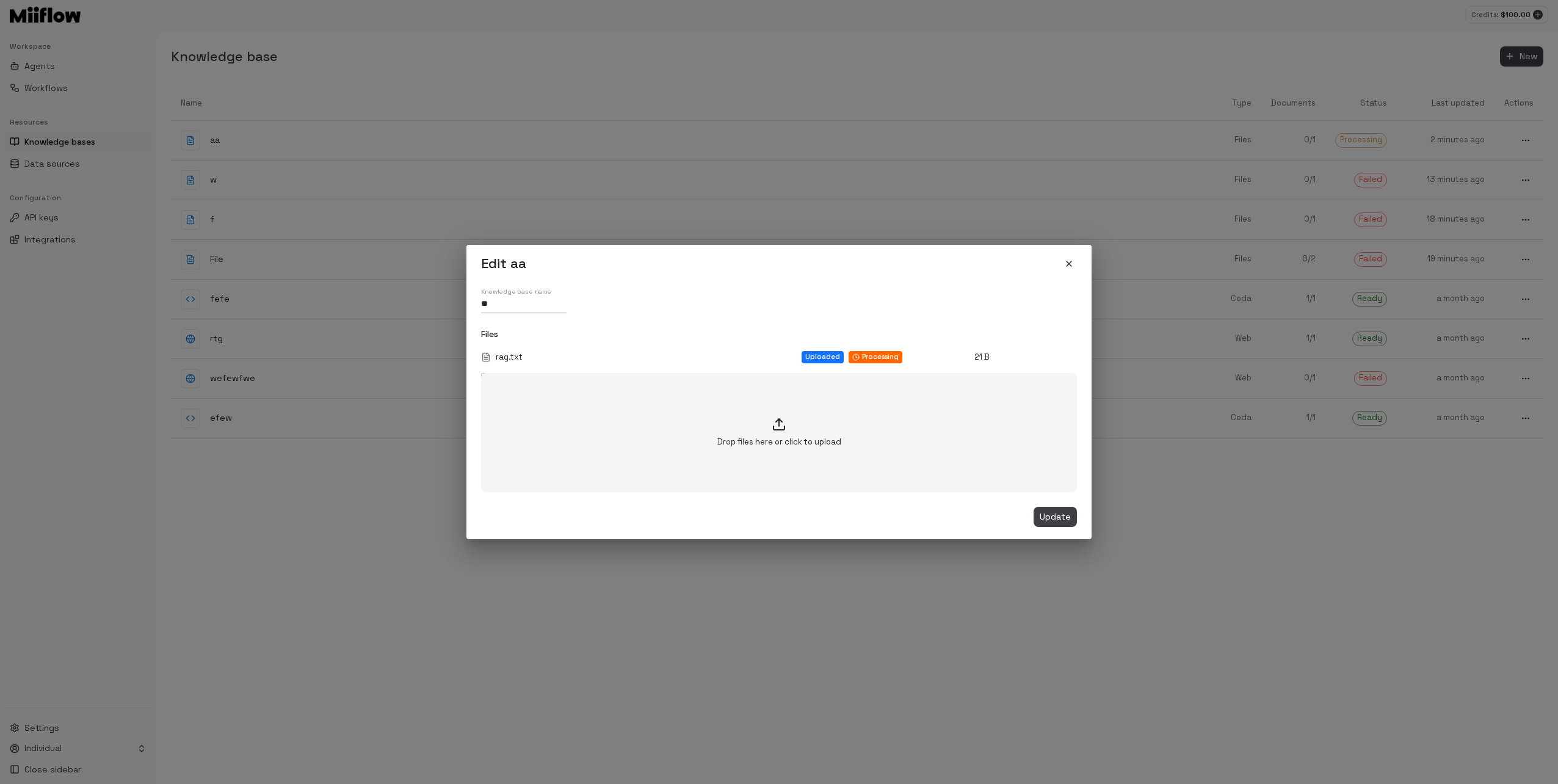
click at [1079, 260] on h2 "Edit aa" at bounding box center [779, 264] width 625 height 37
click at [1065, 256] on button "close" at bounding box center [1068, 264] width 16 height 16
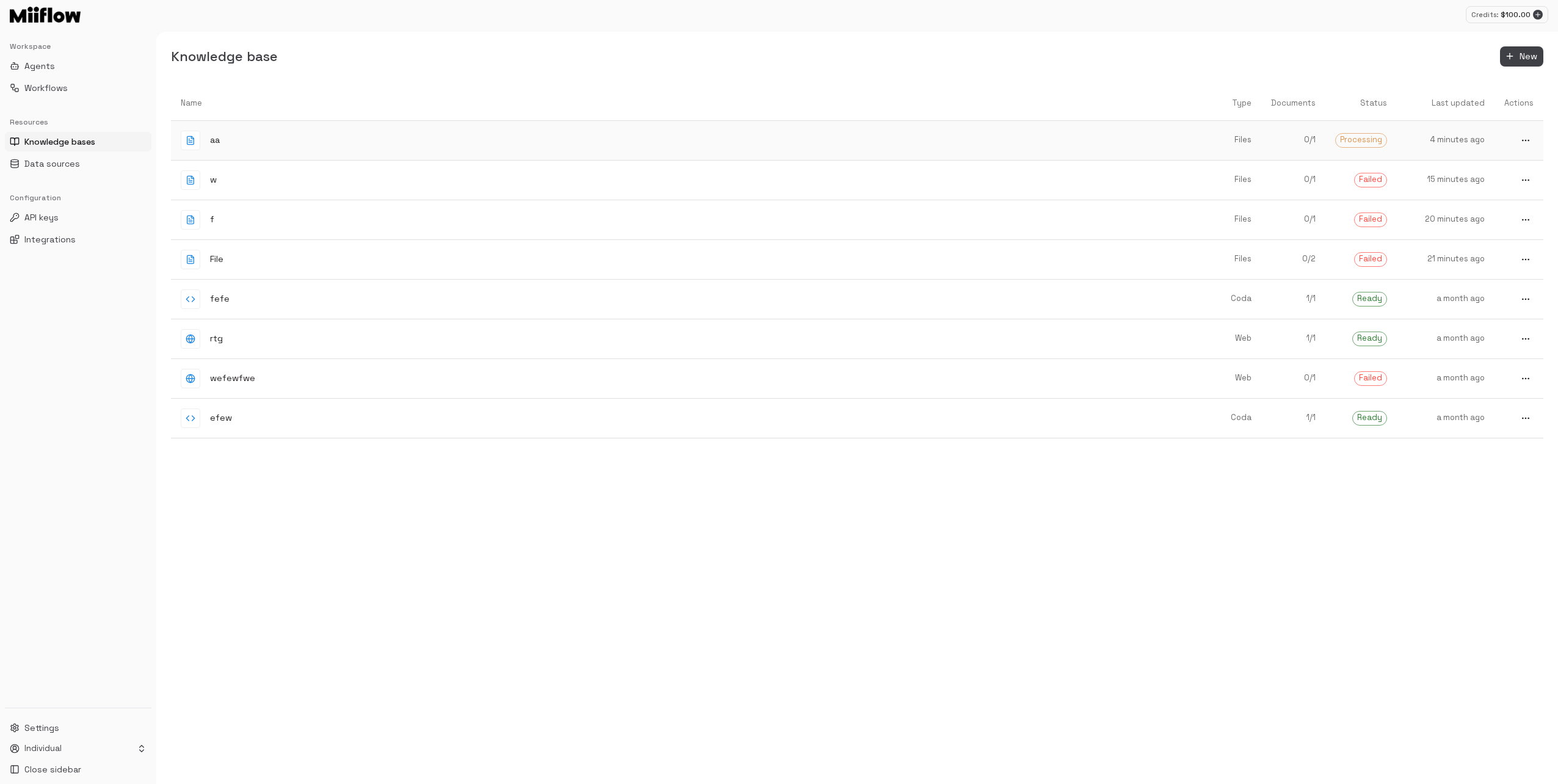
click at [1525, 134] on button "more" at bounding box center [1524, 140] width 16 height 16
click at [1517, 156] on span "Edit" at bounding box center [1521, 162] width 32 height 11
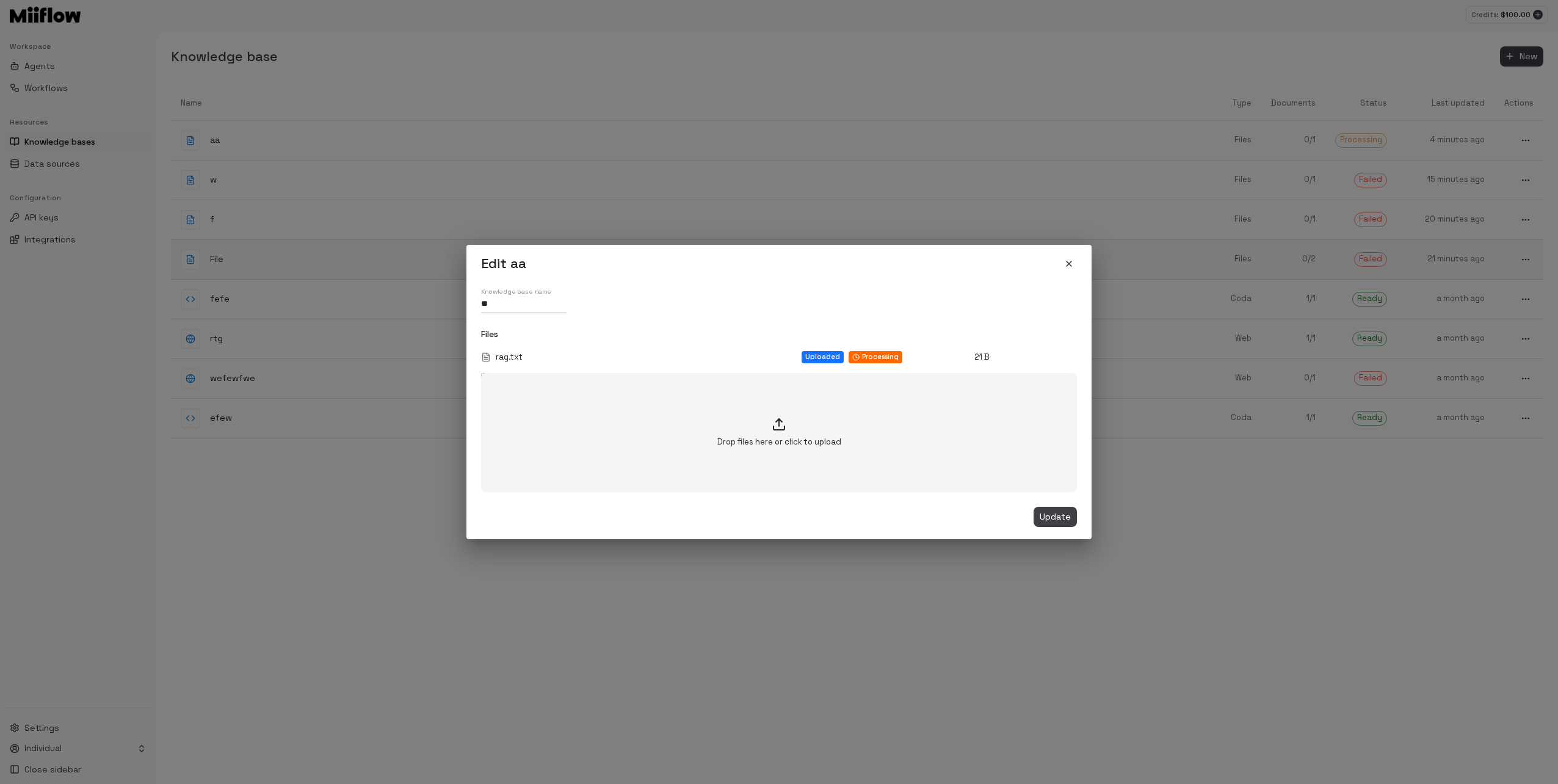
click at [1072, 258] on button "close" at bounding box center [1068, 264] width 16 height 16
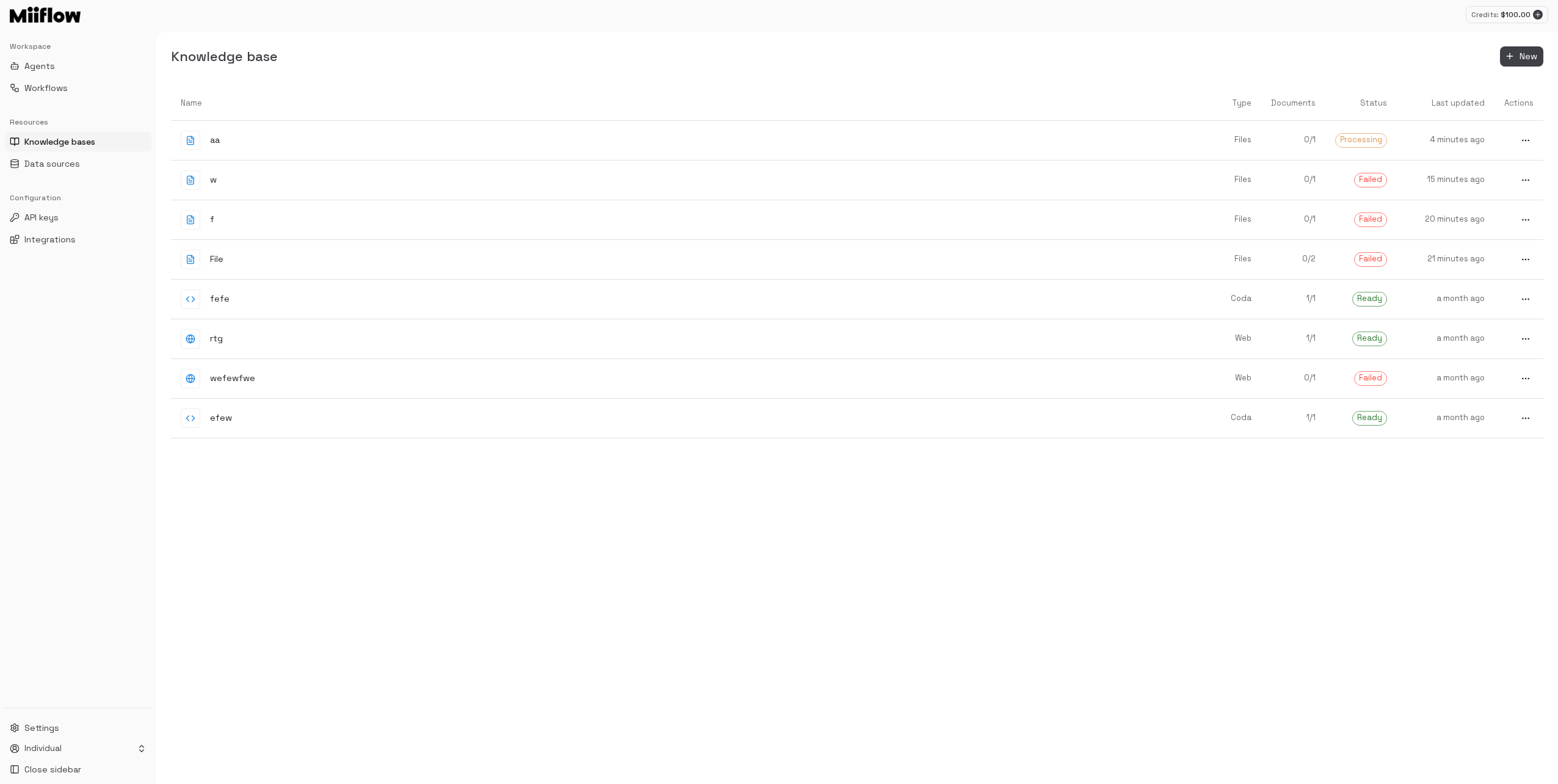
drag, startPoint x: 1201, startPoint y: 56, endPoint x: 1110, endPoint y: 26, distance: 95.8
click at [1110, 26] on div "Credits: $ 100.00" at bounding box center [779, 14] width 1558 height 29
click at [1524, 54] on span "New" at bounding box center [1527, 56] width 18 height 15
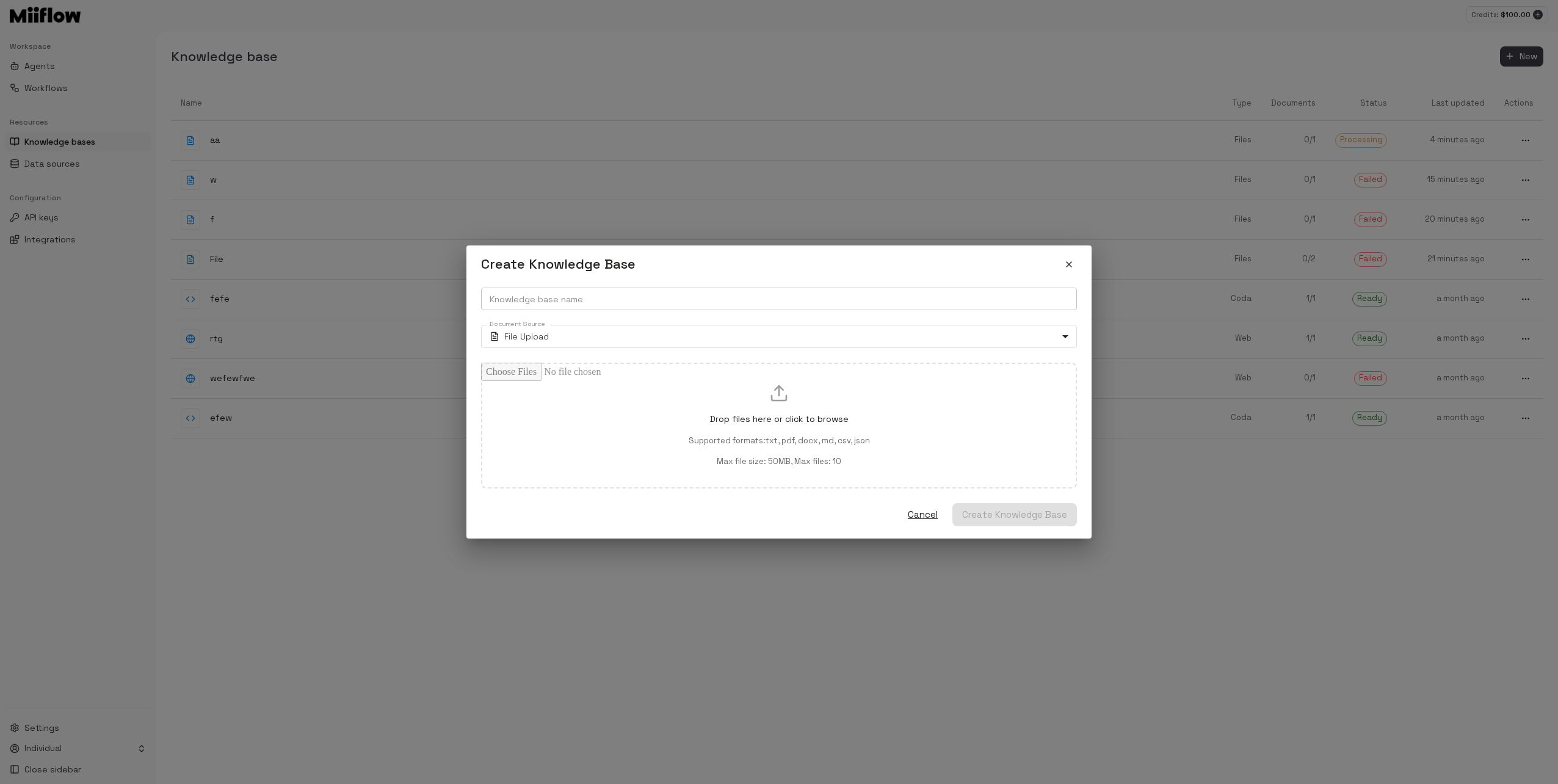
click at [726, 304] on input "Knowledge base name" at bounding box center [779, 299] width 596 height 22
type input "**"
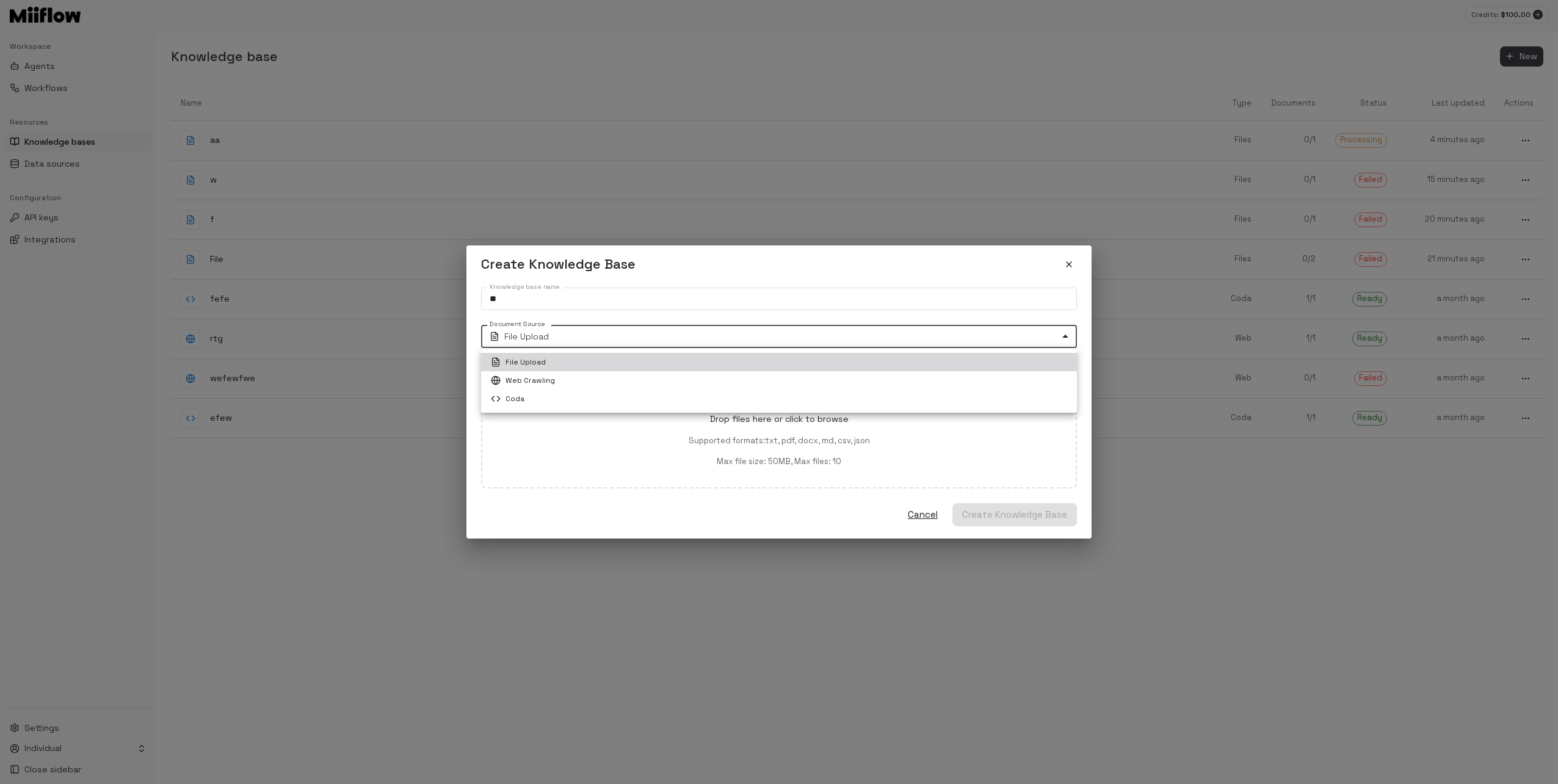
click at [598, 331] on body "Credits: $ 100.00 Workspace Agents Workflows Resources Knowledge bases Data sou…" at bounding box center [779, 392] width 1558 height 784
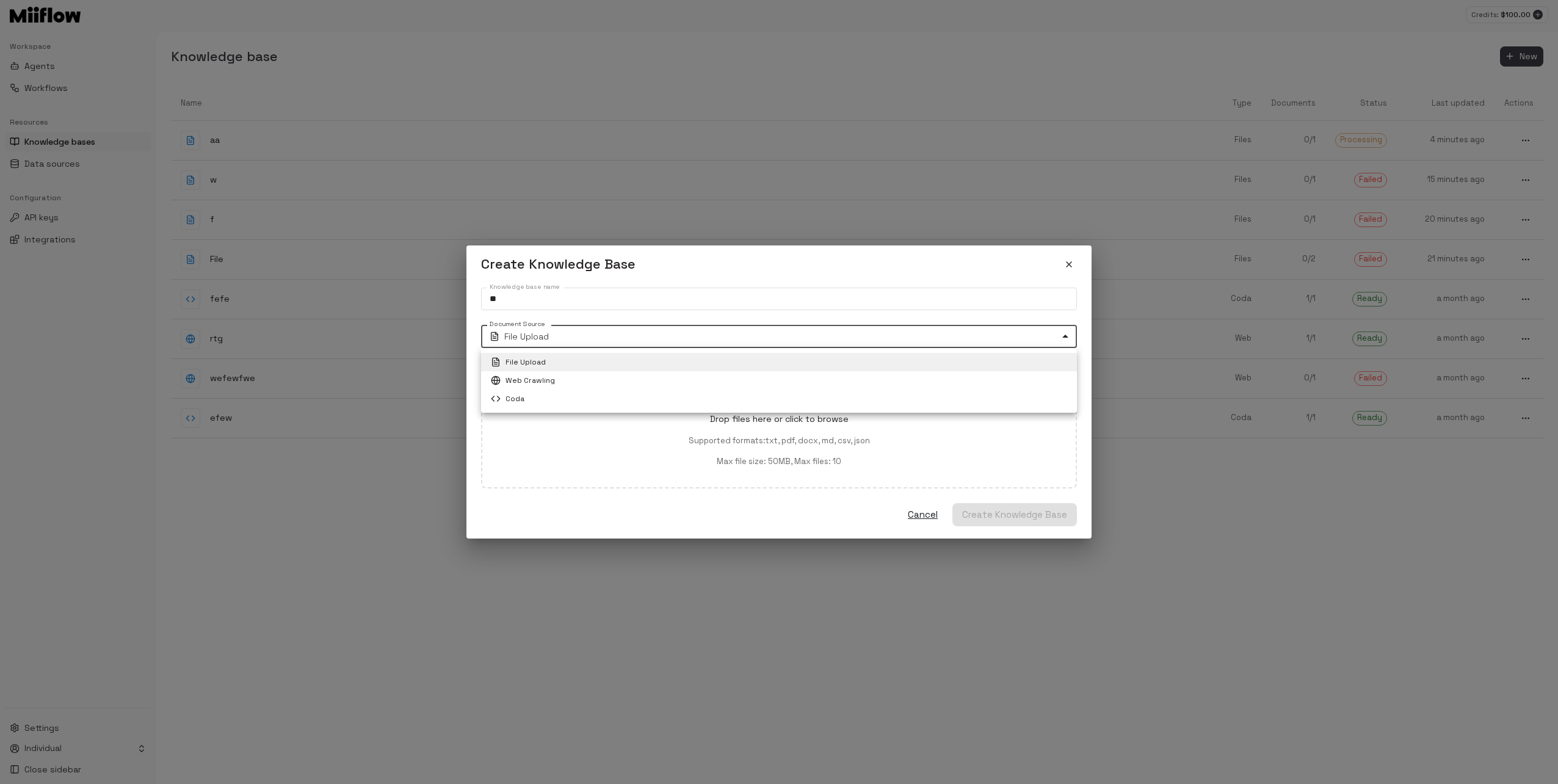
click at [584, 358] on li "File Upload" at bounding box center [779, 362] width 596 height 19
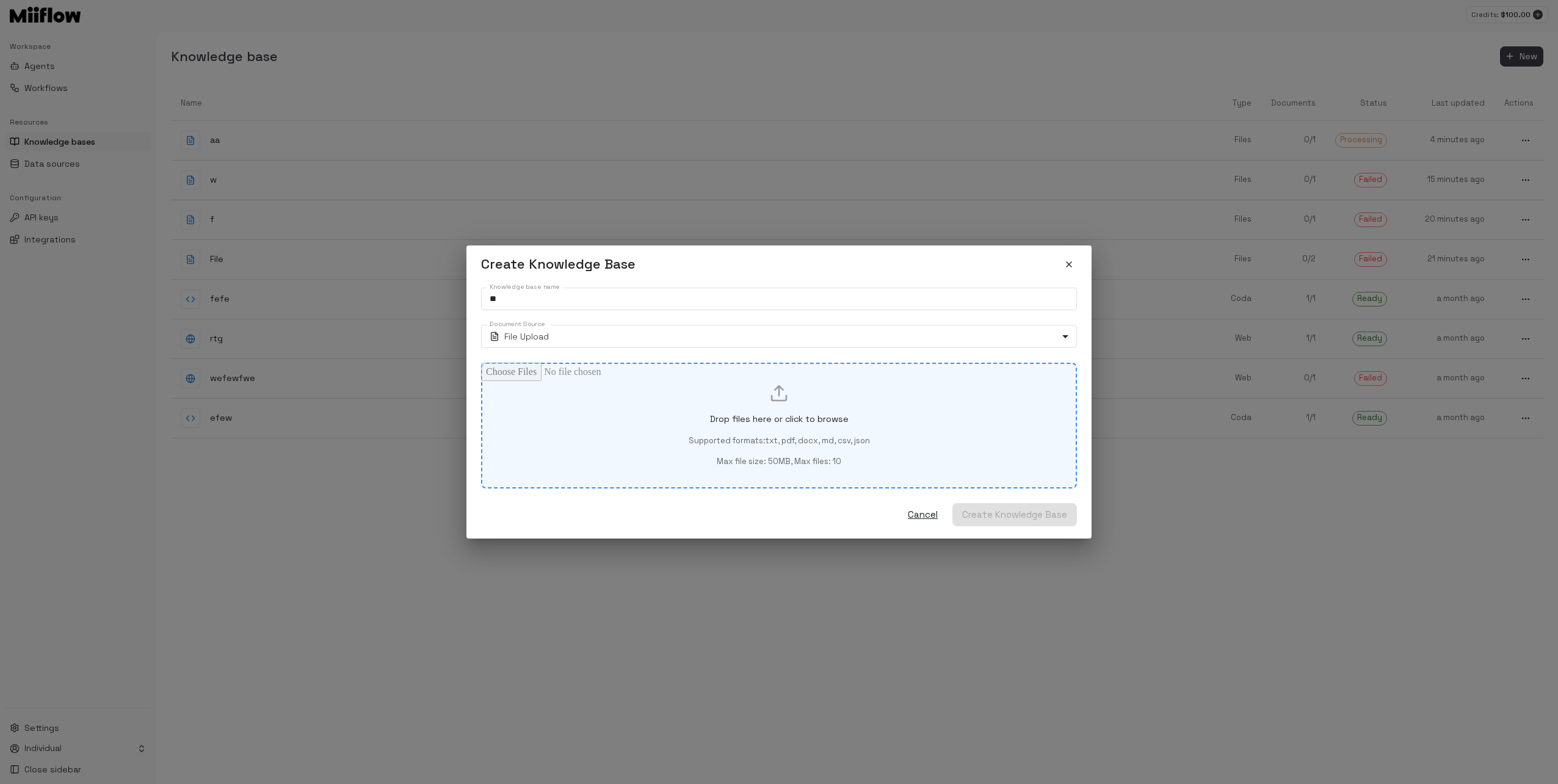
click at [686, 402] on div "Drop files here or click to browse Supported formats: txt, pdf, docx, md, csv, …" at bounding box center [779, 426] width 554 height 84
type input "**********"
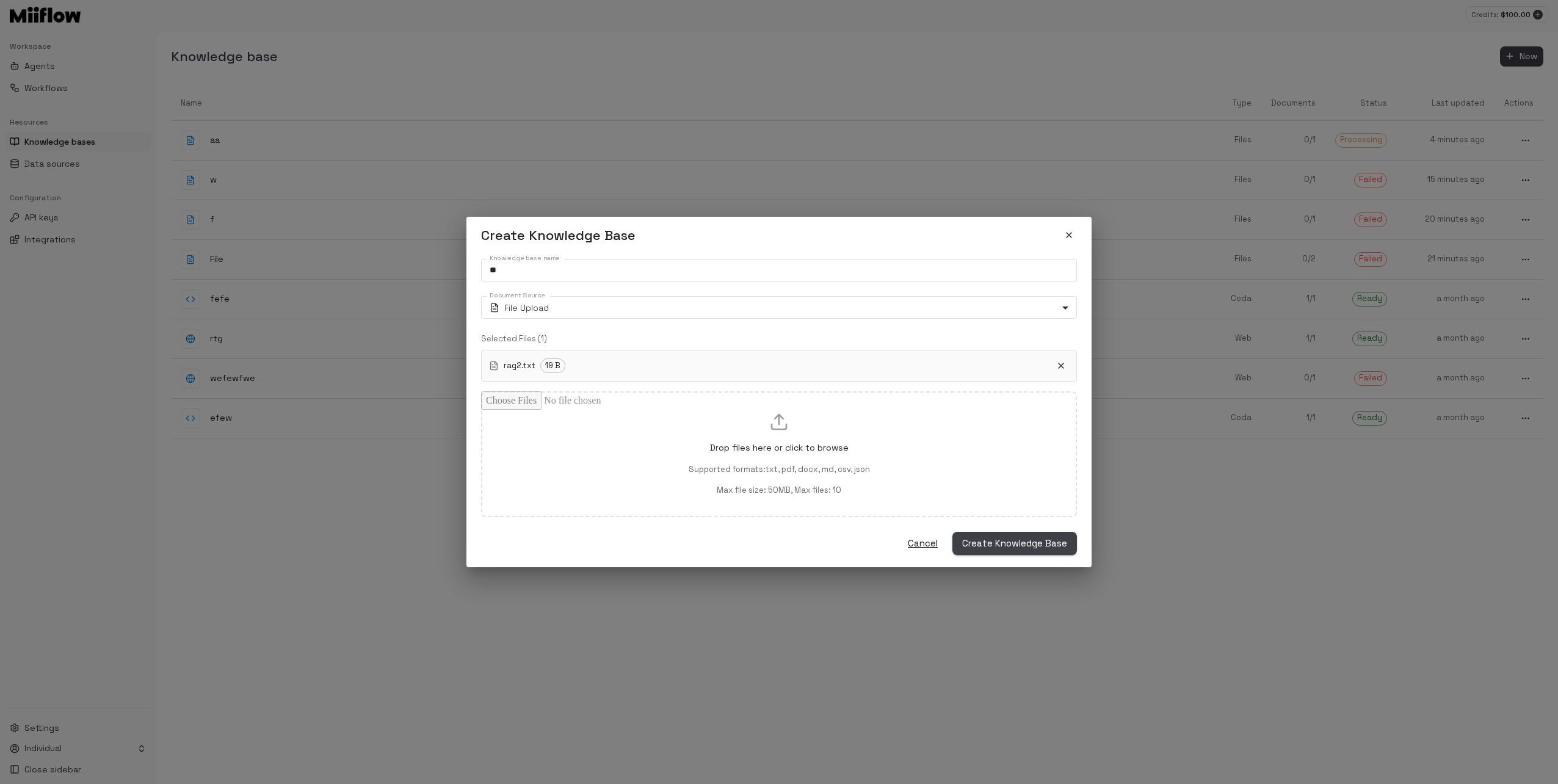
click at [1008, 539] on span "Create Knowledge Base" at bounding box center [1014, 543] width 105 height 16
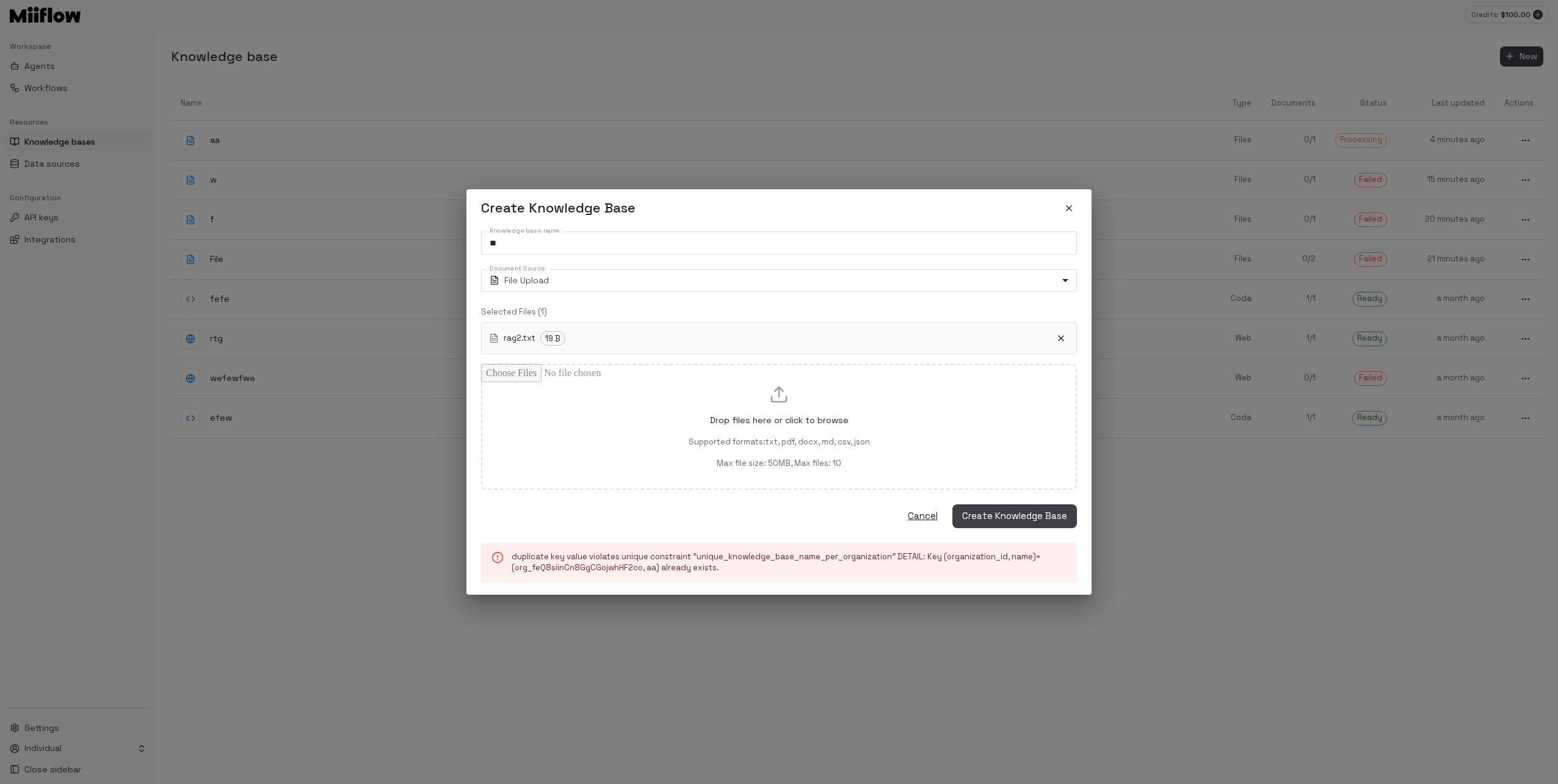
click at [621, 227] on div "Knowledge base name ** Knowledge base name Document Source File Upload **** Doc…" at bounding box center [779, 403] width 596 height 355
click at [619, 244] on input "**" at bounding box center [779, 242] width 596 height 22
type input "***"
click at [1022, 525] on button "Create Knowledge Base" at bounding box center [1014, 515] width 125 height 23
